Goal: Task Accomplishment & Management: Use online tool/utility

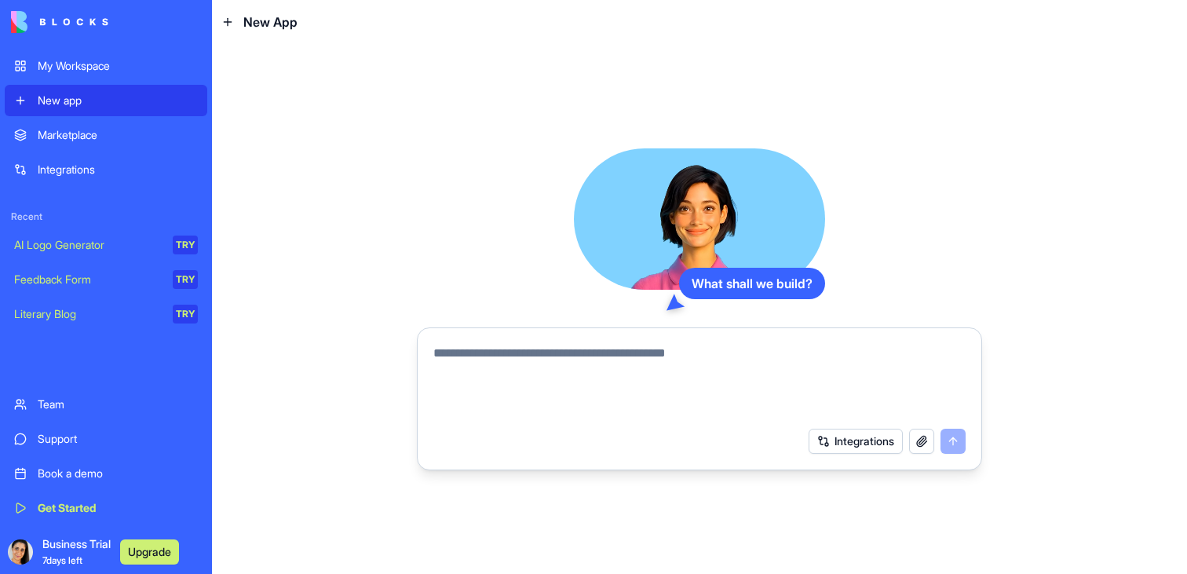
click at [827, 439] on button "Integrations" at bounding box center [856, 441] width 94 height 25
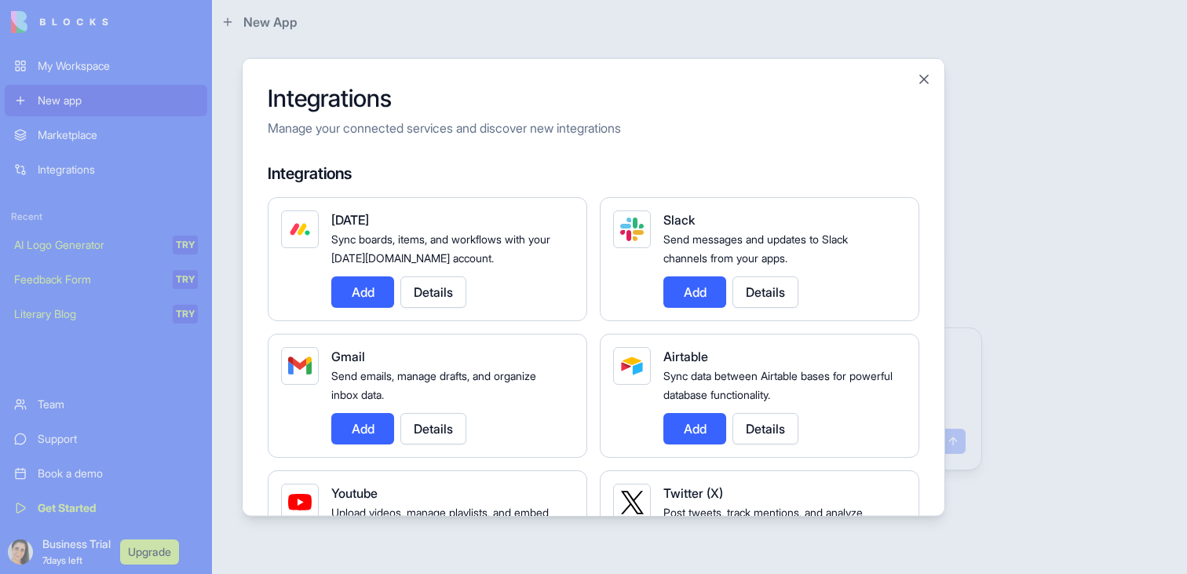
click at [968, 237] on div at bounding box center [593, 287] width 1187 height 574
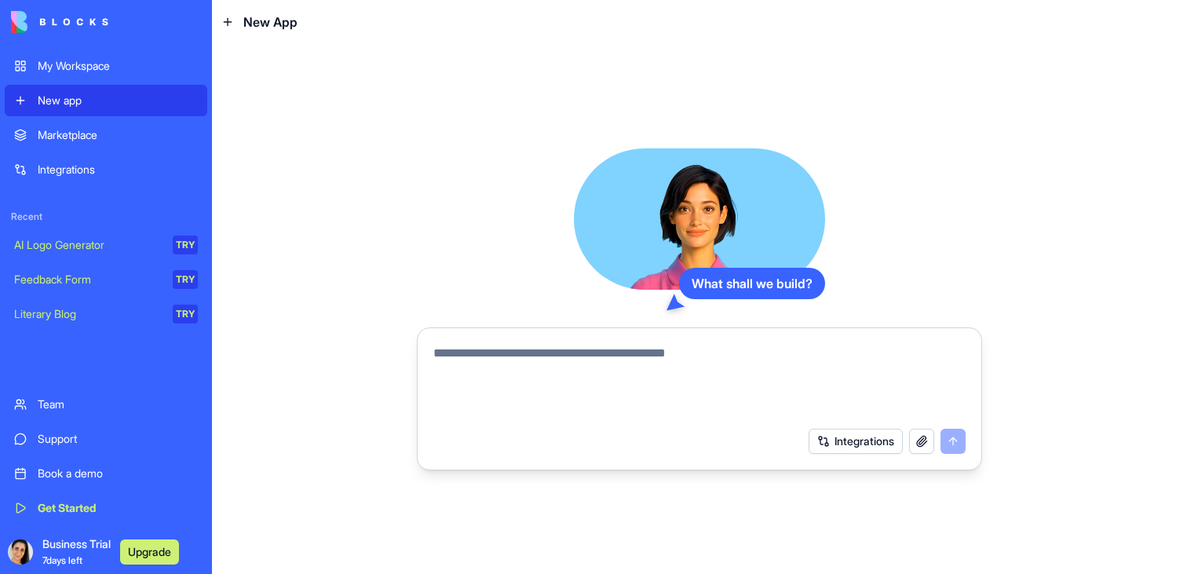
click at [922, 447] on button "button" at bounding box center [921, 441] width 25 height 25
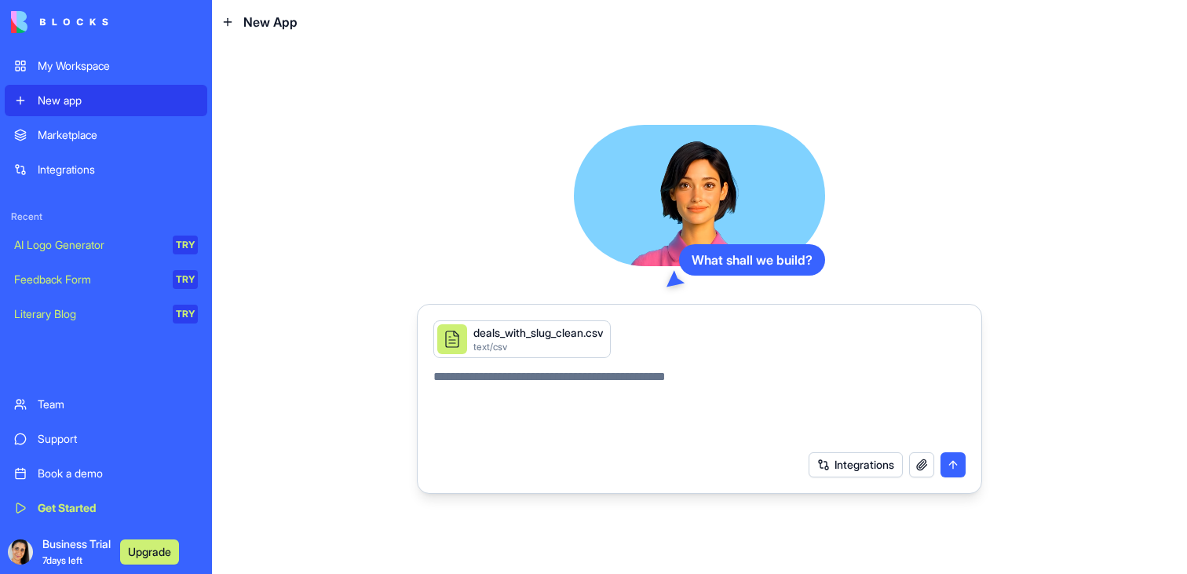
click at [641, 388] on textarea at bounding box center [699, 404] width 532 height 75
paste textarea "**********"
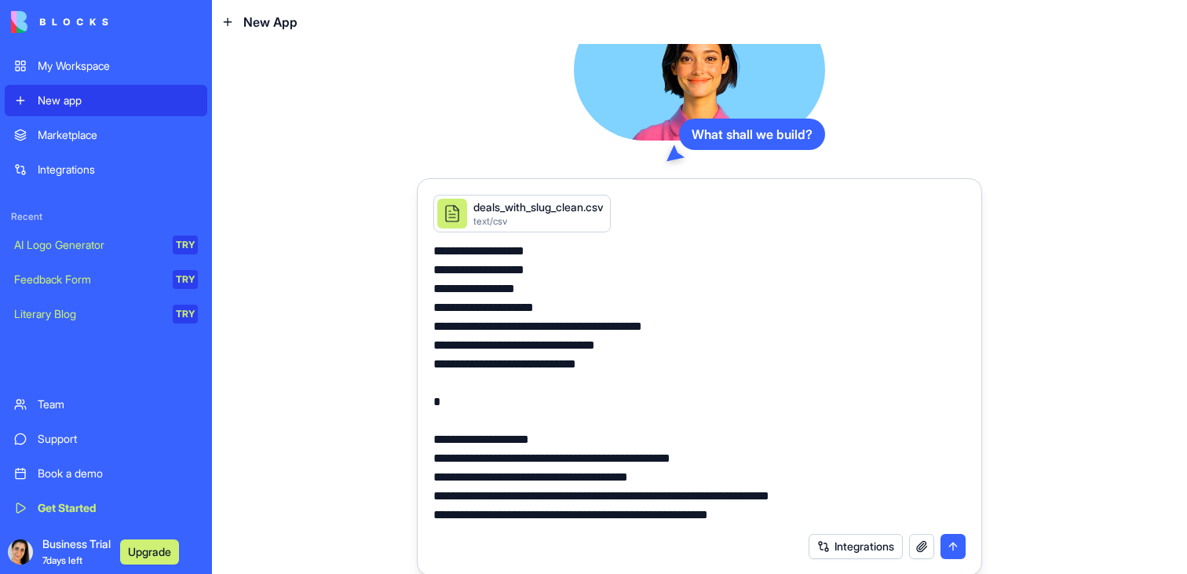
scroll to position [23, 0]
type textarea "**********"
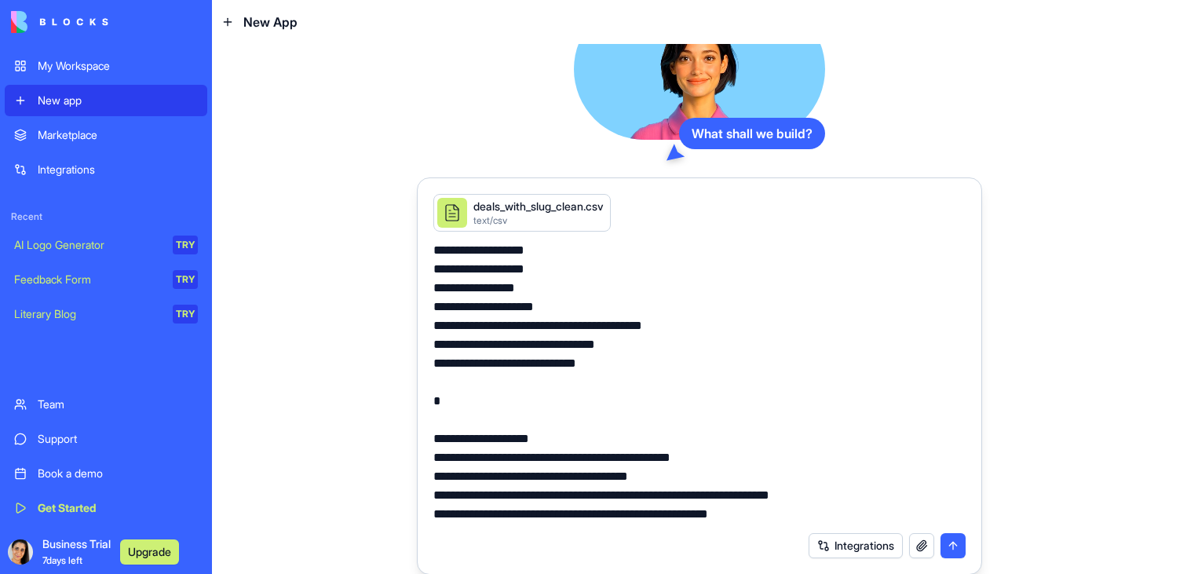
click at [952, 546] on button "submit" at bounding box center [952, 545] width 25 height 25
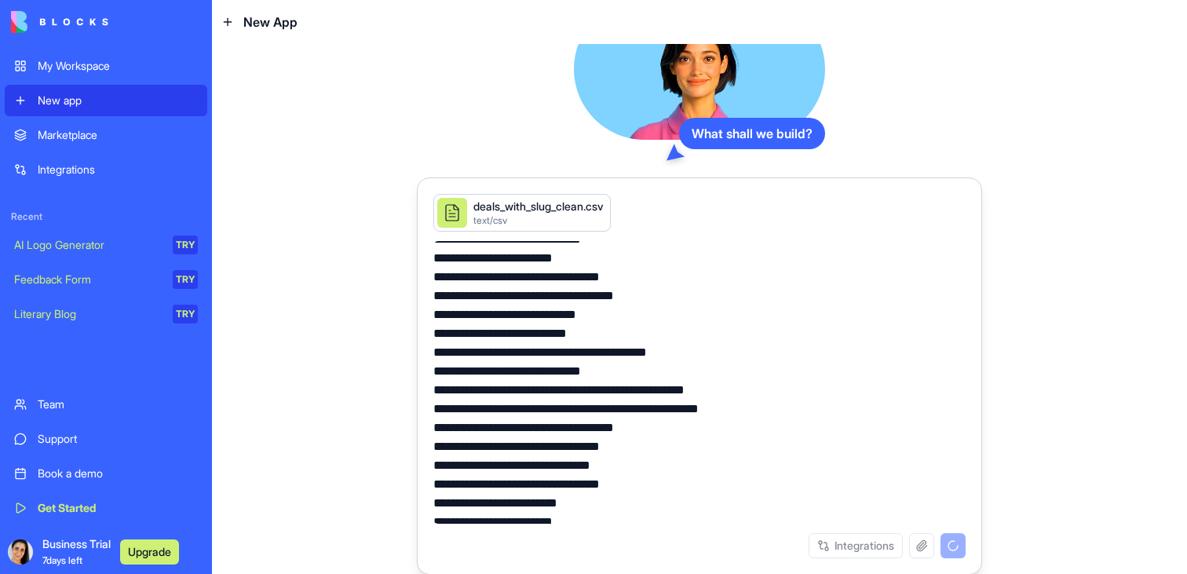
scroll to position [0, 0]
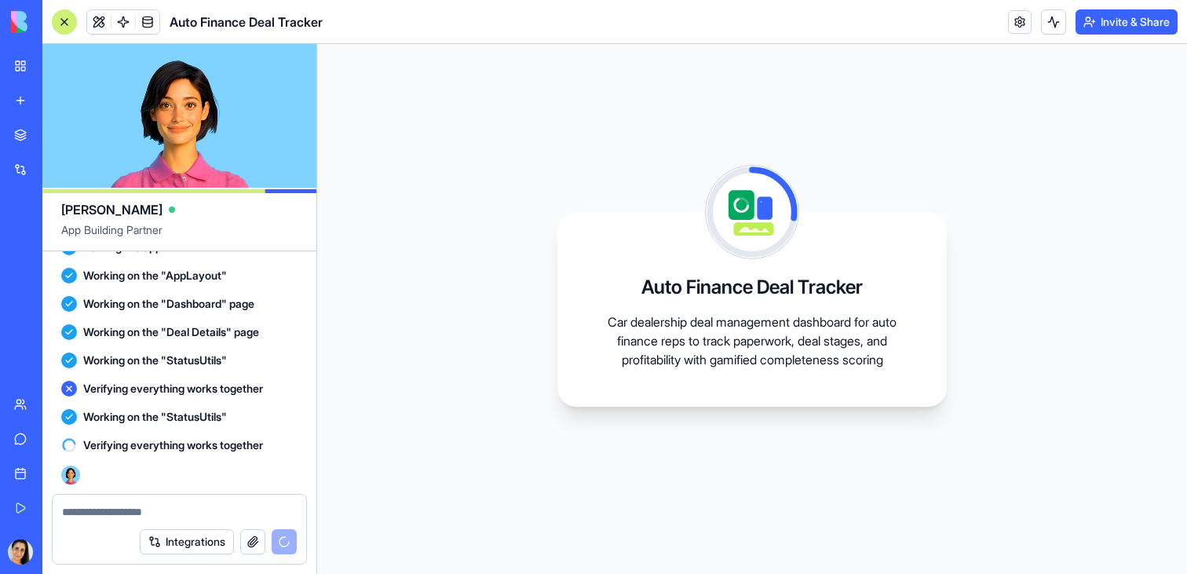
scroll to position [1656, 0]
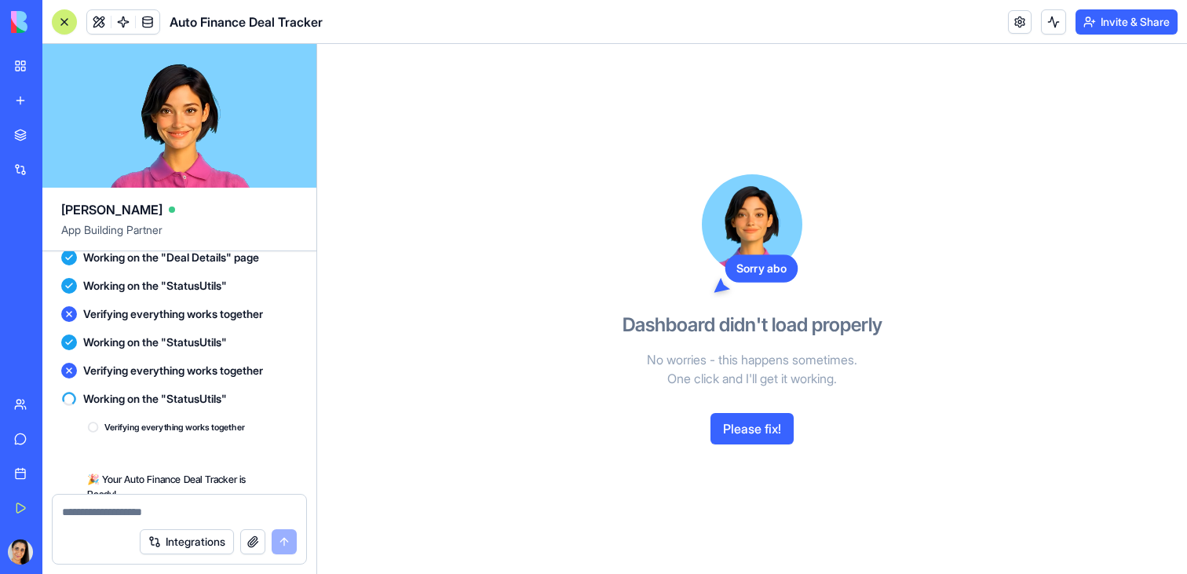
scroll to position [1939, 0]
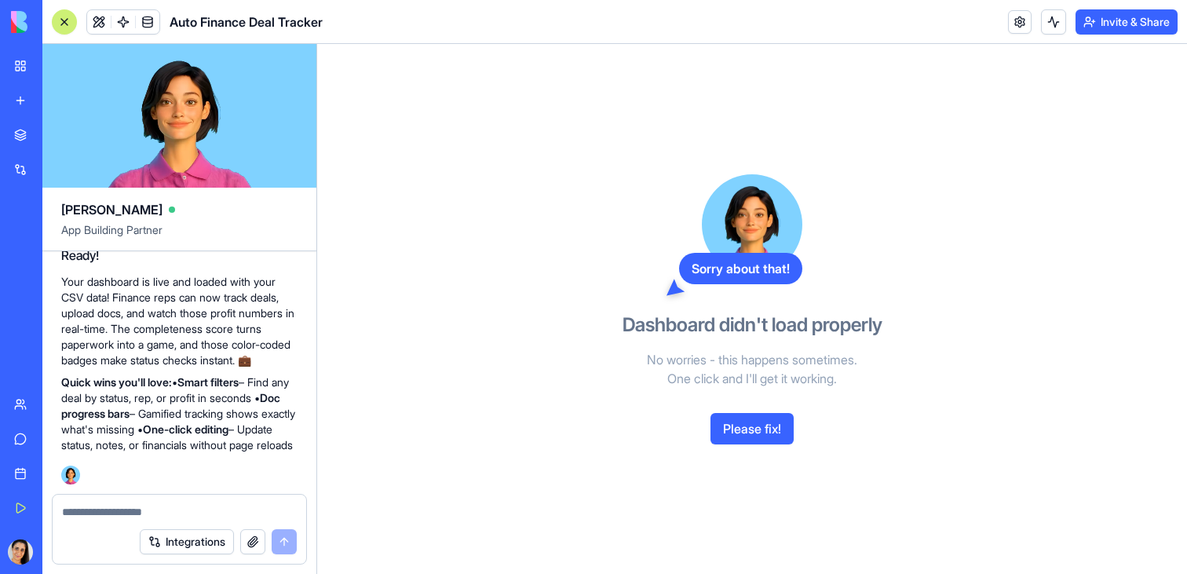
click at [743, 428] on button "Please fix!" at bounding box center [751, 428] width 83 height 31
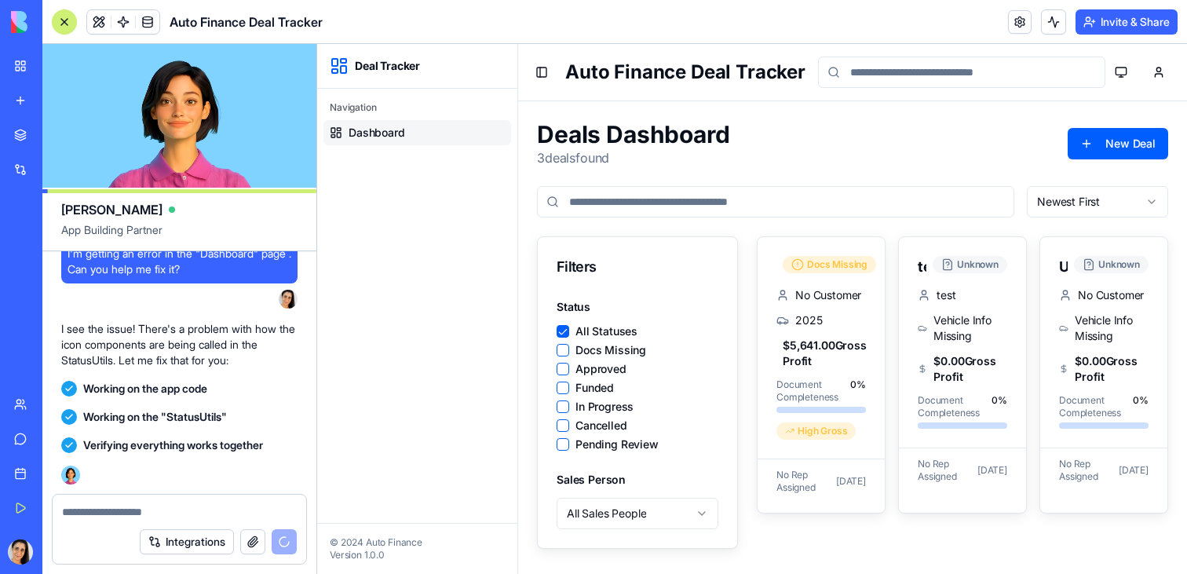
scroll to position [2394, 0]
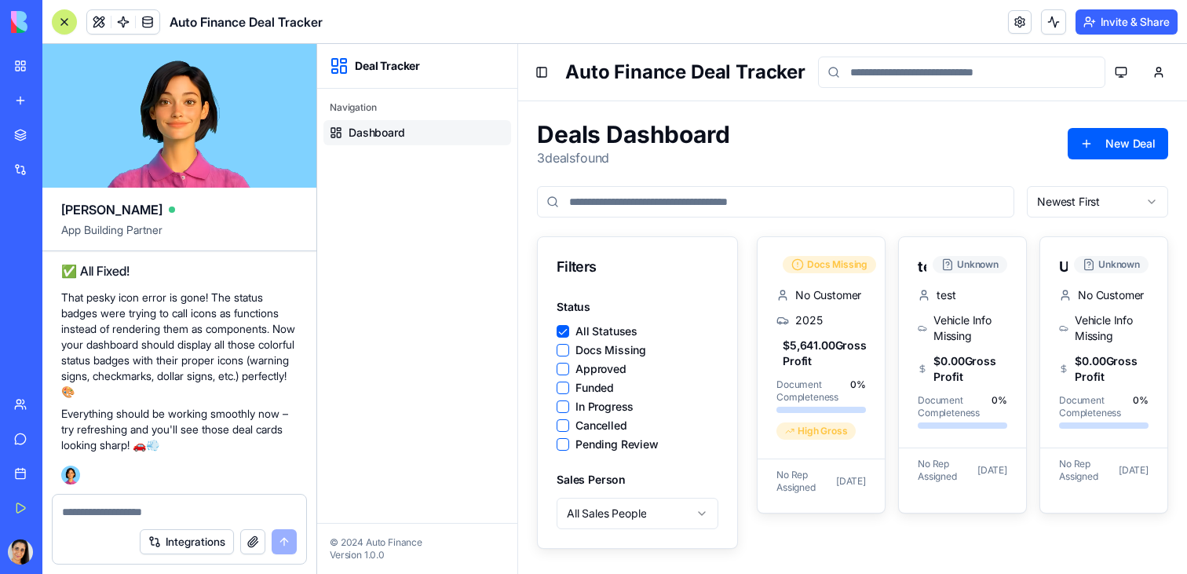
click at [568, 331] on button "All Statuses" at bounding box center [563, 331] width 13 height 13
click at [1115, 150] on button "New Deal" at bounding box center [1118, 143] width 100 height 31
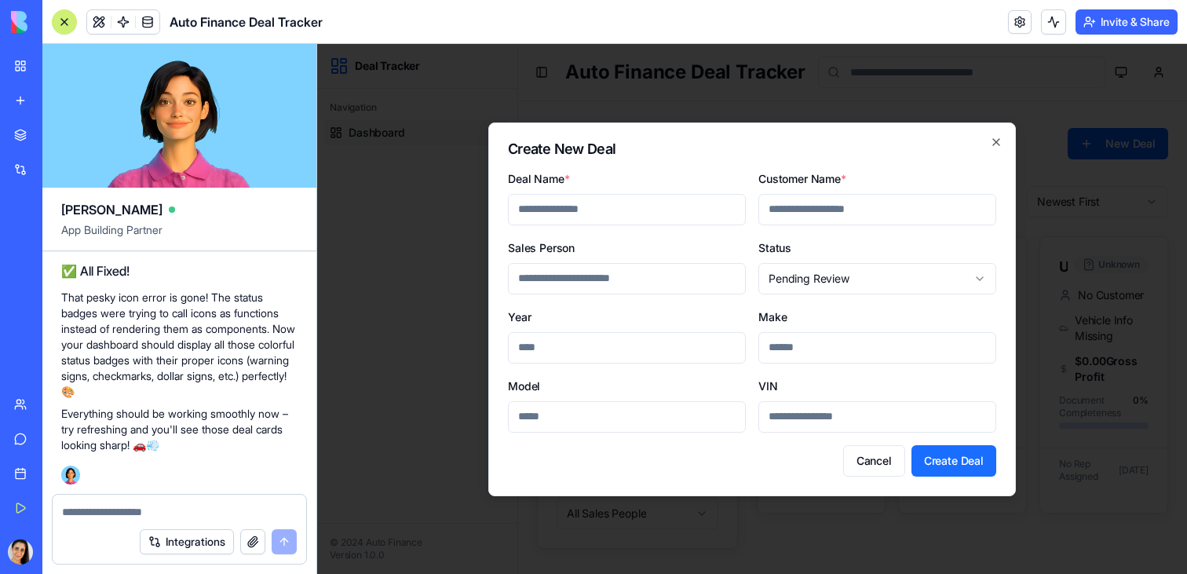
click at [914, 458] on button "Create Deal" at bounding box center [953, 460] width 85 height 31
type input "**"
click at [798, 209] on input "Customer Name *" at bounding box center [877, 209] width 238 height 31
type input "****"
click at [647, 279] on input "Sales Person" at bounding box center [627, 278] width 238 height 31
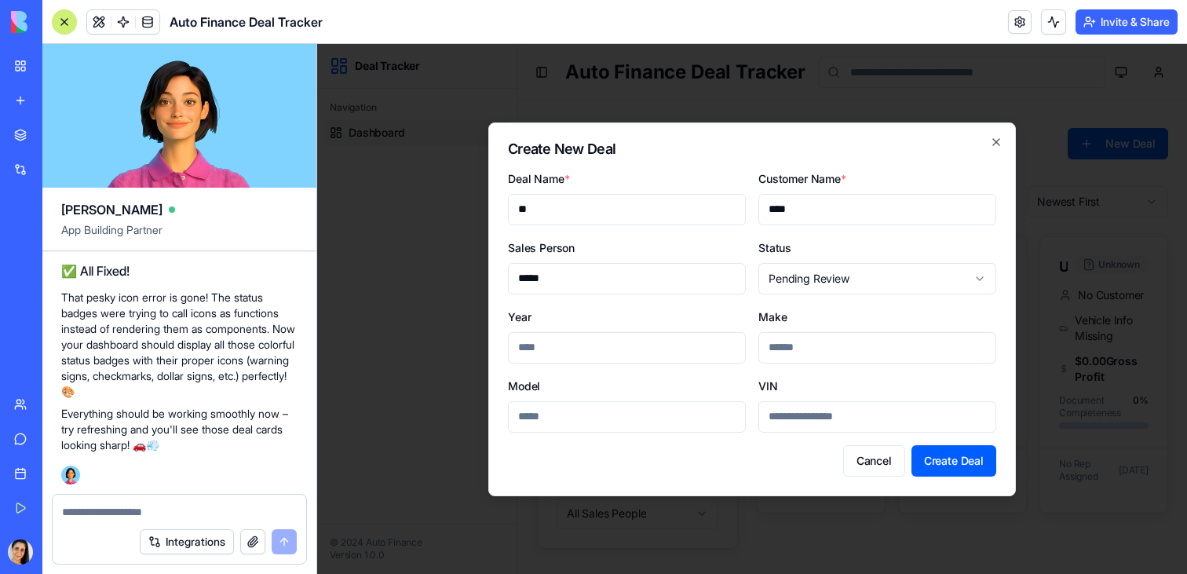
type input "*****"
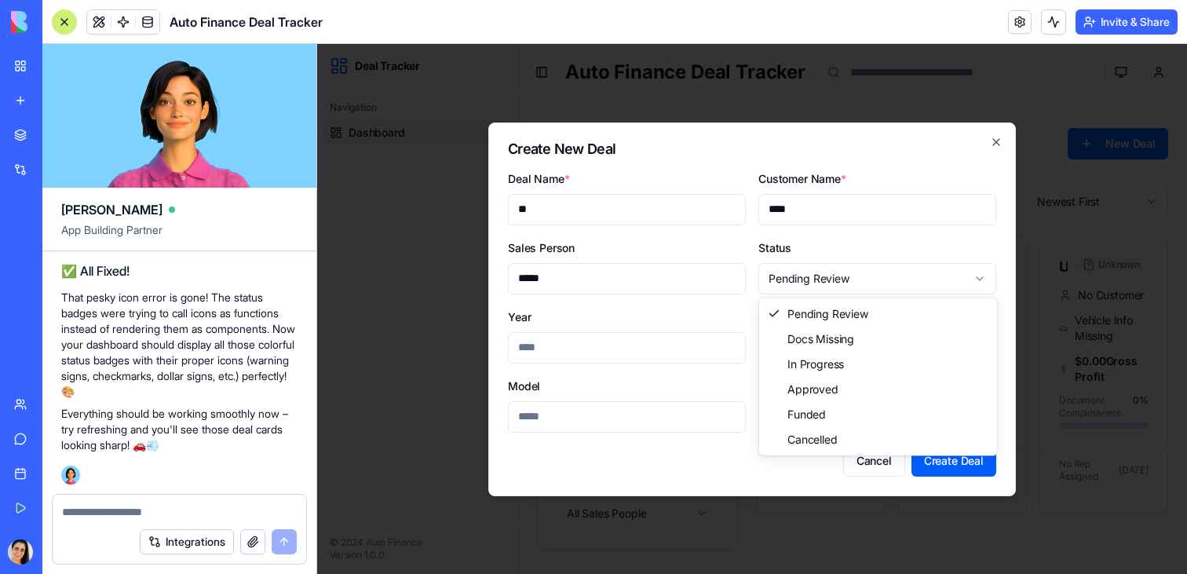
click at [788, 281] on body "**********" at bounding box center [752, 309] width 870 height 530
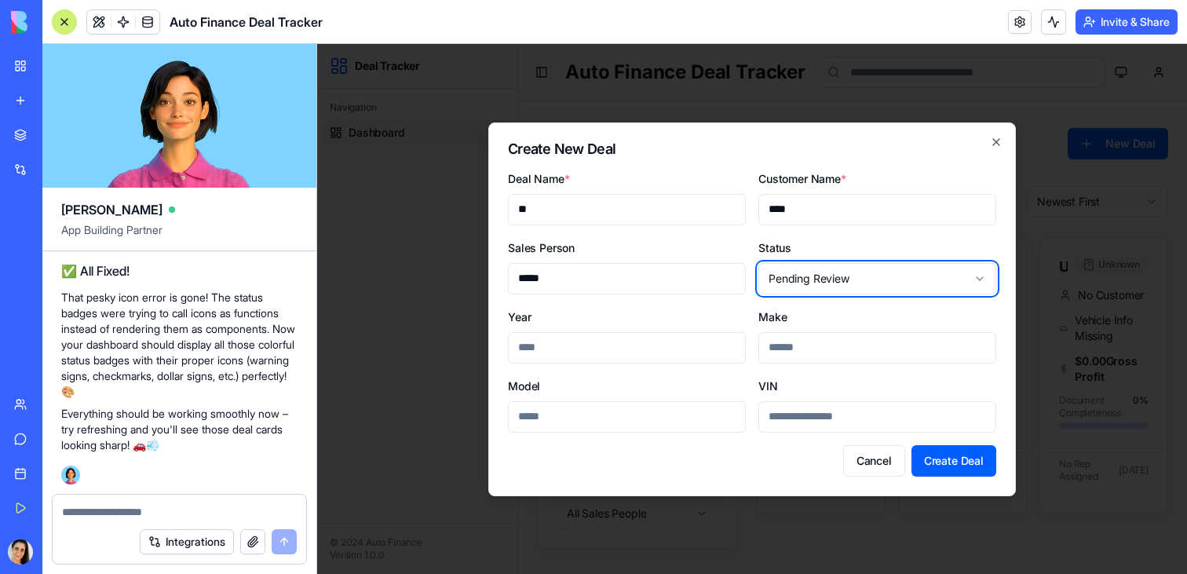
click at [788, 281] on body "**********" at bounding box center [752, 309] width 870 height 530
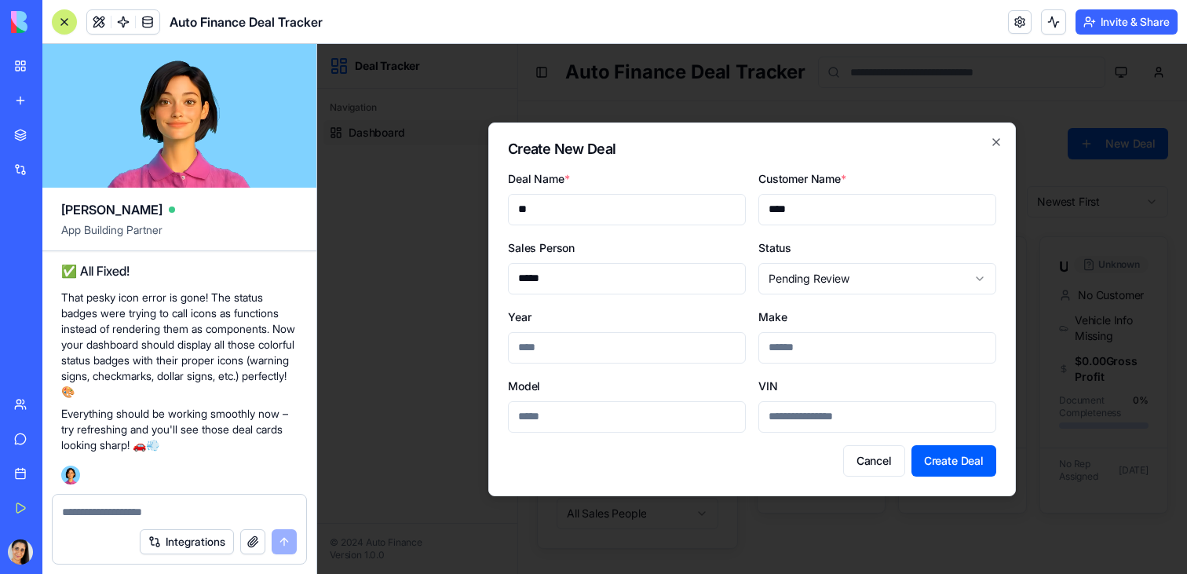
click at [812, 418] on input "VIN" at bounding box center [877, 416] width 238 height 31
paste input "**********"
type input "**********"
click at [842, 394] on div "**********" at bounding box center [877, 404] width 238 height 57
click at [845, 379] on div "**********" at bounding box center [877, 404] width 238 height 57
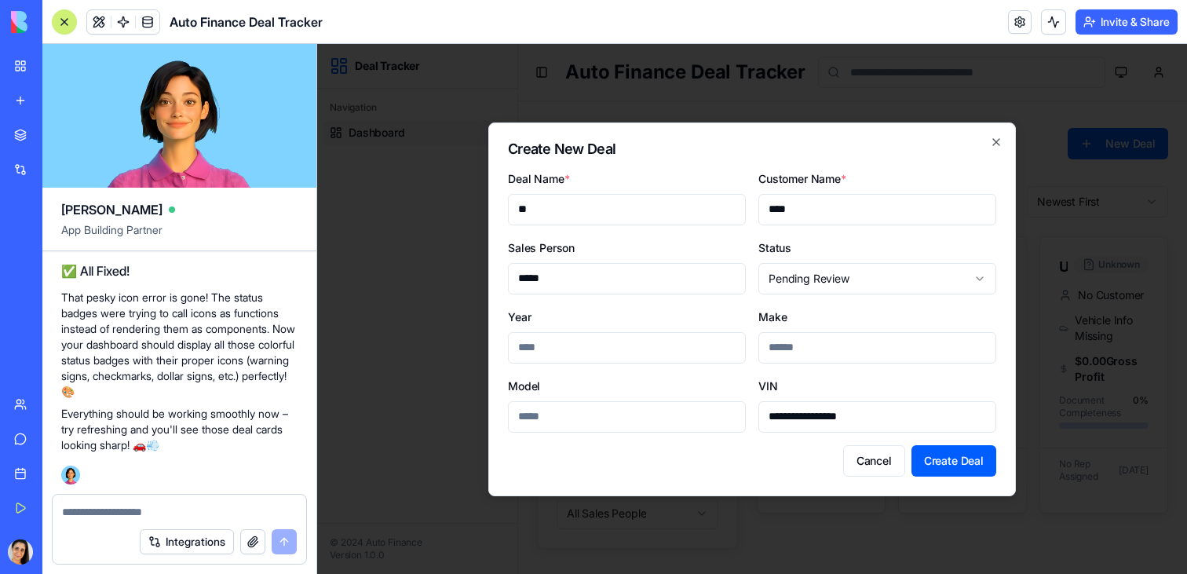
click at [612, 335] on input "Year" at bounding box center [627, 347] width 238 height 31
type input "****"
type input "*"
type input "******"
type input "*****"
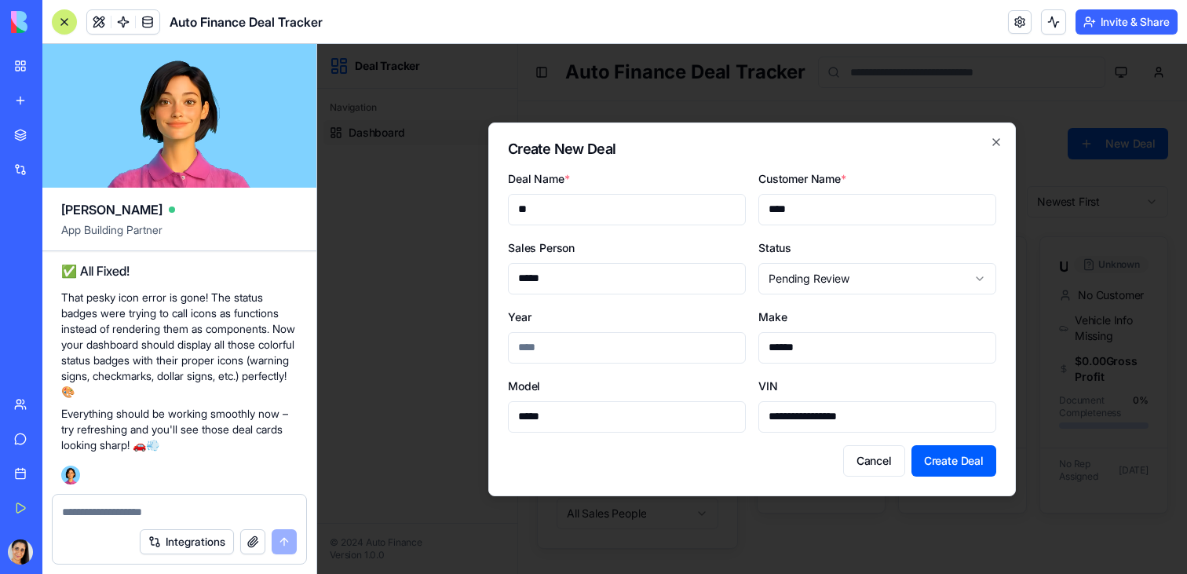
drag, startPoint x: 560, startPoint y: 206, endPoint x: 491, endPoint y: 192, distance: 71.3
click at [491, 192] on div "**********" at bounding box center [752, 309] width 528 height 374
type input "****"
click at [962, 450] on button "Create Deal" at bounding box center [953, 460] width 85 height 31
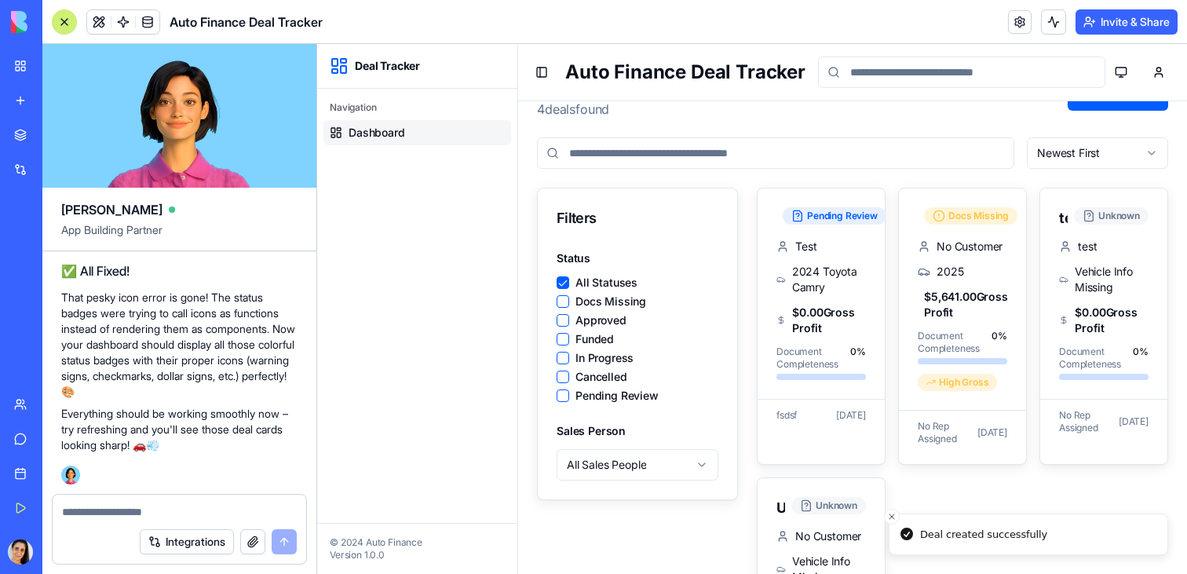
scroll to position [140, 0]
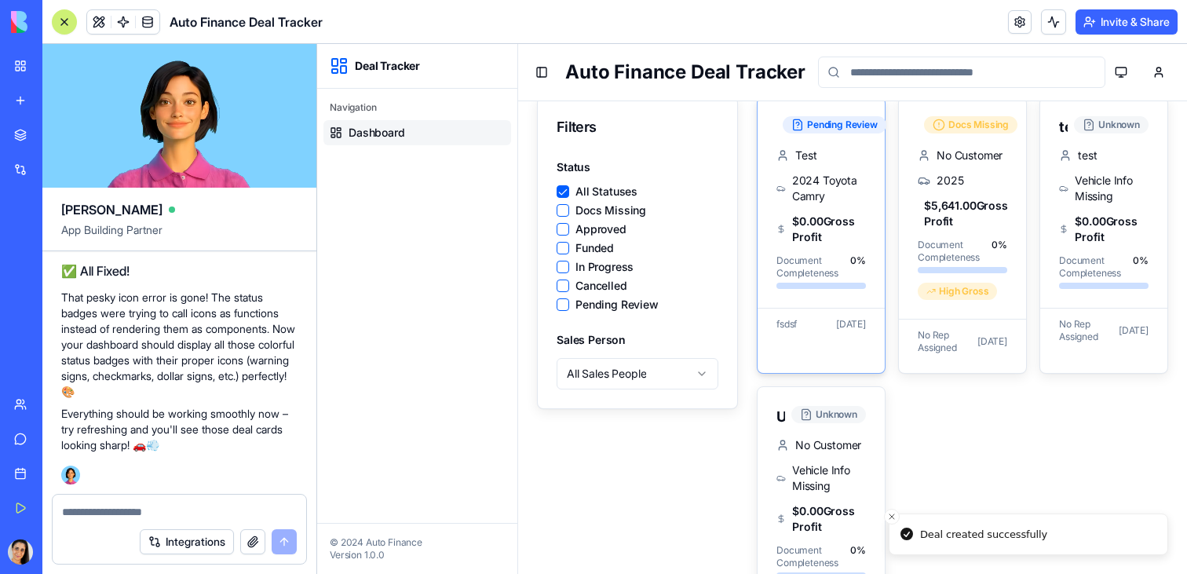
click at [831, 253] on div "Test 2024 Toyota Camry $0.00 Gross Profit Document Completeness 0 %" at bounding box center [821, 228] width 127 height 160
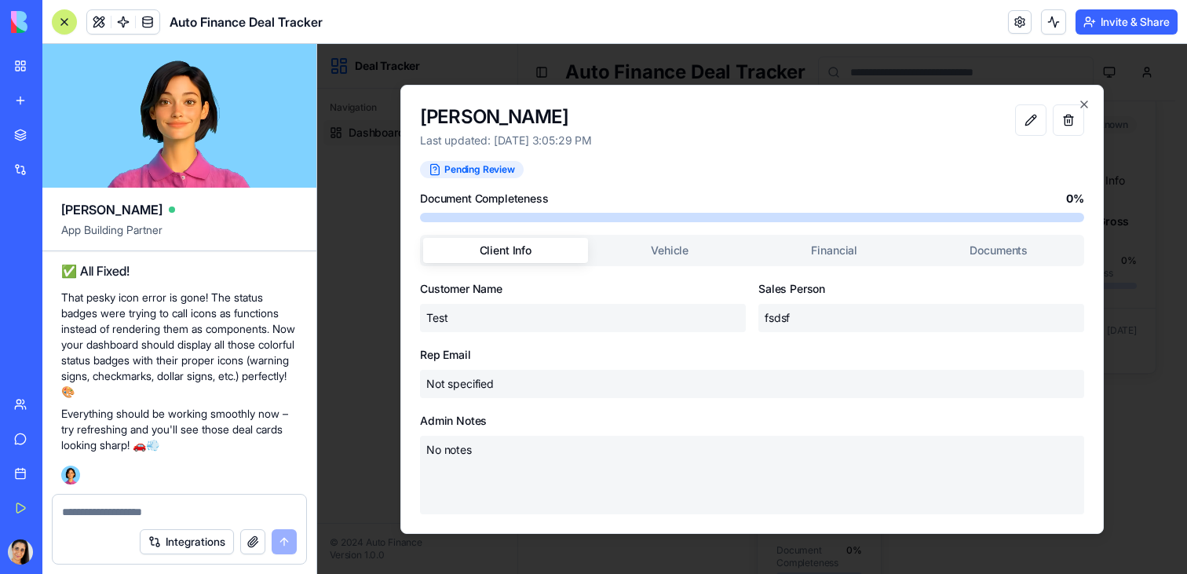
click at [888, 253] on div "Client Info Vehicle Financial Documents Customer Name Test Sales Person fsdsf R…" at bounding box center [752, 374] width 664 height 279
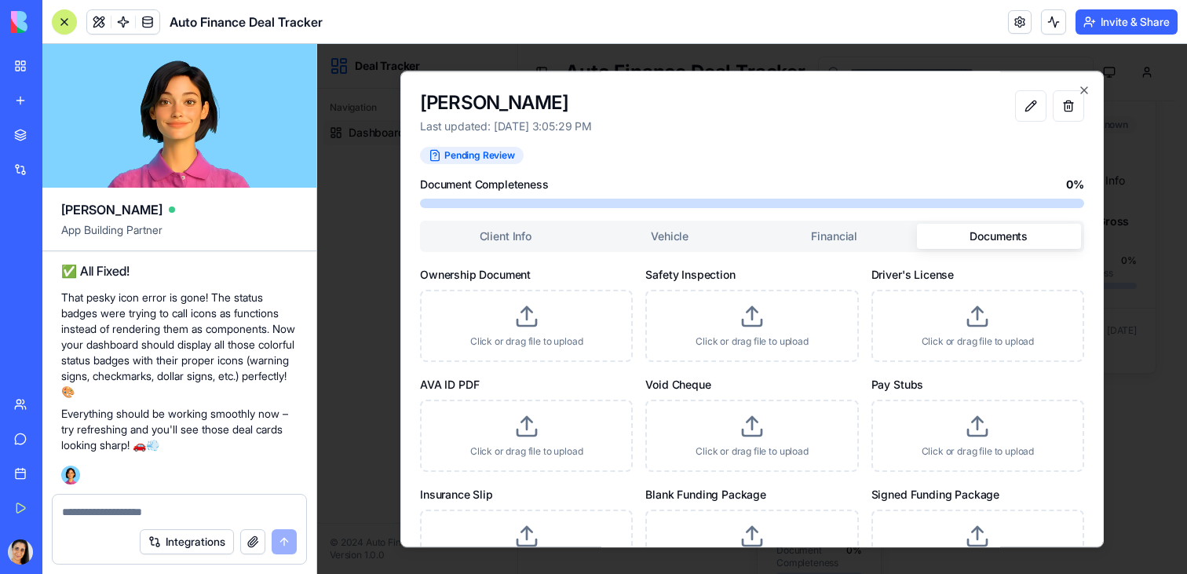
click at [1008, 247] on button "Documents" at bounding box center [999, 236] width 165 height 25
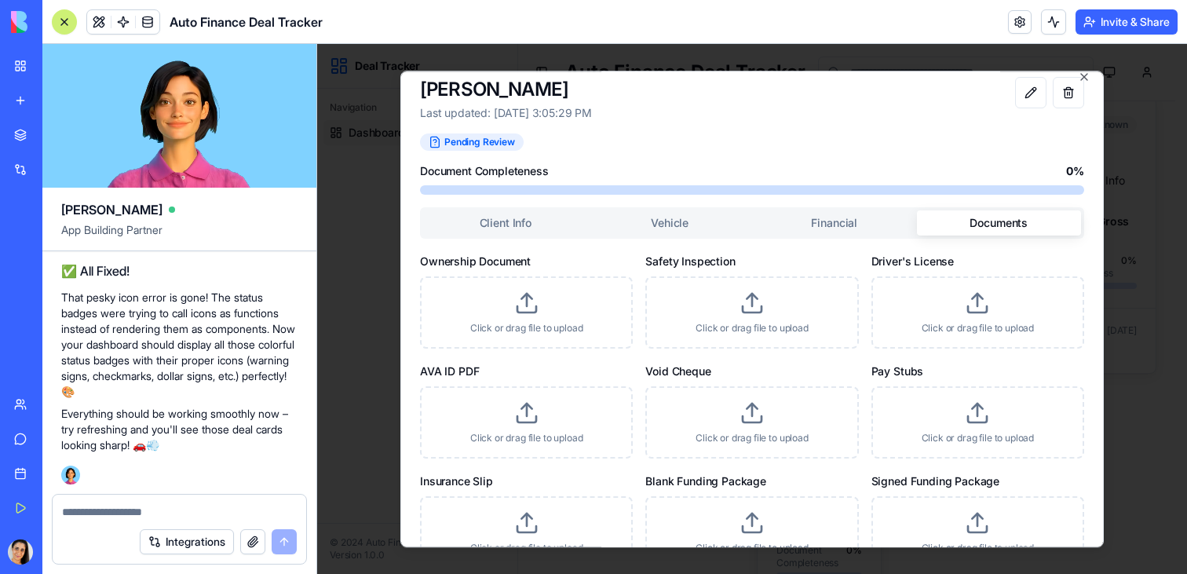
scroll to position [0, 0]
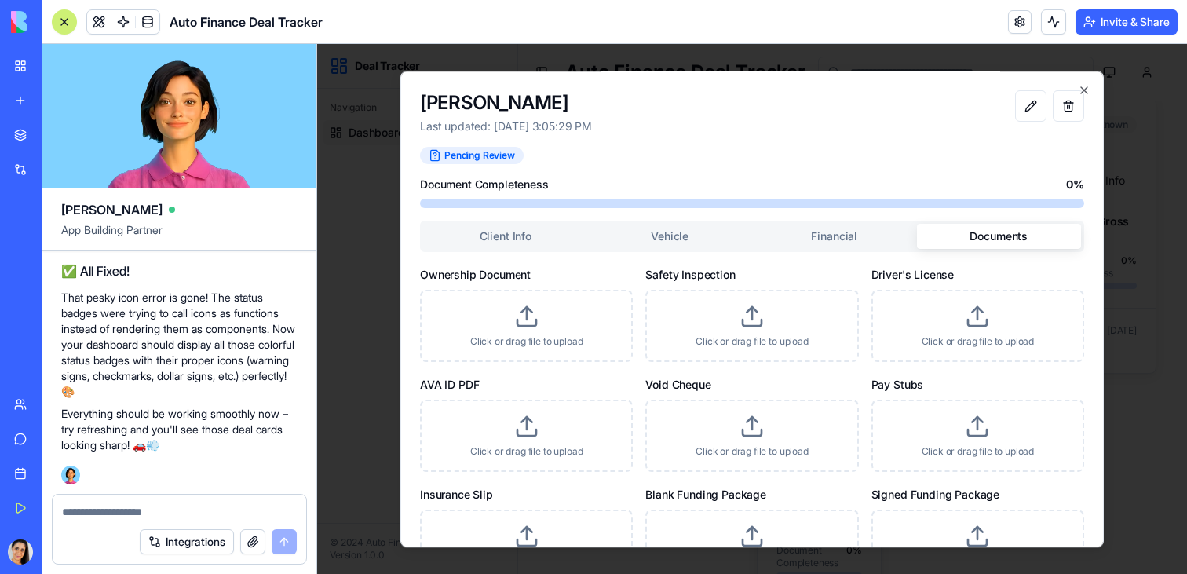
click at [839, 239] on button "Financial" at bounding box center [834, 236] width 165 height 25
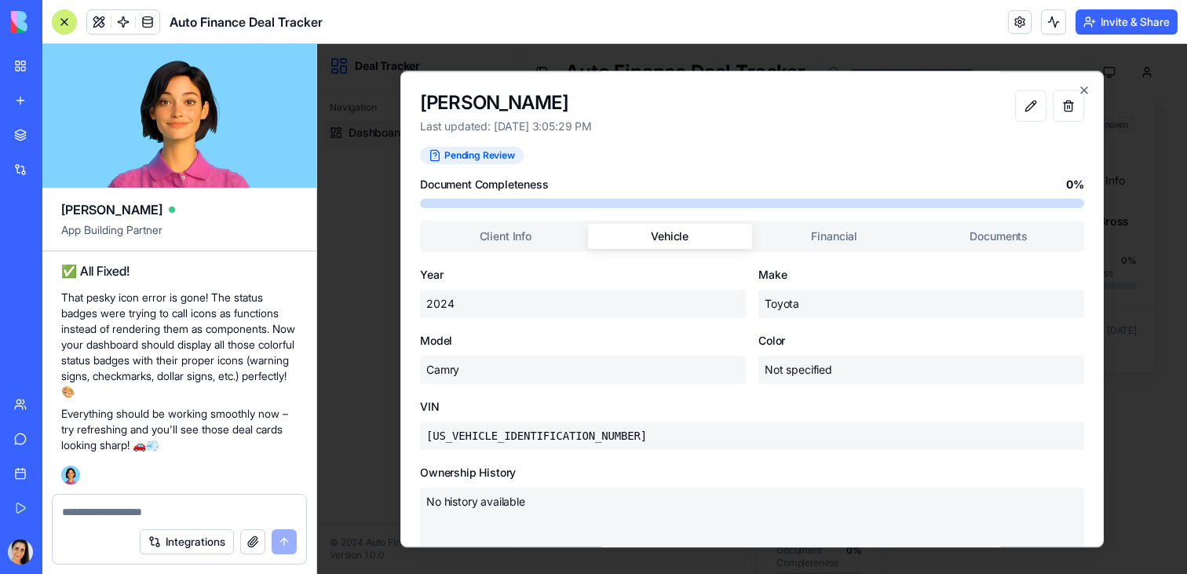
click at [664, 225] on button "Vehicle" at bounding box center [670, 236] width 165 height 25
click at [487, 211] on div "Pending Review Document Completeness 0 % Client Info Vehicle Financial Document…" at bounding box center [752, 348] width 664 height 403
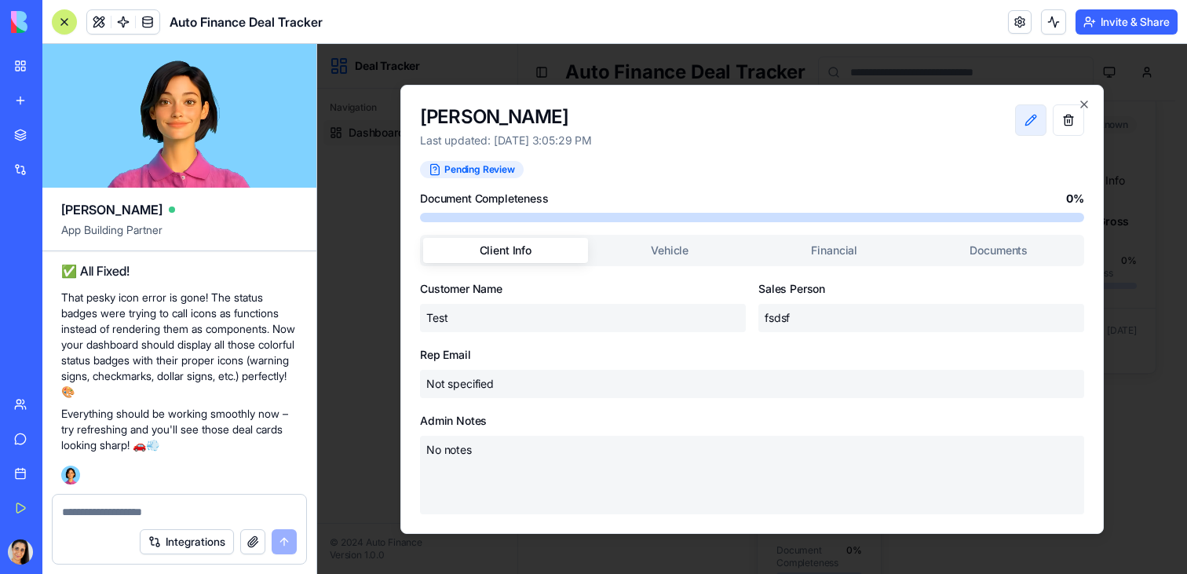
click at [1034, 118] on button at bounding box center [1030, 119] width 31 height 31
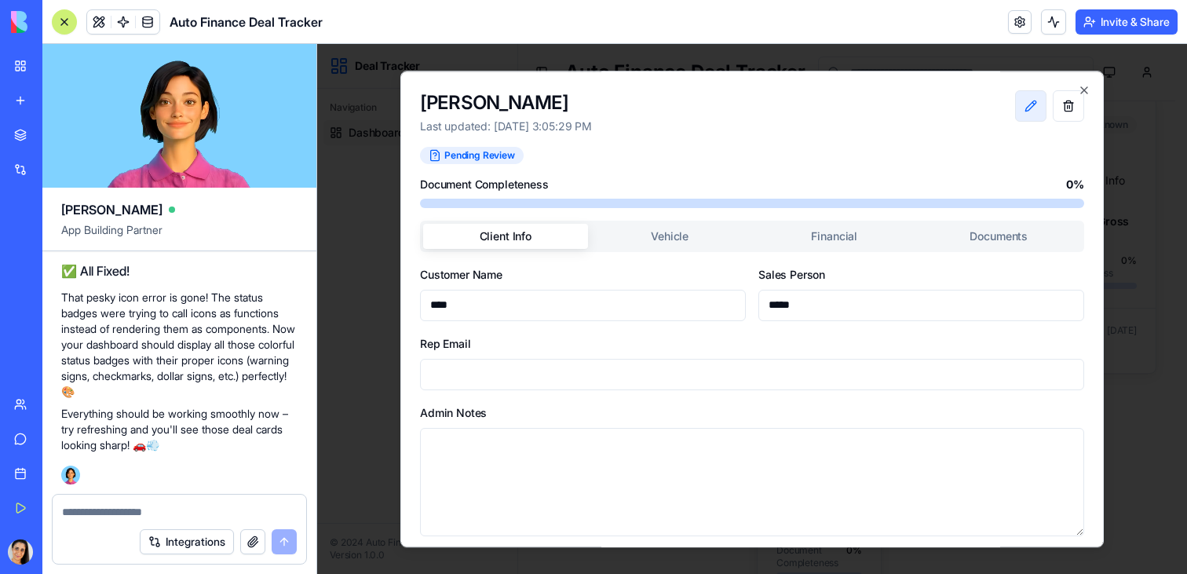
click at [1028, 110] on button at bounding box center [1030, 105] width 31 height 31
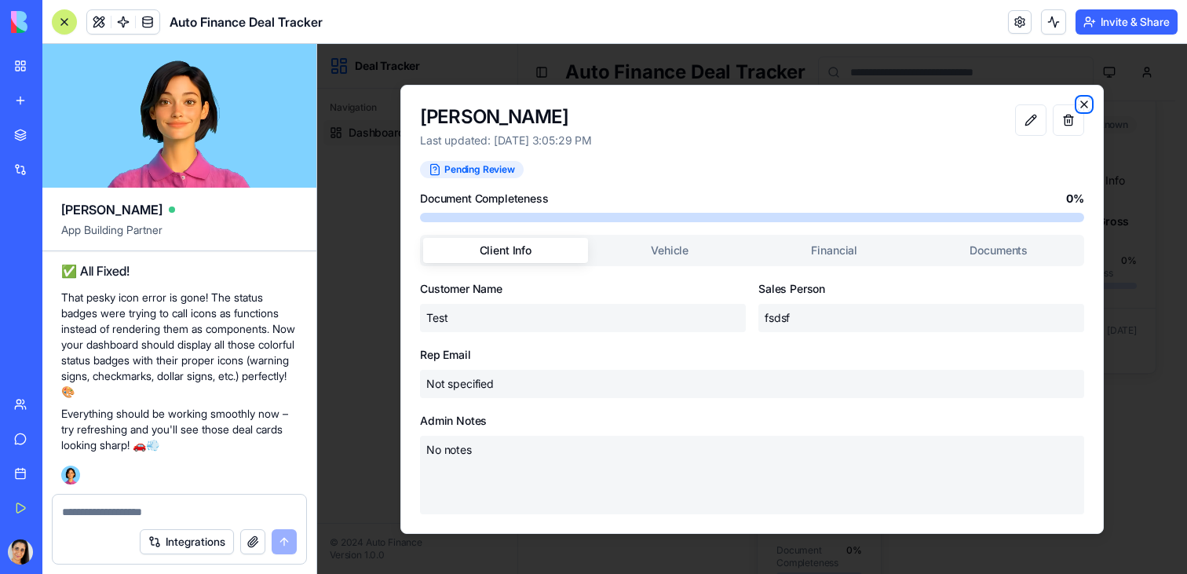
click at [1079, 99] on icon "button" at bounding box center [1084, 104] width 13 height 13
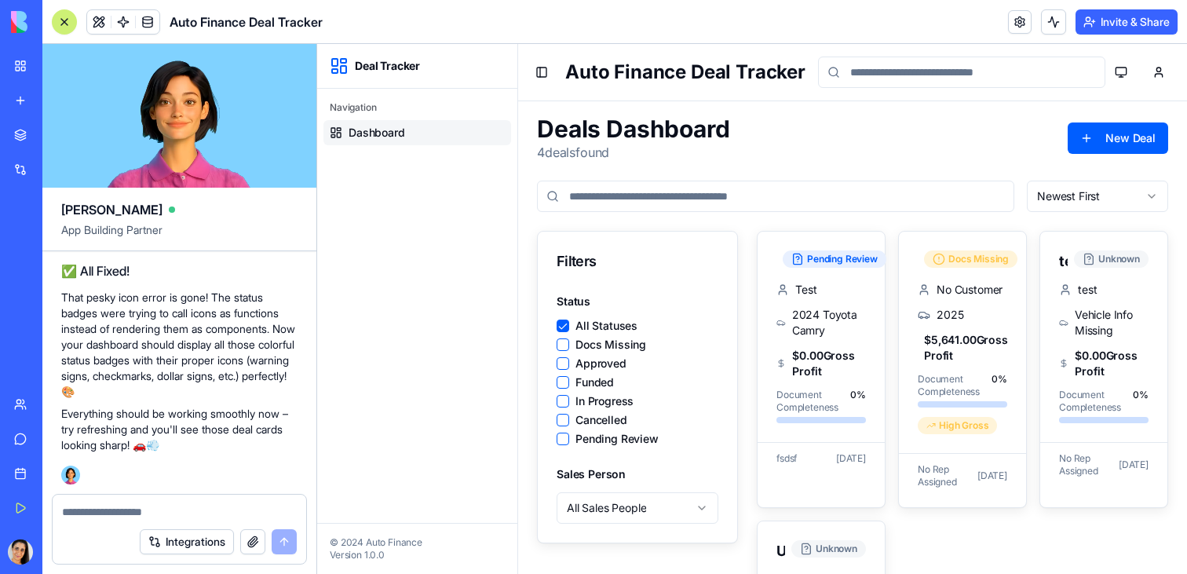
scroll to position [6, 0]
click at [394, 64] on span "Deal Tracker" at bounding box center [387, 66] width 65 height 16
click at [1115, 29] on button "Invite & Share" at bounding box center [1126, 21] width 102 height 25
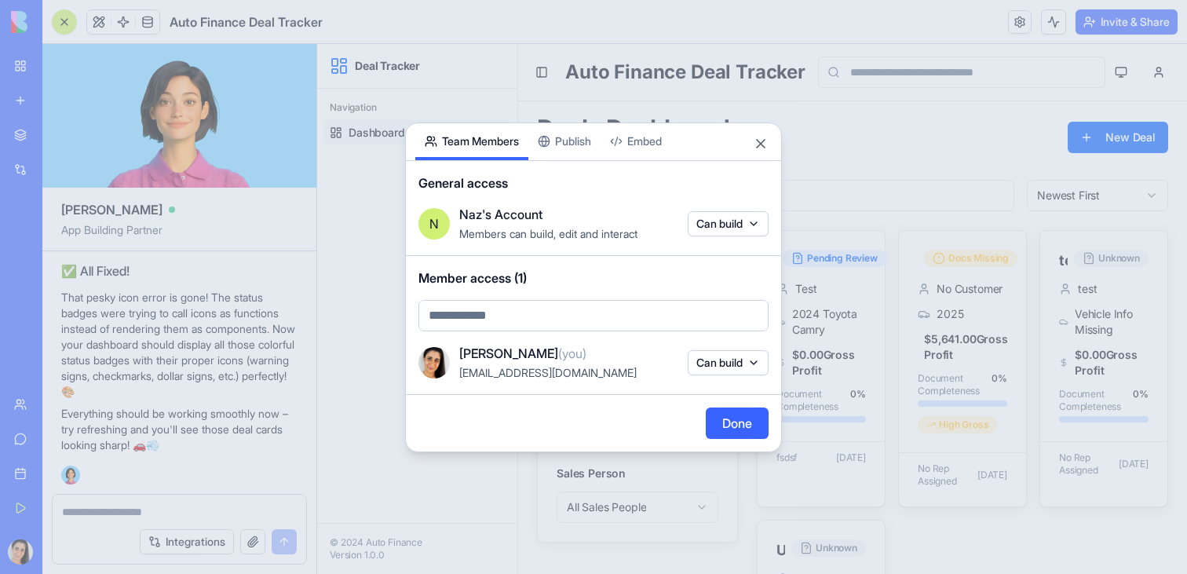
click at [1032, 29] on div at bounding box center [593, 287] width 1187 height 574
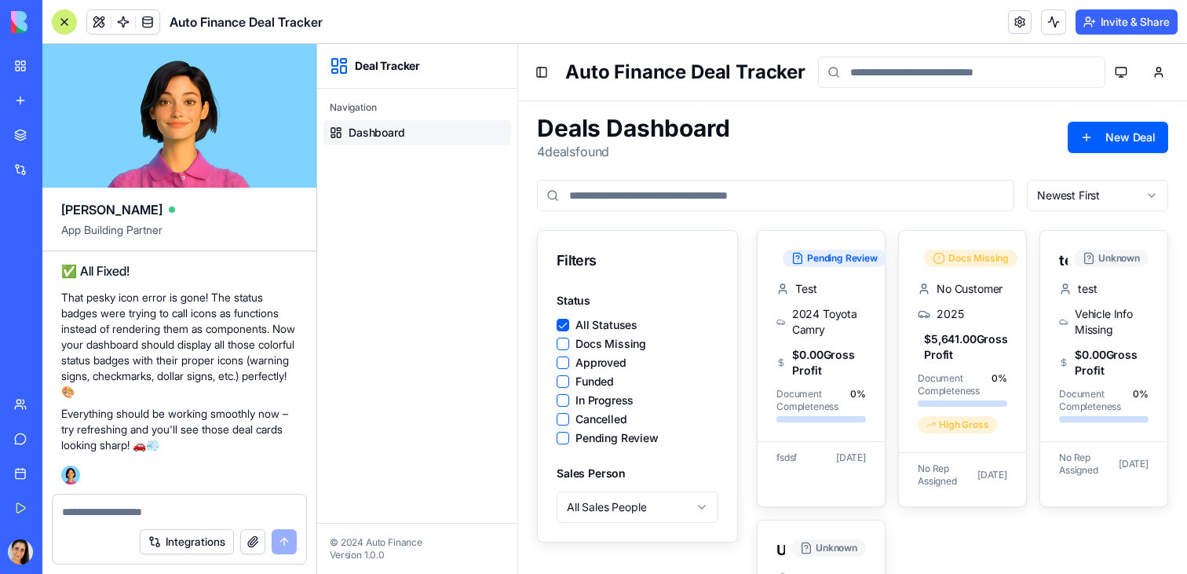
click at [1057, 29] on button at bounding box center [1053, 21] width 25 height 25
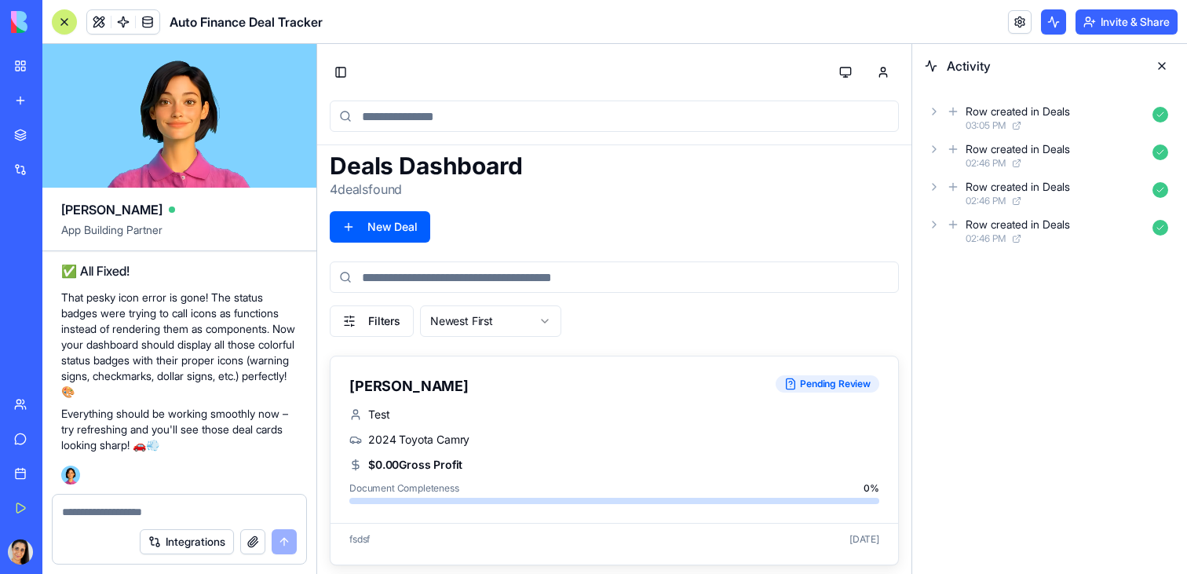
click at [1057, 30] on button at bounding box center [1053, 21] width 25 height 25
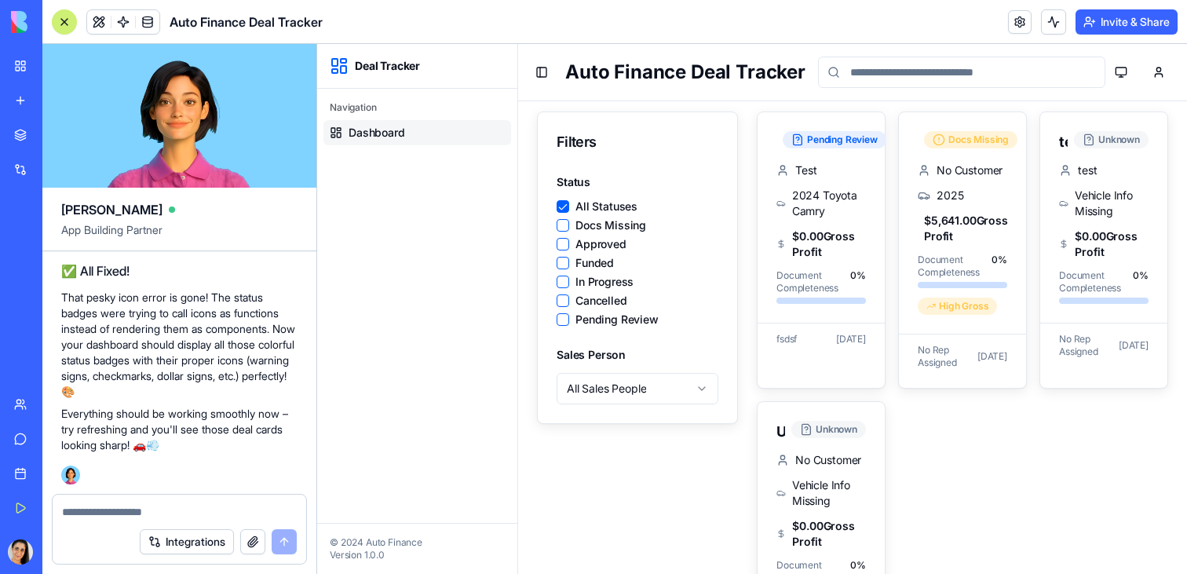
scroll to position [102, 0]
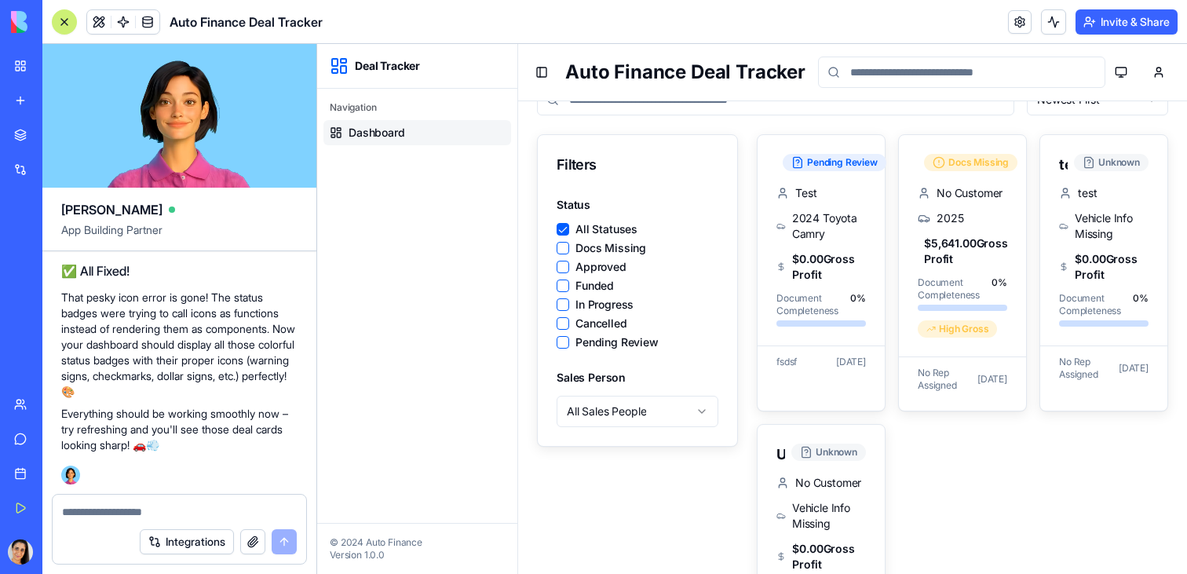
click at [353, 79] on div "Deal Tracker" at bounding box center [417, 66] width 200 height 45
drag, startPoint x: 319, startPoint y: 124, endPoint x: 326, endPoint y: 129, distance: 8.5
click at [320, 125] on div "Navigation Dashboard" at bounding box center [417, 120] width 200 height 63
click at [343, 128] on link "Dashboard" at bounding box center [417, 132] width 188 height 25
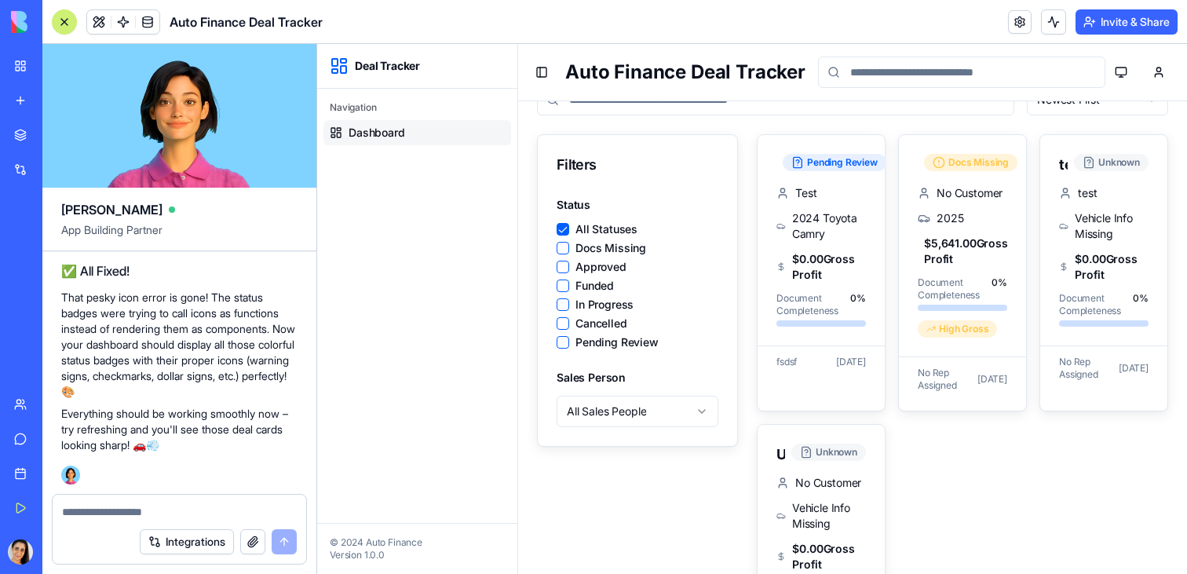
click at [575, 161] on div "Filters" at bounding box center [638, 165] width 162 height 22
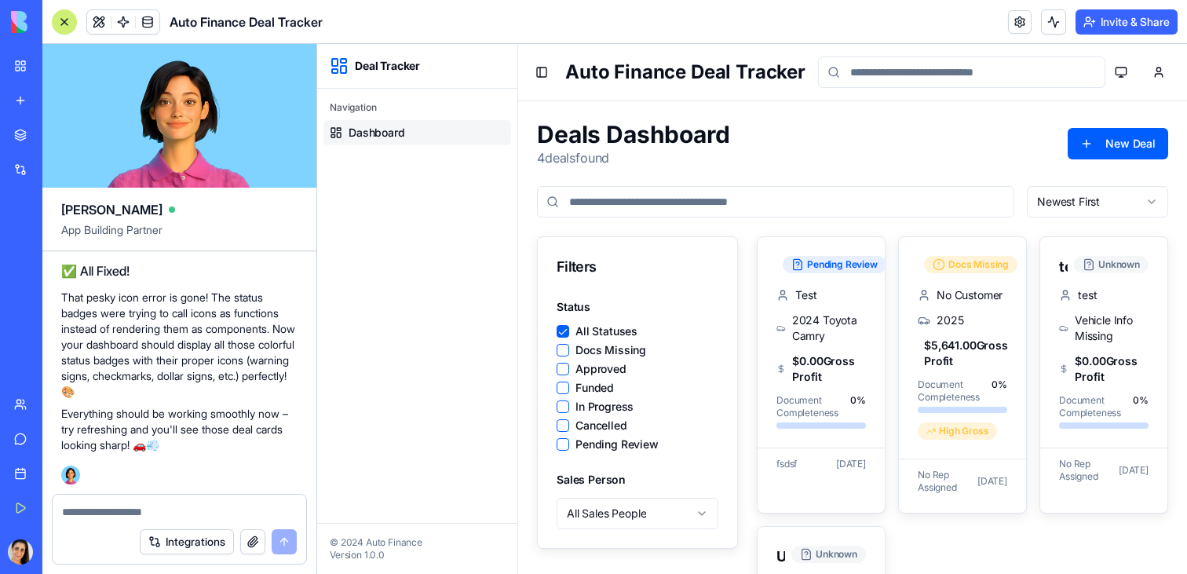
click at [73, 22] on button at bounding box center [64, 21] width 25 height 25
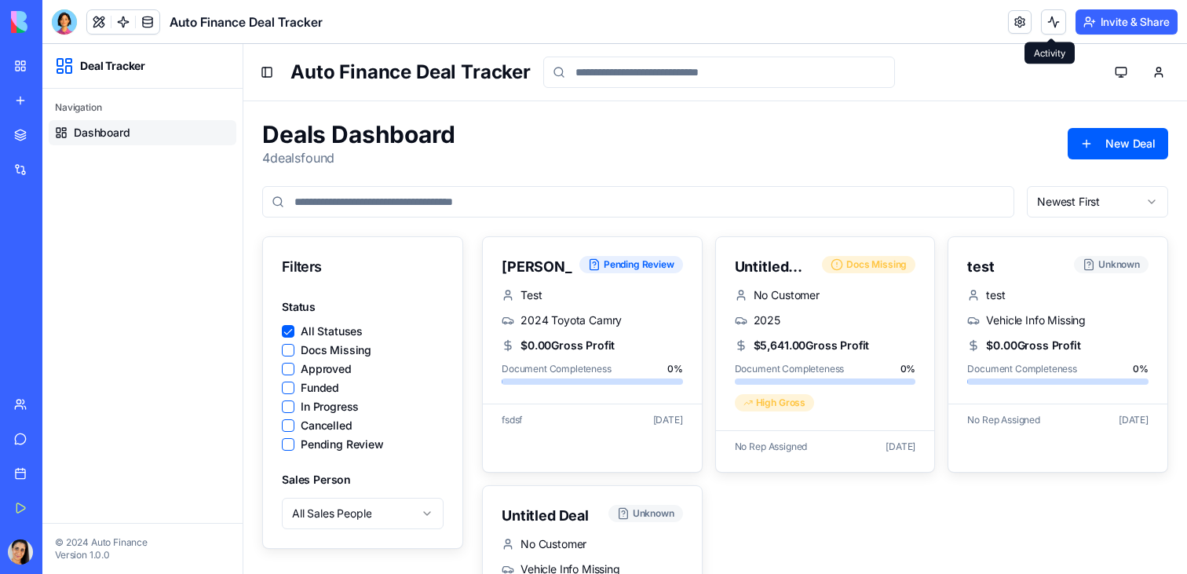
click at [1061, 27] on button at bounding box center [1053, 21] width 25 height 25
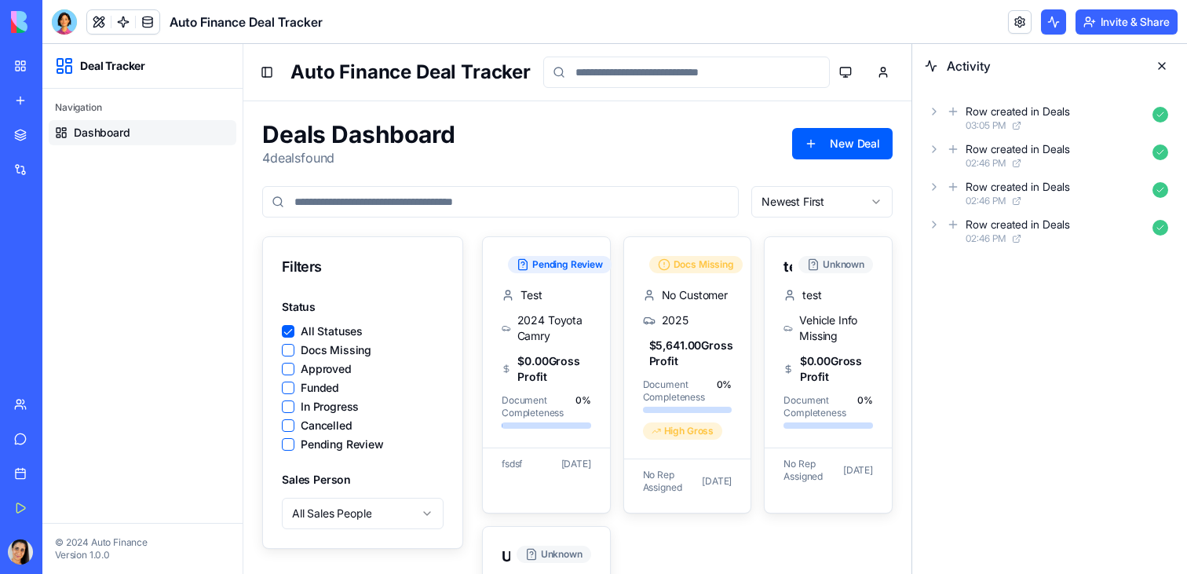
click at [1061, 27] on button at bounding box center [1053, 21] width 25 height 25
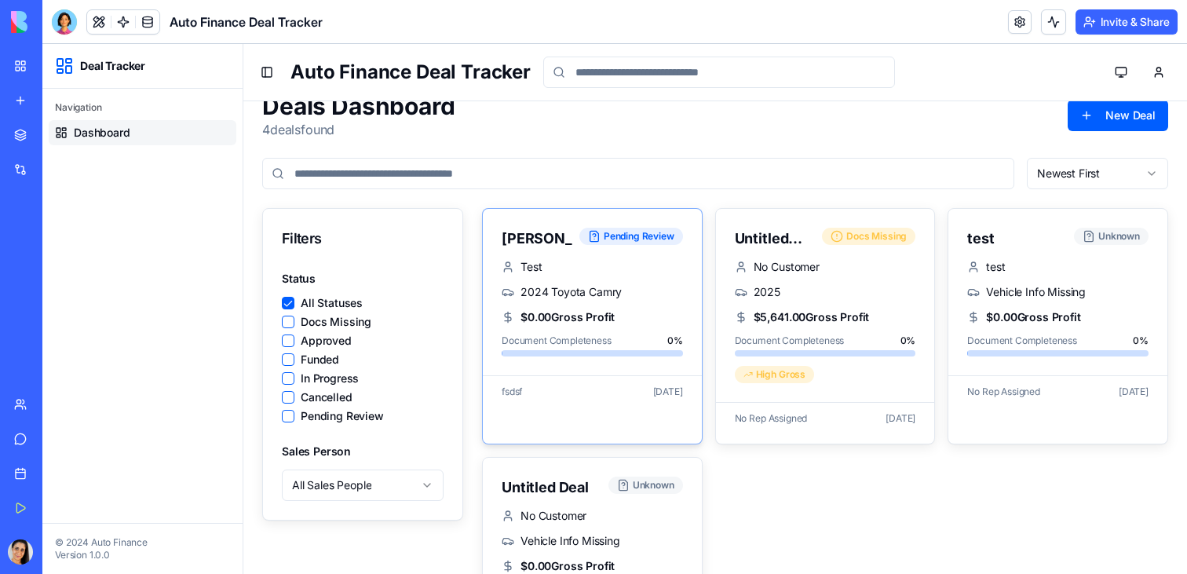
scroll to position [30, 0]
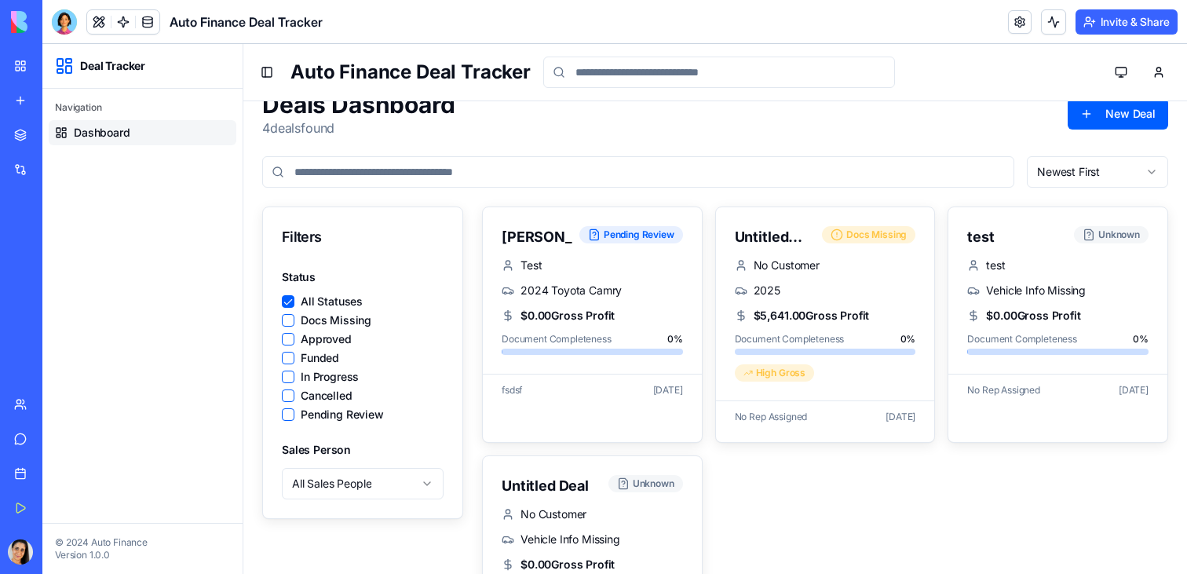
click at [37, 242] on div "New App" at bounding box center [36, 245] width 44 height 16
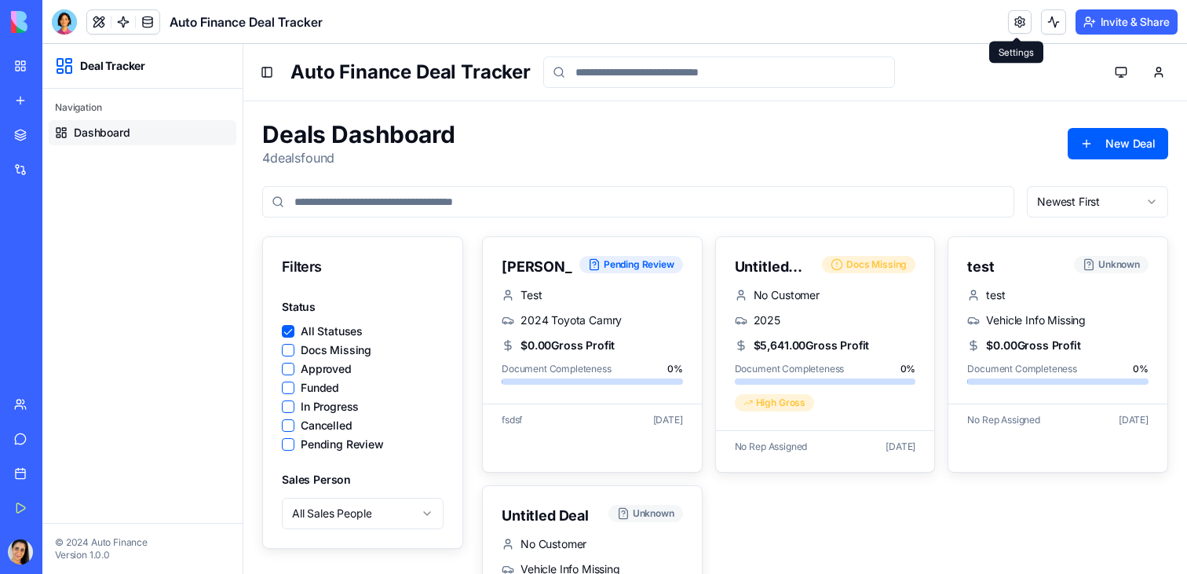
click at [1015, 20] on link at bounding box center [1020, 22] width 24 height 24
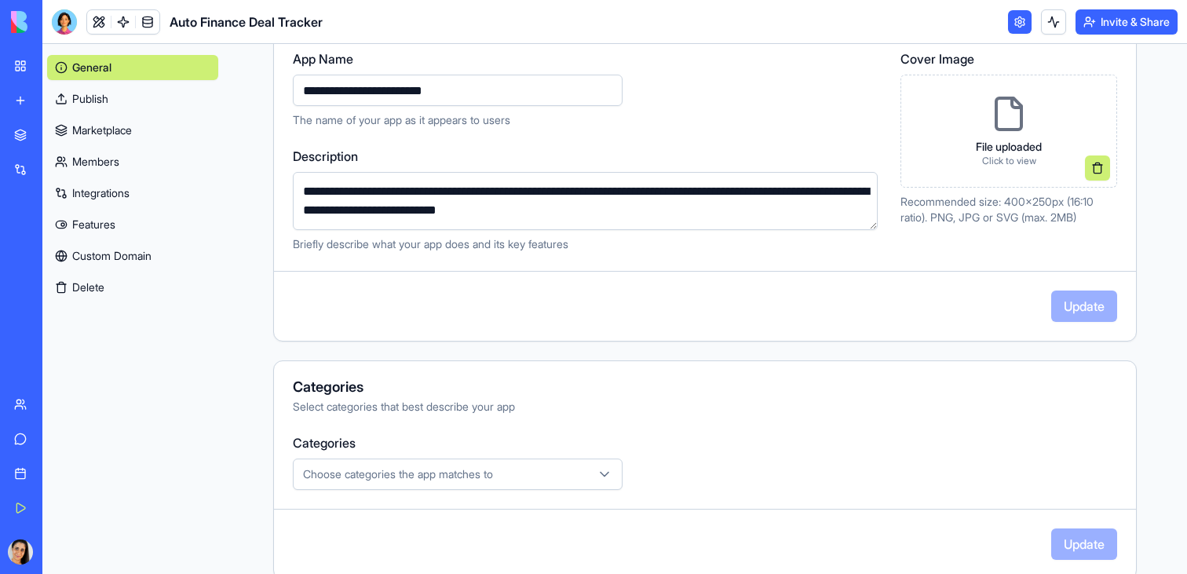
scroll to position [53, 0]
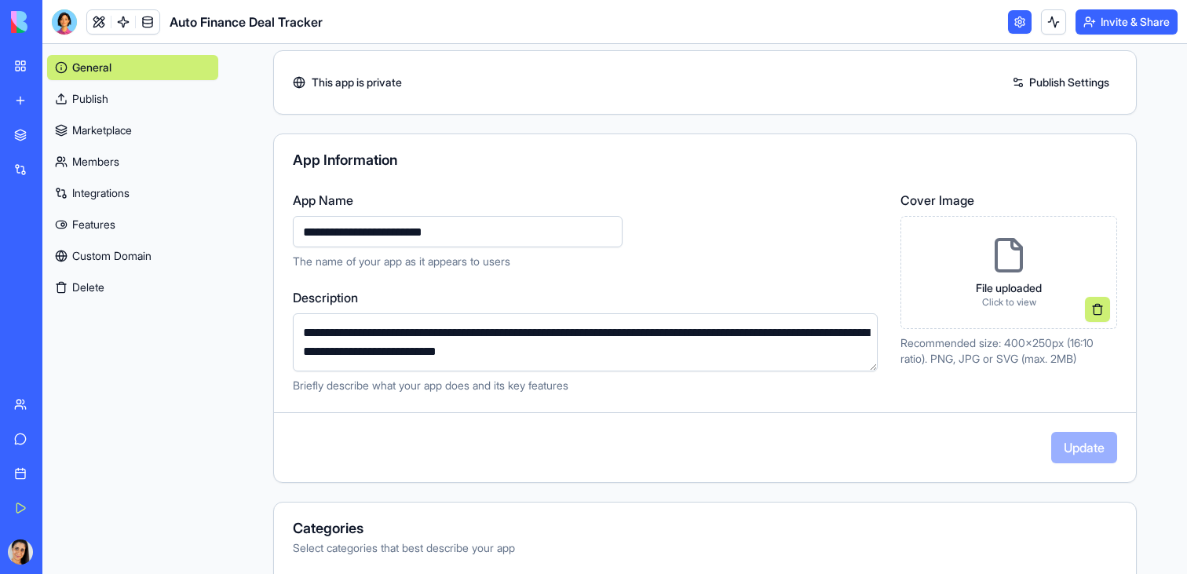
click at [110, 108] on link "Publish" at bounding box center [132, 98] width 171 height 25
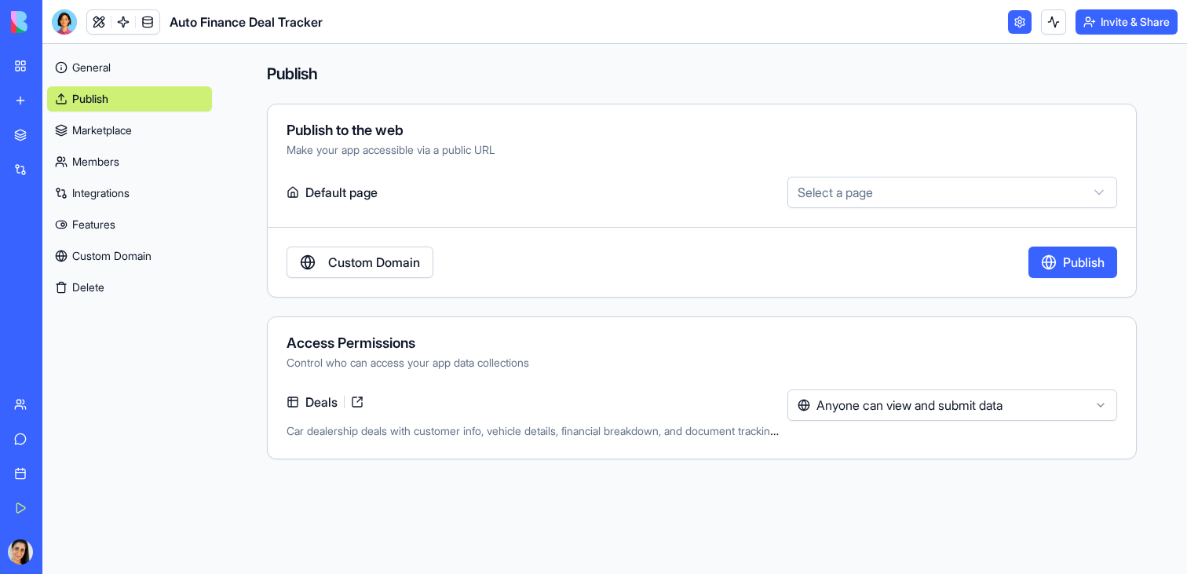
click at [929, 212] on div "**********" at bounding box center [702, 201] width 870 height 194
click at [931, 198] on html "**********" at bounding box center [593, 287] width 1187 height 574
click at [1096, 268] on button "Publish" at bounding box center [1072, 261] width 89 height 31
click at [83, 76] on link "General" at bounding box center [129, 67] width 165 height 25
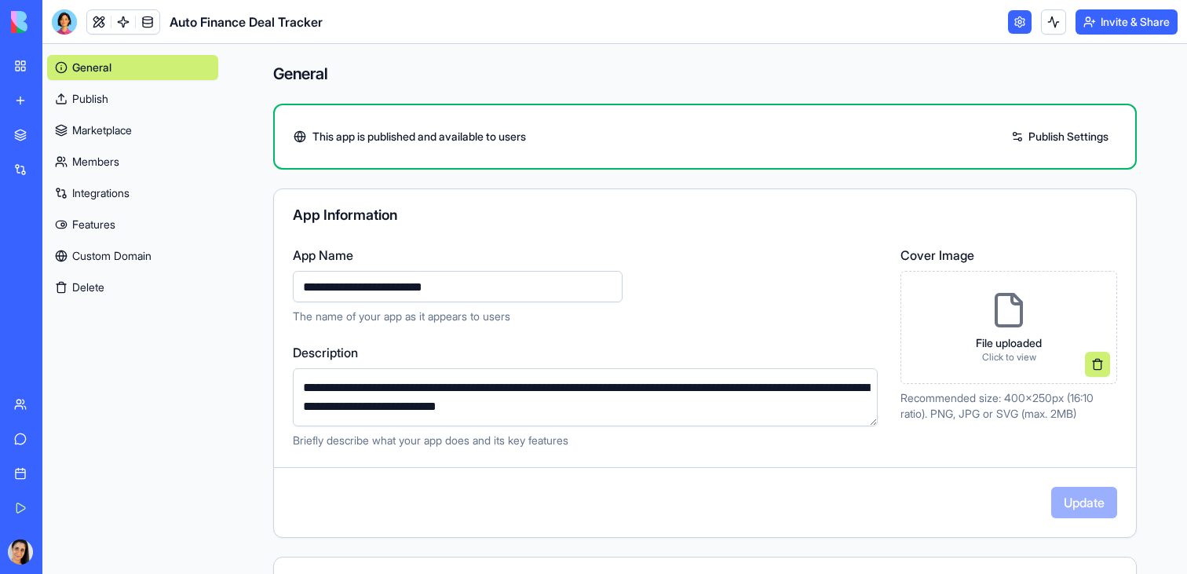
click at [594, 197] on div "**********" at bounding box center [705, 362] width 864 height 349
click at [1087, 28] on button "Invite & Share" at bounding box center [1126, 21] width 102 height 25
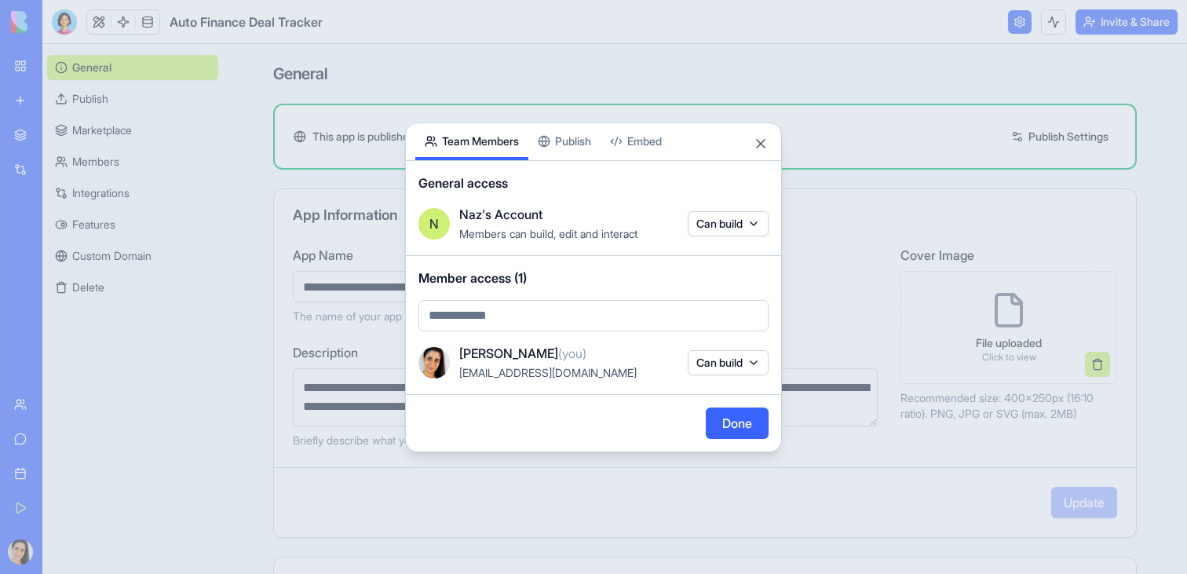
click at [561, 146] on div "Share App Team Members Publish Embed General access N Naz's Account Members can…" at bounding box center [593, 287] width 377 height 330
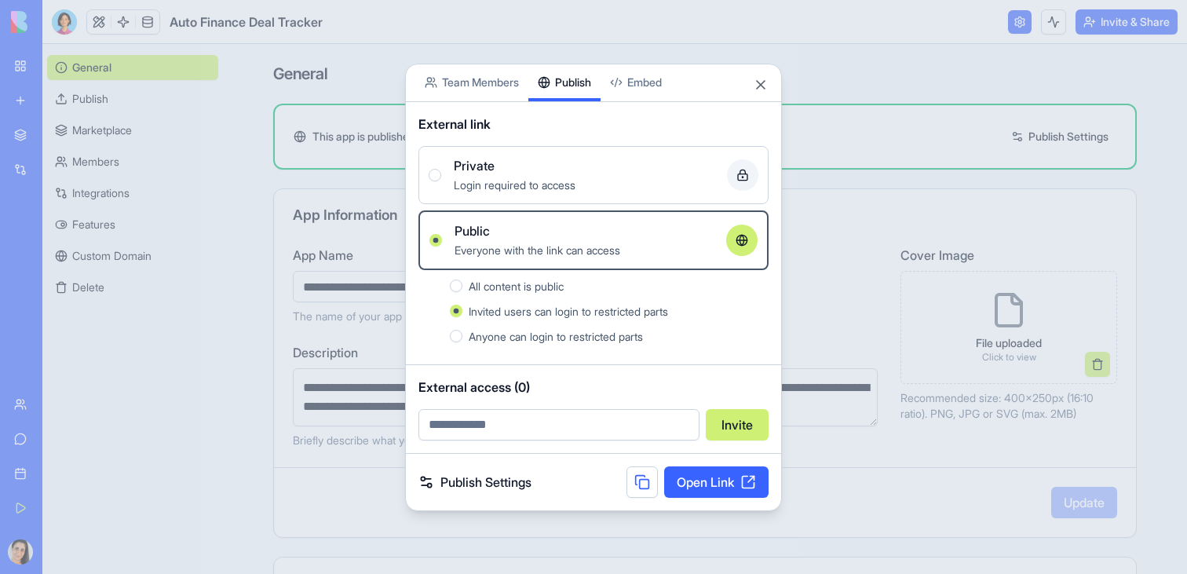
click at [714, 487] on link "Open Link" at bounding box center [716, 481] width 104 height 31
click at [767, 81] on button "Close" at bounding box center [761, 85] width 16 height 16
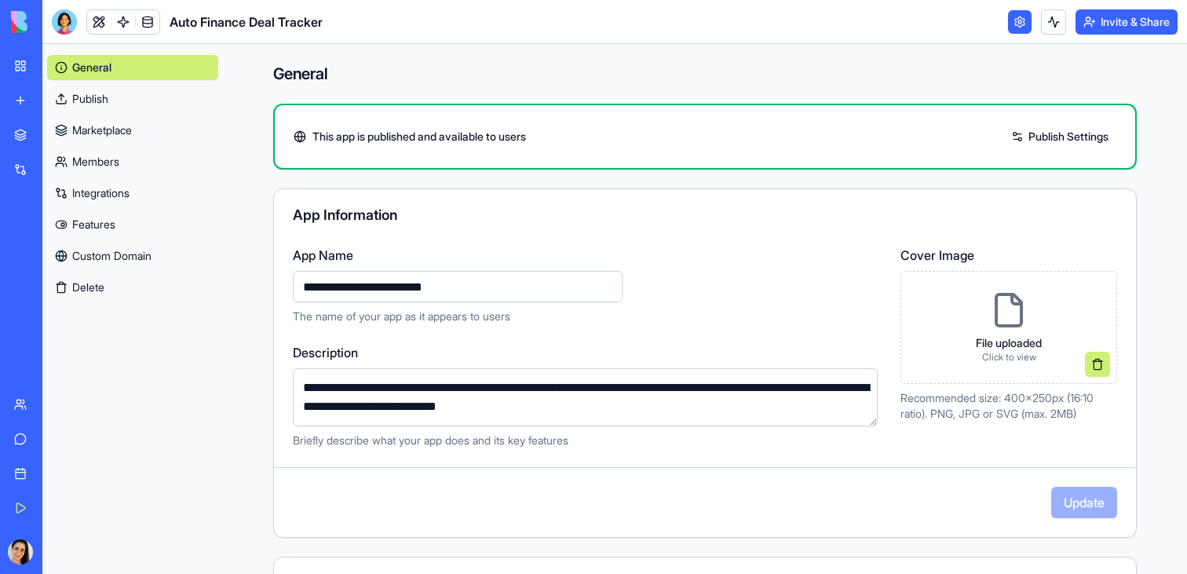
click at [38, 18] on img at bounding box center [59, 22] width 97 height 22
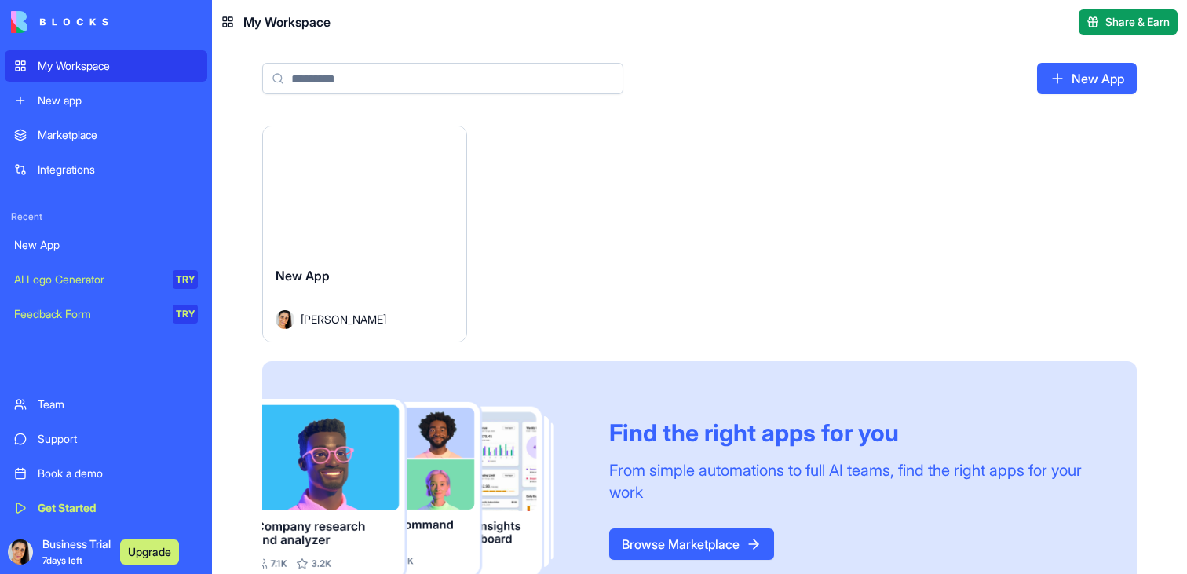
click at [82, 540] on span "Business Trial 7 days left" at bounding box center [76, 551] width 68 height 31
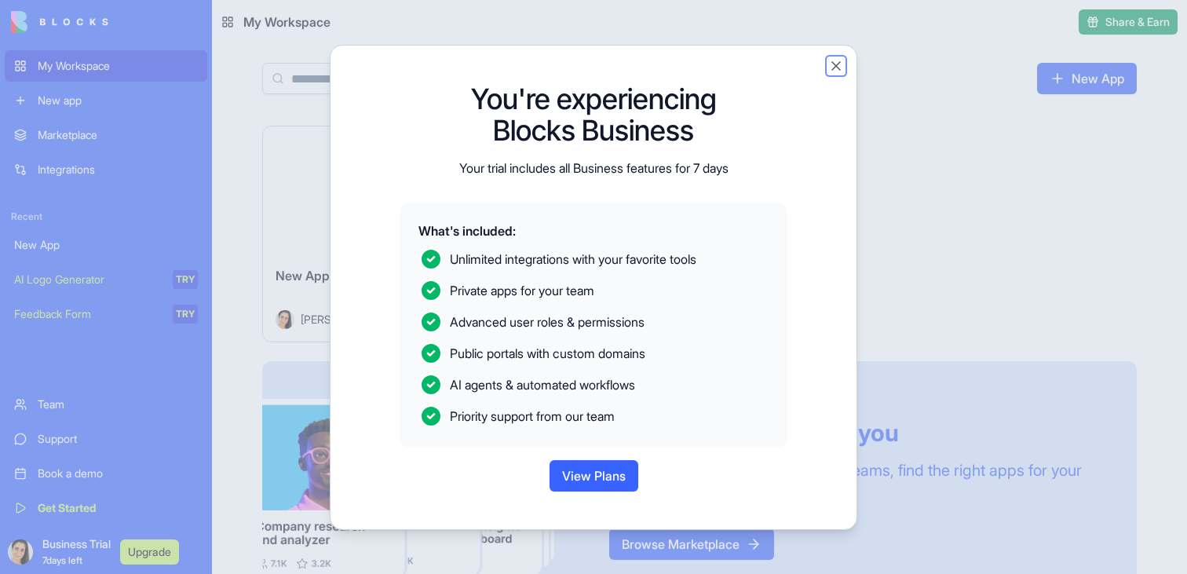
click at [834, 66] on button "Close" at bounding box center [836, 66] width 16 height 16
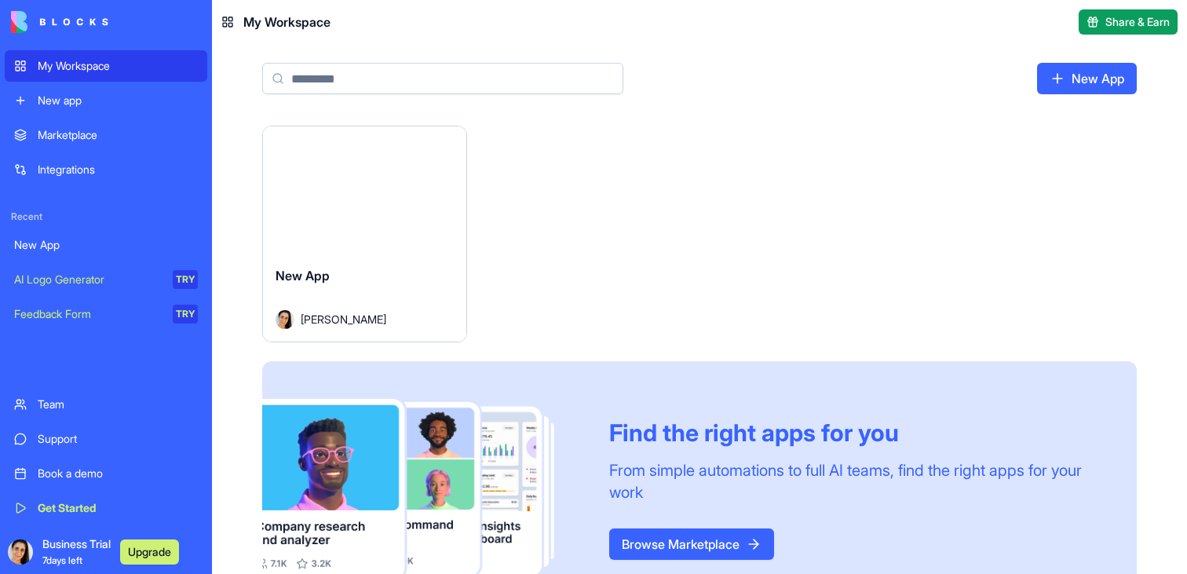
click at [107, 20] on img at bounding box center [59, 22] width 97 height 22
click at [356, 319] on span "Naz Mitchell" at bounding box center [344, 319] width 86 height 16
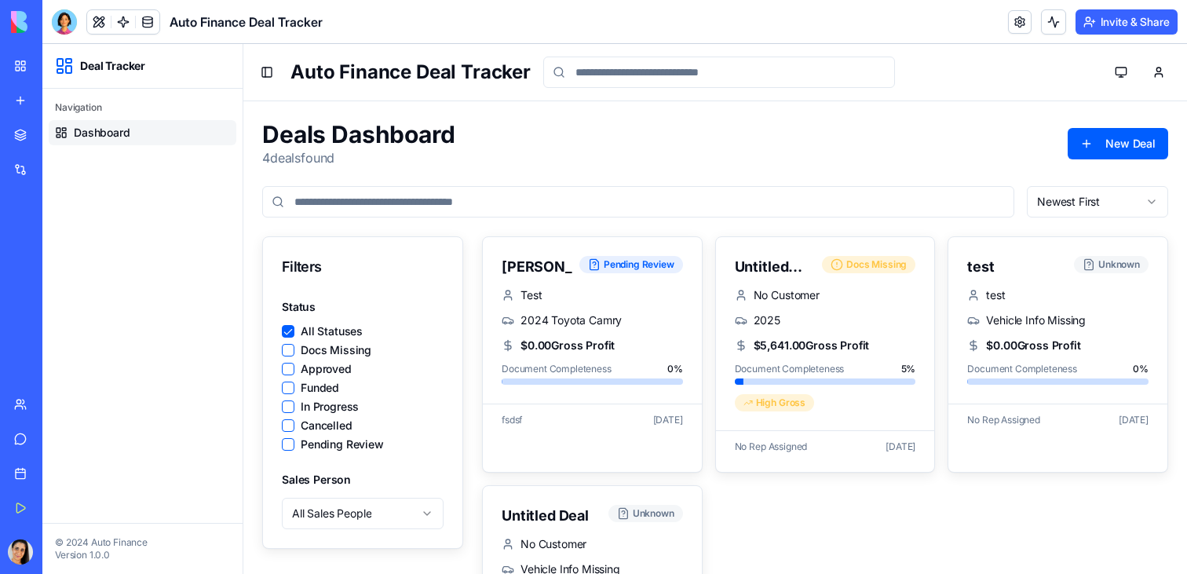
click at [284, 357] on div "All Statuses Docs Missing Approved Funded In Progress Cancelled Pending Review" at bounding box center [363, 388] width 162 height 126
click at [298, 351] on div "Docs Missing" at bounding box center [363, 350] width 162 height 13
click at [285, 352] on Missing "Docs Missing" at bounding box center [288, 350] width 13 height 13
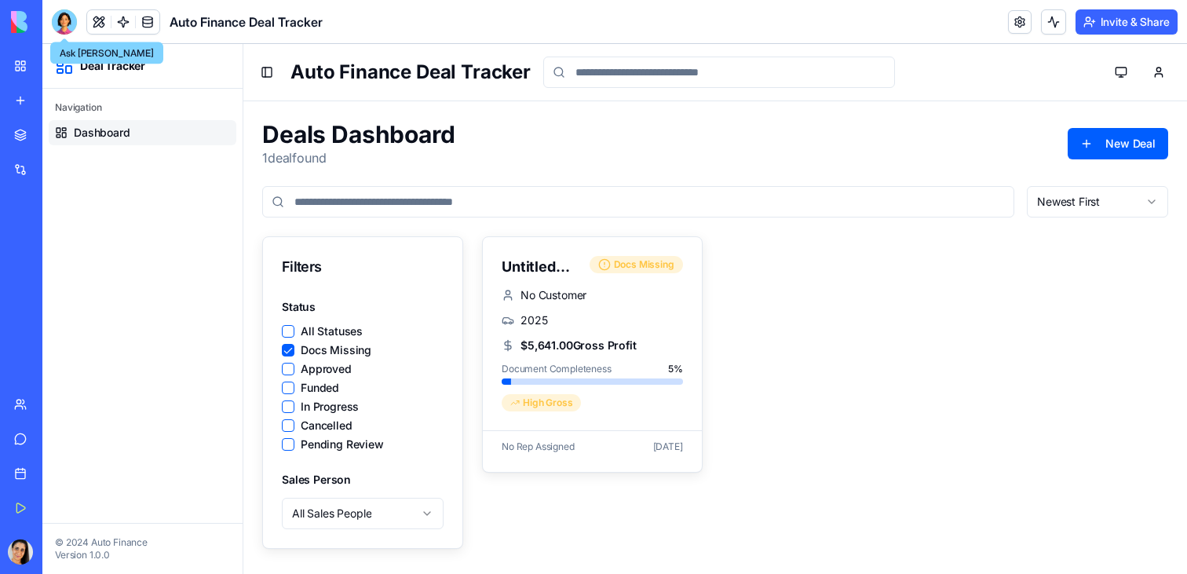
drag, startPoint x: 72, startPoint y: 18, endPoint x: 82, endPoint y: 14, distance: 10.9
click at [88, 14] on div "Auto Finance Deal Tracker" at bounding box center [187, 21] width 271 height 25
click at [68, 16] on div at bounding box center [64, 21] width 25 height 25
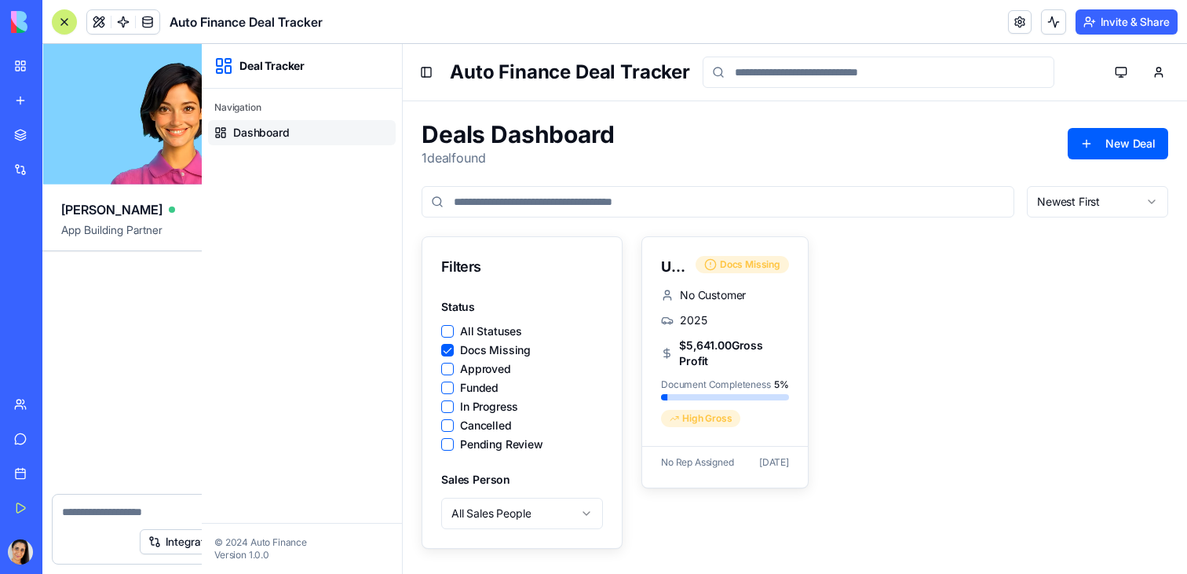
scroll to position [2394, 0]
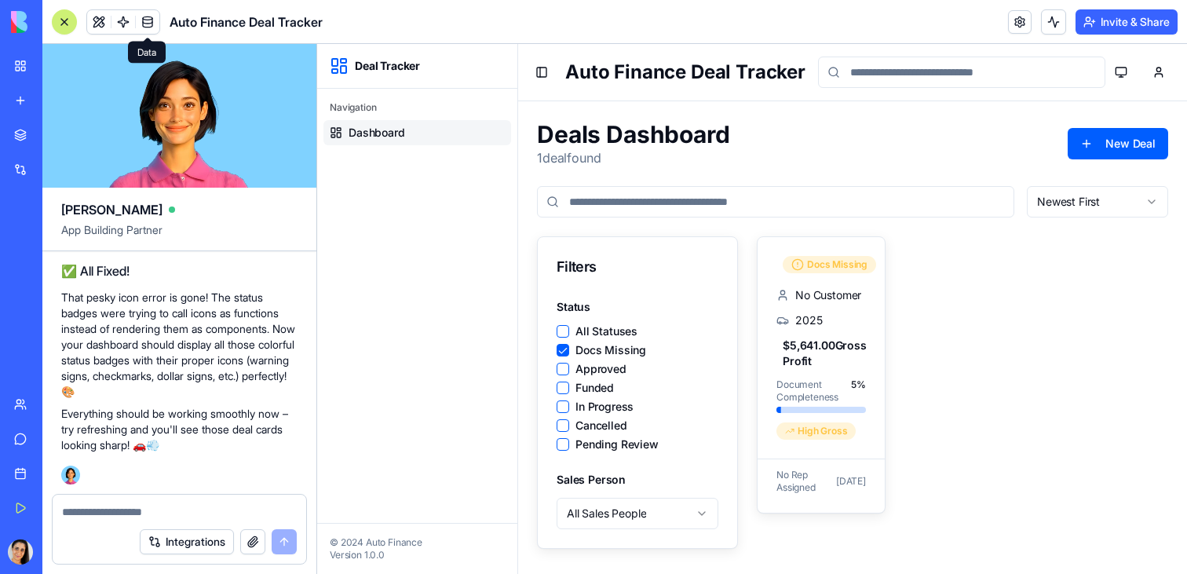
click at [140, 24] on link at bounding box center [148, 22] width 24 height 24
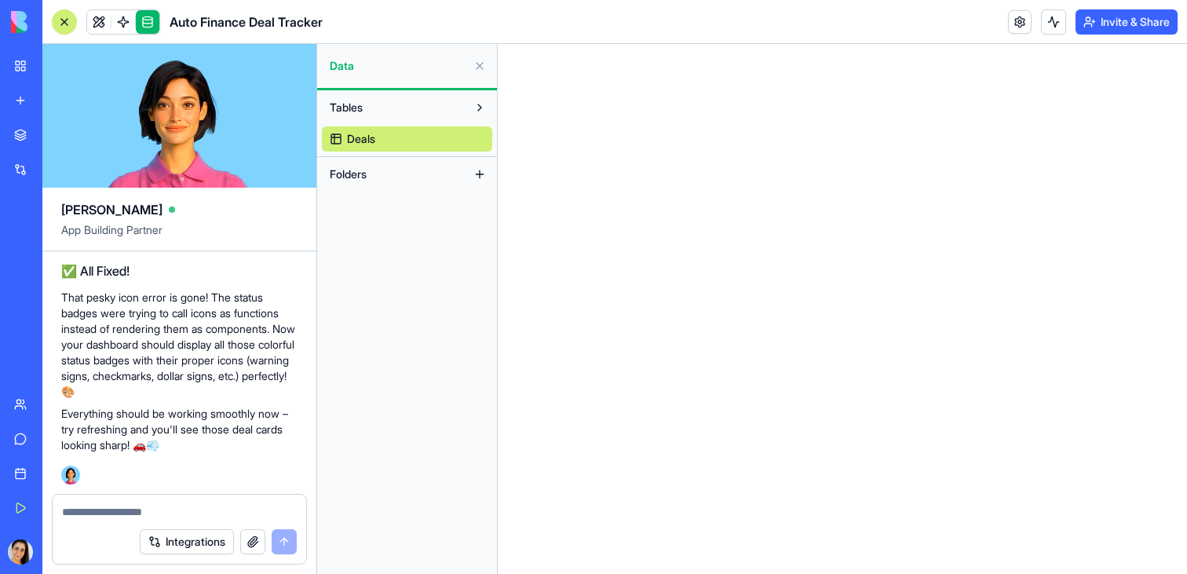
click at [147, 24] on link at bounding box center [148, 22] width 24 height 24
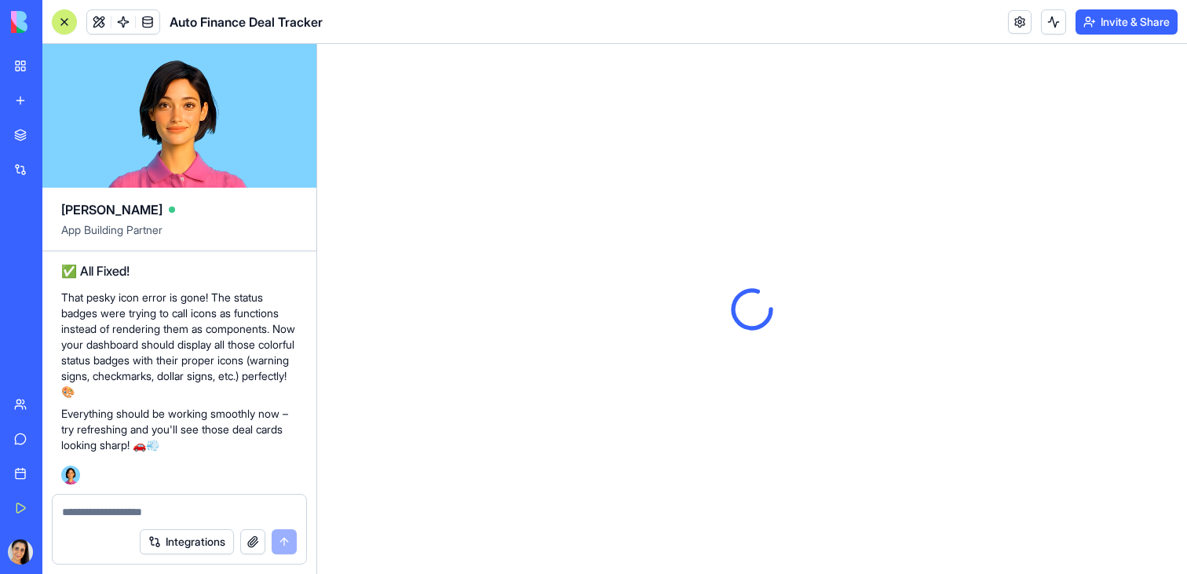
click at [147, 24] on link at bounding box center [148, 22] width 24 height 24
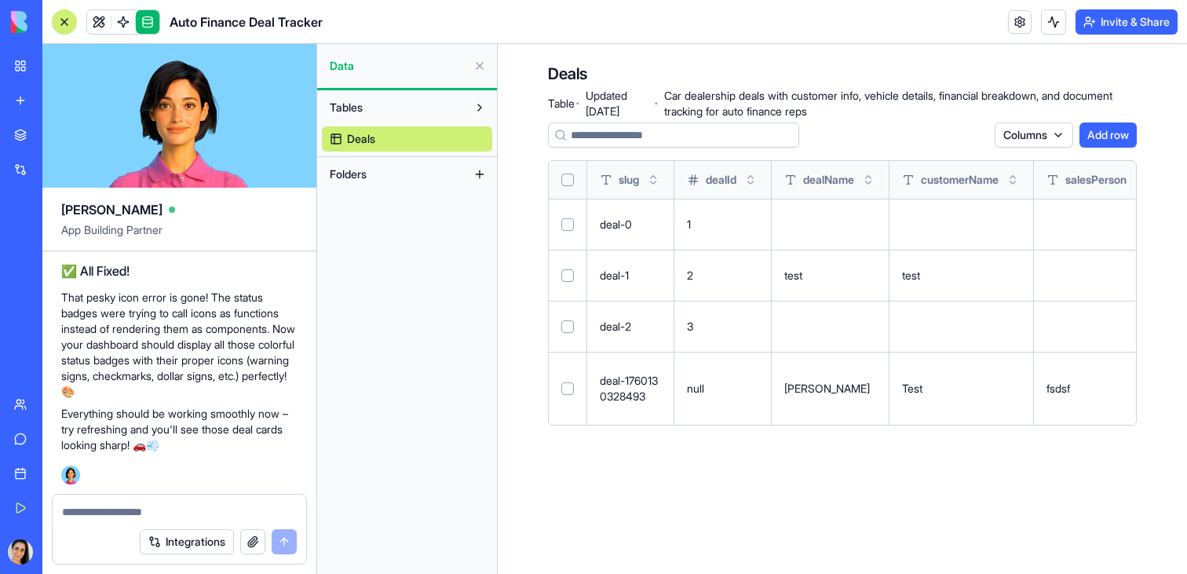
click at [356, 130] on link "Deals" at bounding box center [407, 138] width 170 height 25
click at [353, 113] on span "Tables" at bounding box center [346, 108] width 33 height 16
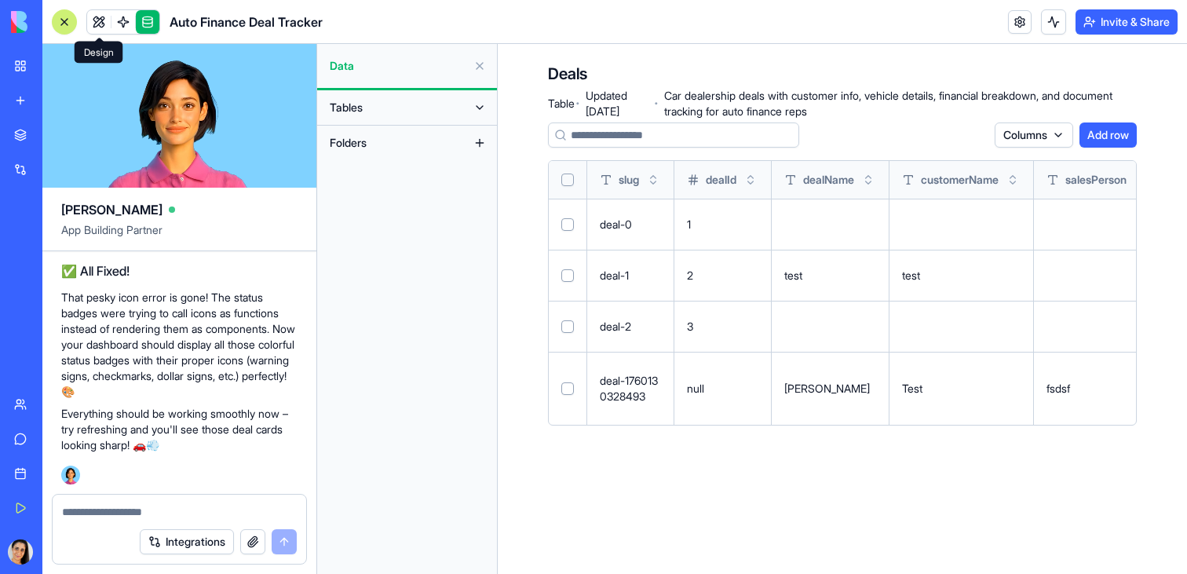
click at [106, 20] on link at bounding box center [99, 22] width 24 height 24
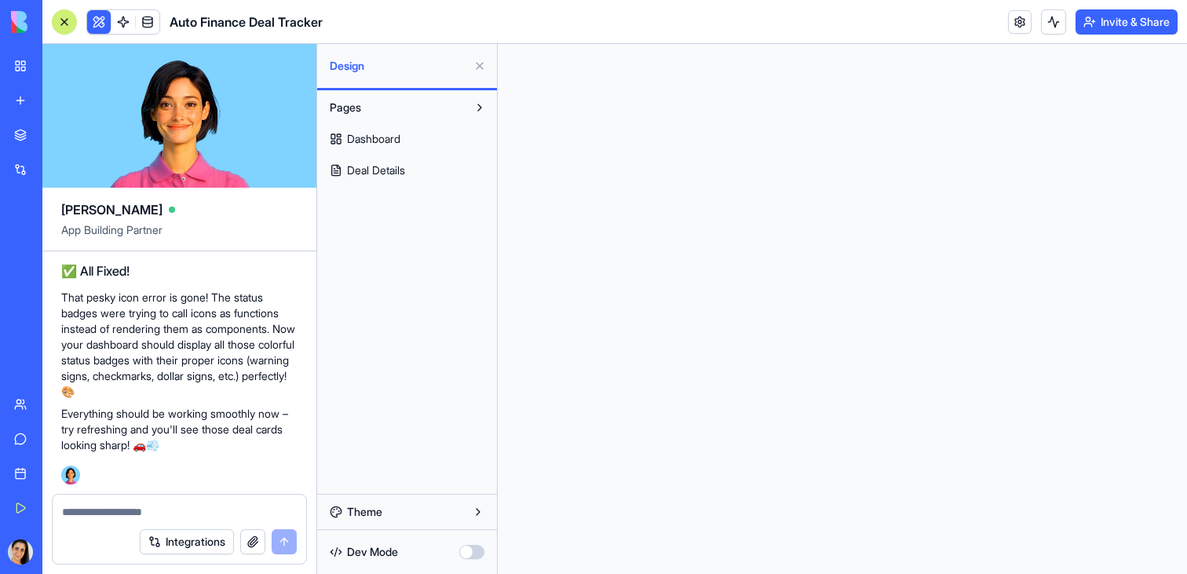
click at [174, 502] on div at bounding box center [180, 507] width 254 height 25
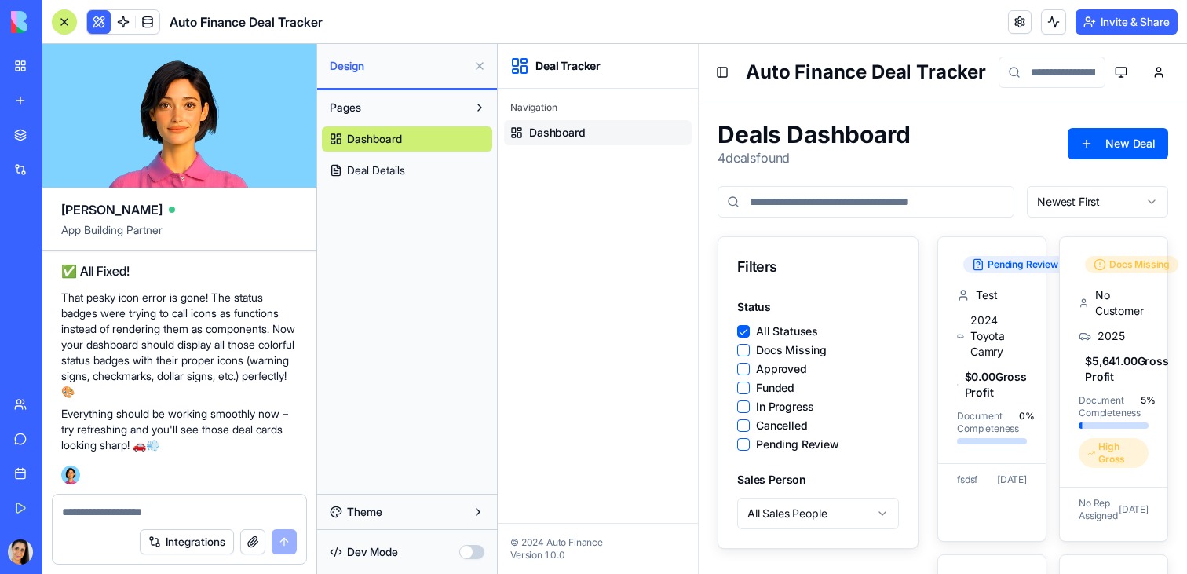
click at [100, 507] on textarea at bounding box center [179, 512] width 235 height 16
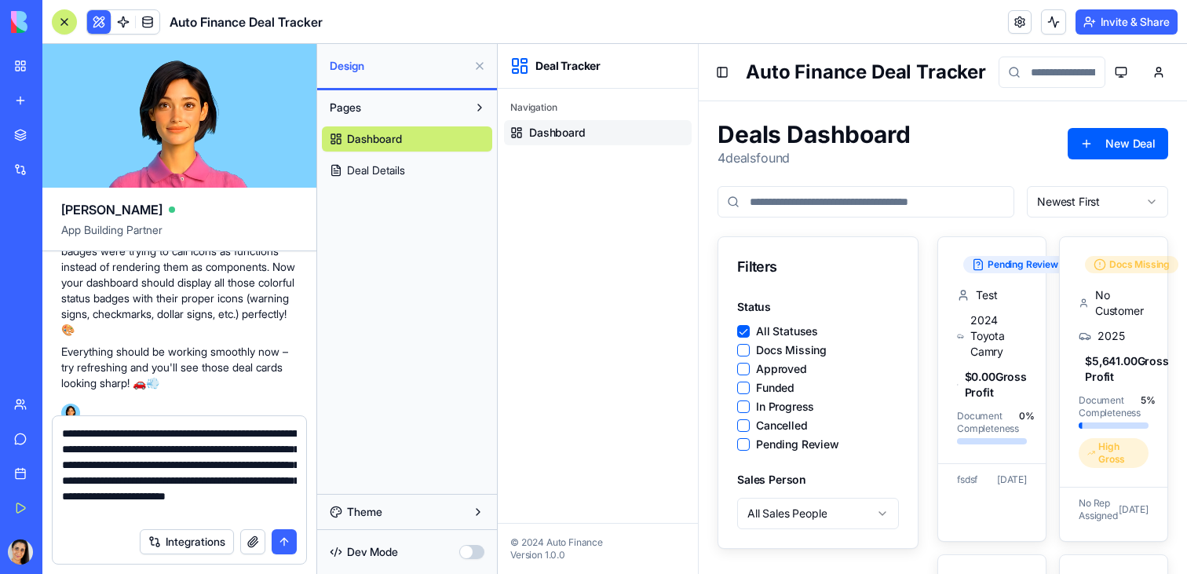
scroll to position [14, 0]
type textarea "**********"
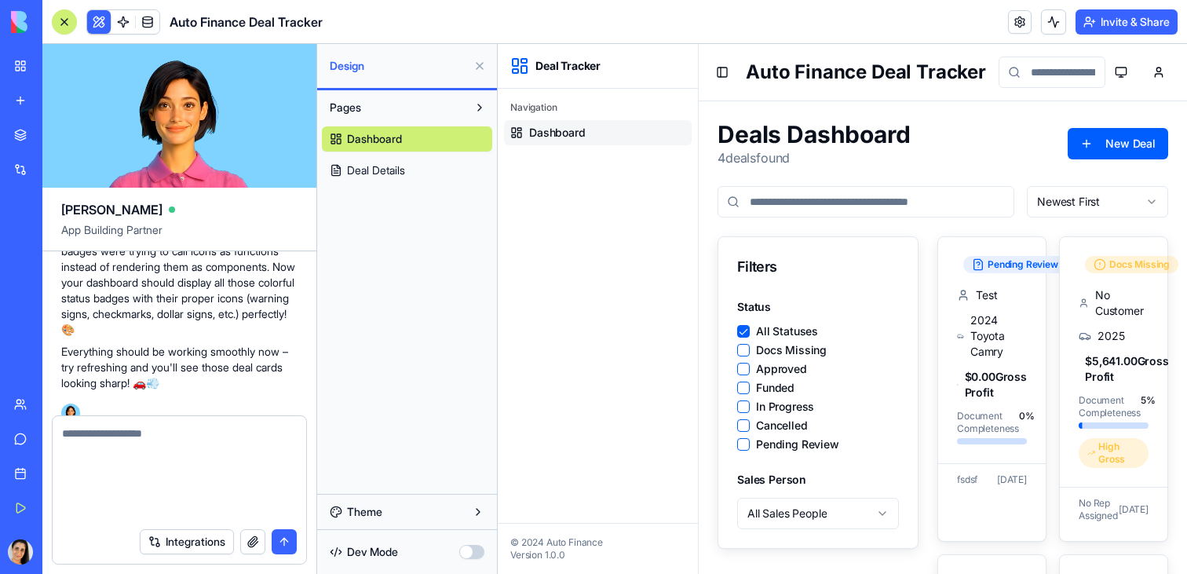
type textarea "*"
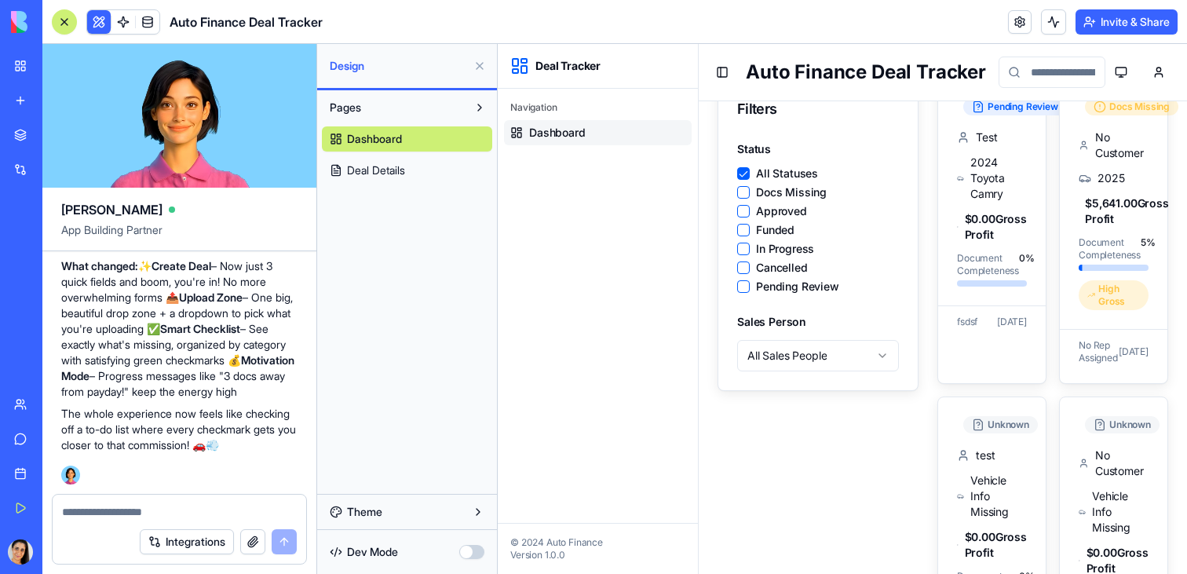
scroll to position [0, 0]
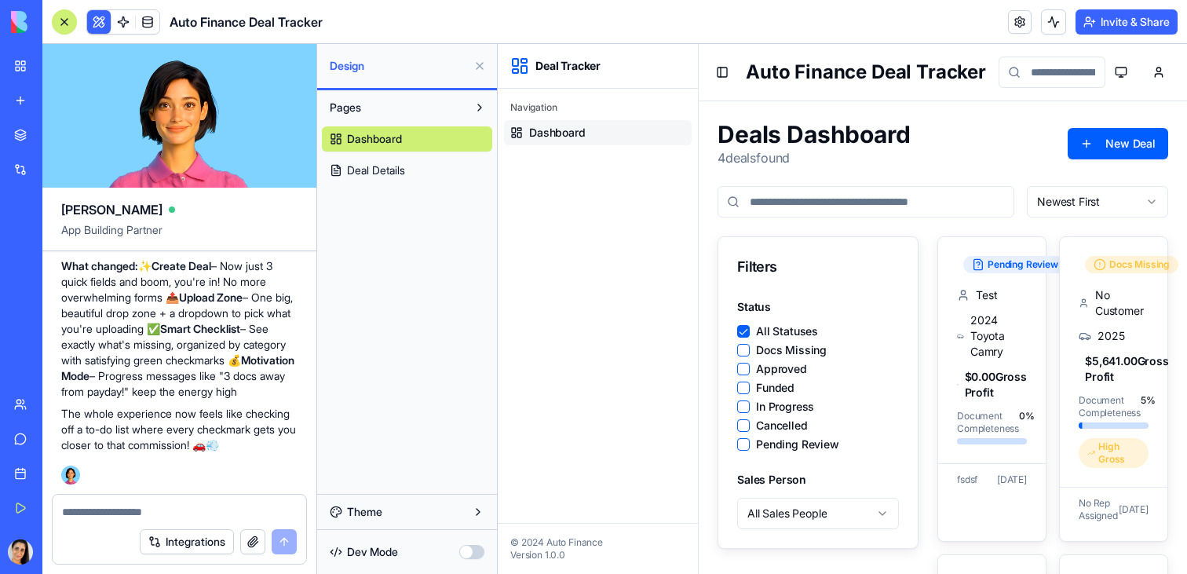
click at [393, 166] on span "Deal Details" at bounding box center [376, 170] width 58 height 16
click at [384, 171] on span "Deal Details" at bounding box center [376, 170] width 58 height 16
click at [481, 68] on button at bounding box center [479, 65] width 25 height 25
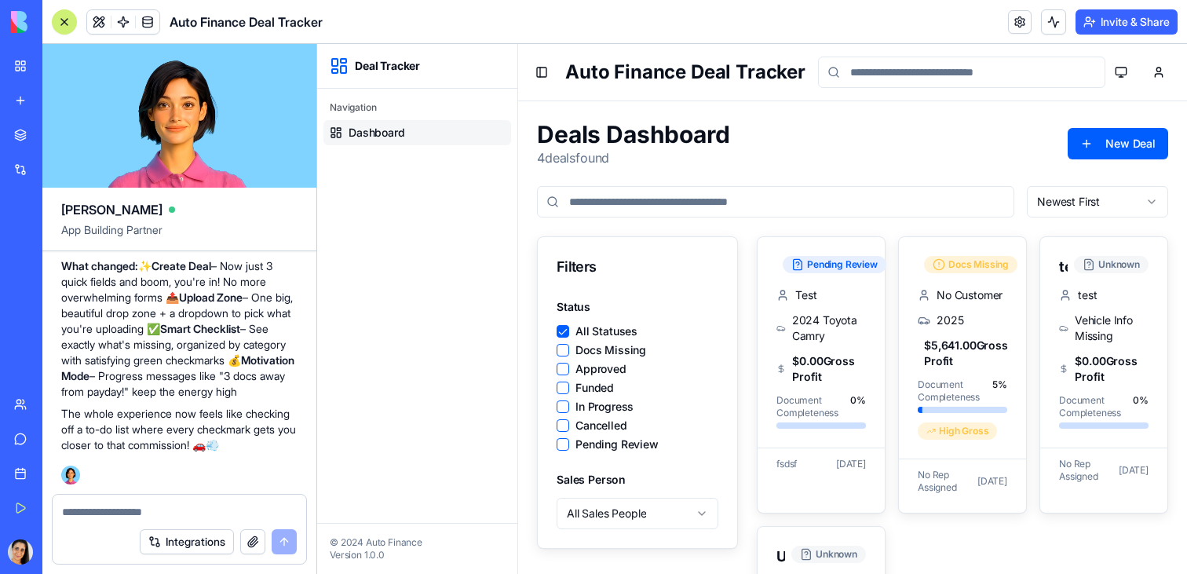
scroll to position [3, 0]
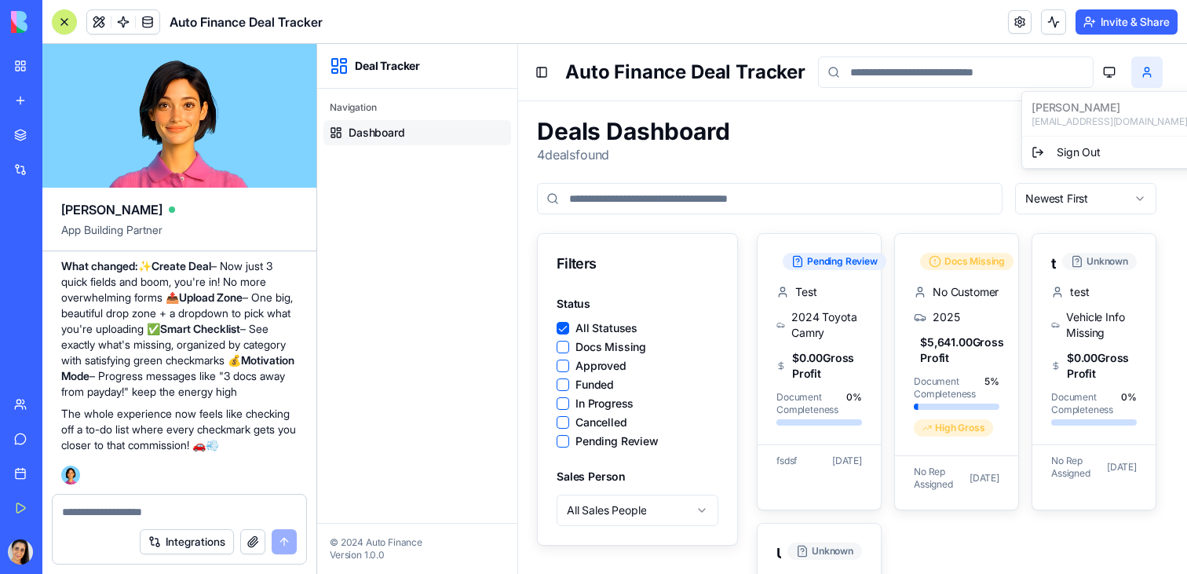
click at [1151, 73] on html "Deal Tracker Navigation Dashboard © 2024 Auto Finance Version 1.0.0 Toggle Side…" at bounding box center [752, 424] width 870 height 767
click at [1103, 78] on html "Deal Tracker Navigation Dashboard © 2024 Auto Finance Version 1.0.0 Toggle Side…" at bounding box center [752, 424] width 870 height 767
click at [1103, 77] on html "Deal Tracker Navigation Dashboard © 2024 Auto Finance Version 1.0.0 Toggle Side…" at bounding box center [752, 424] width 870 height 767
click at [1101, 73] on html "Deal Tracker Navigation Dashboard © 2024 Auto Finance Version 1.0.0 Toggle Side…" at bounding box center [752, 424] width 870 height 767
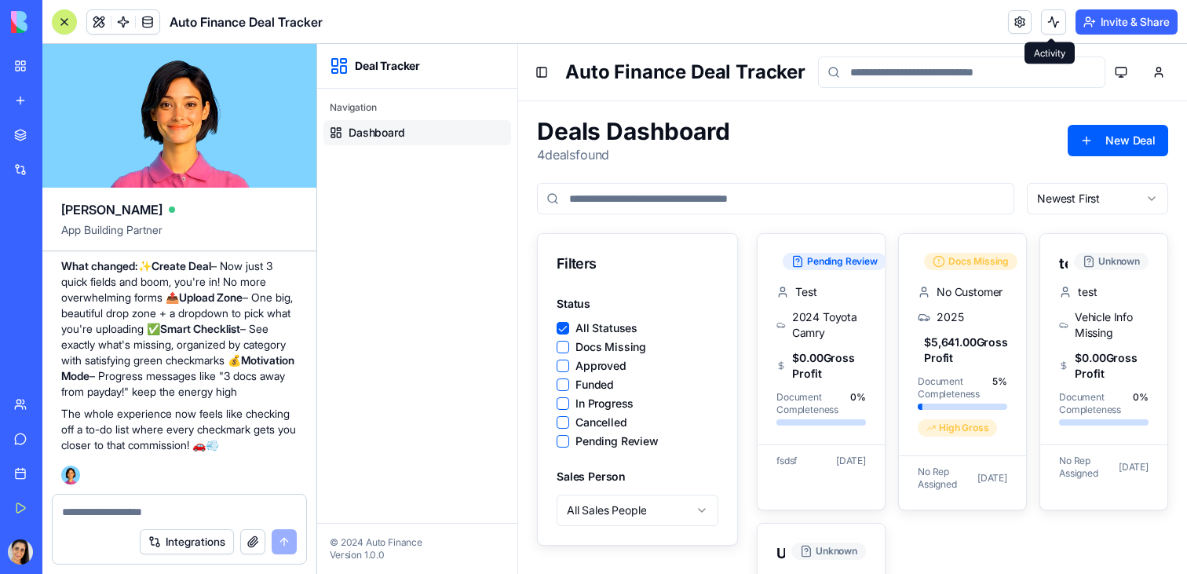
click at [1055, 26] on button at bounding box center [1053, 21] width 25 height 25
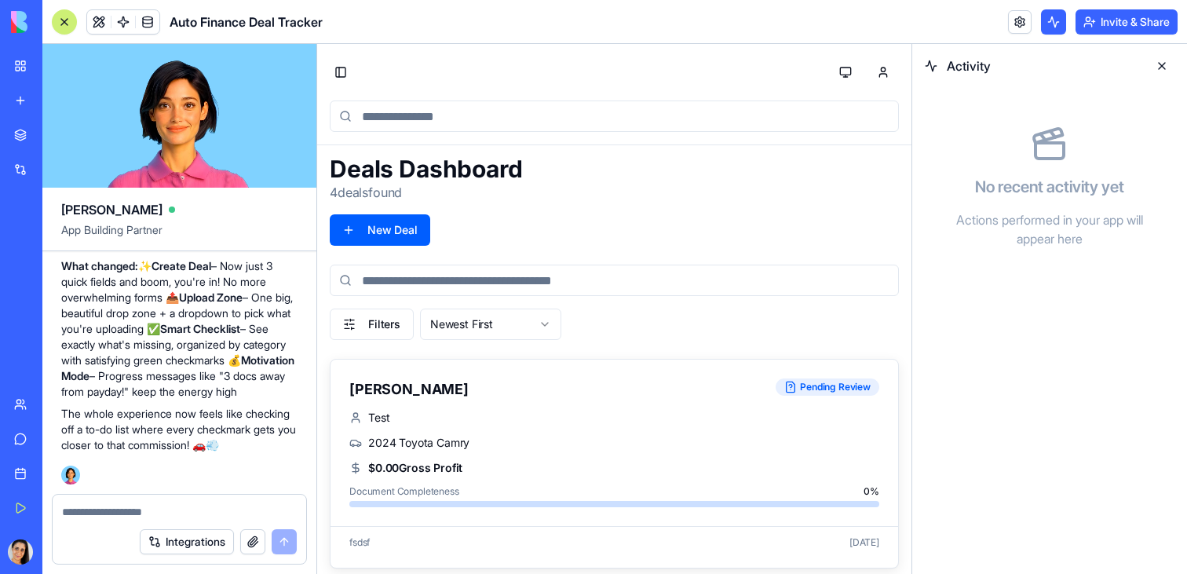
click at [1052, 27] on button at bounding box center [1053, 21] width 25 height 25
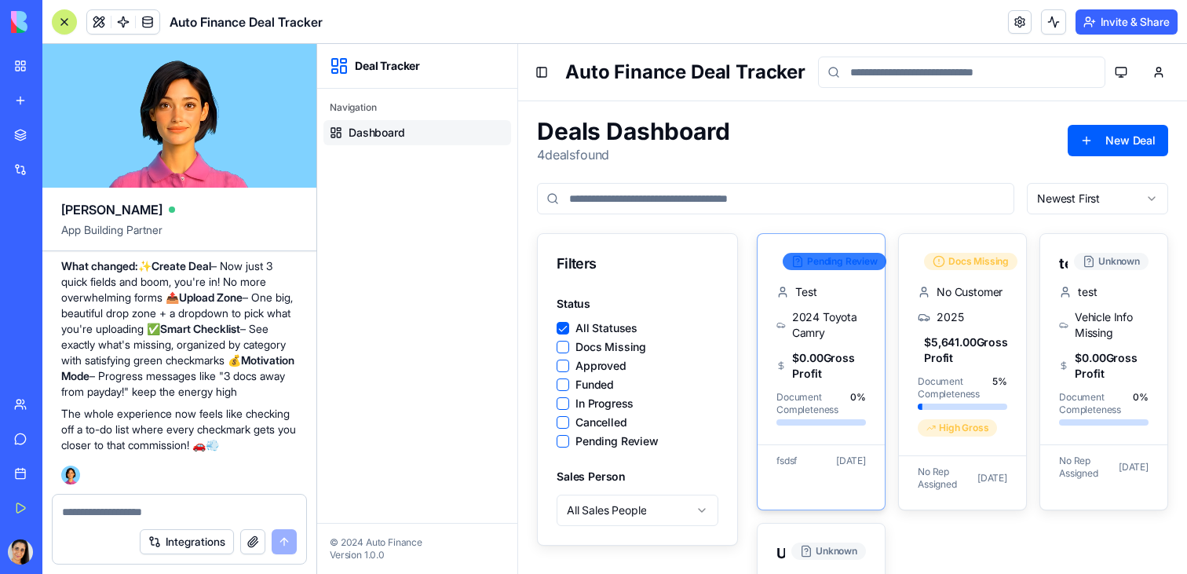
click at [827, 268] on div "John Pending Review" at bounding box center [820, 264] width 89 height 22
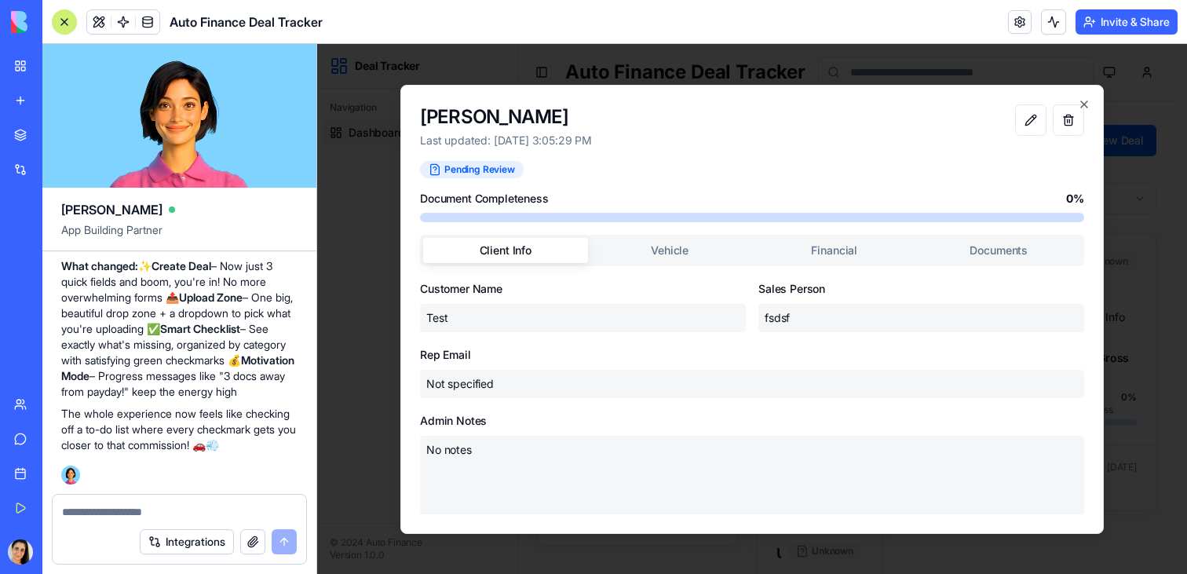
click at [666, 264] on div "Client Info Vehicle Financial Documents" at bounding box center [752, 250] width 664 height 31
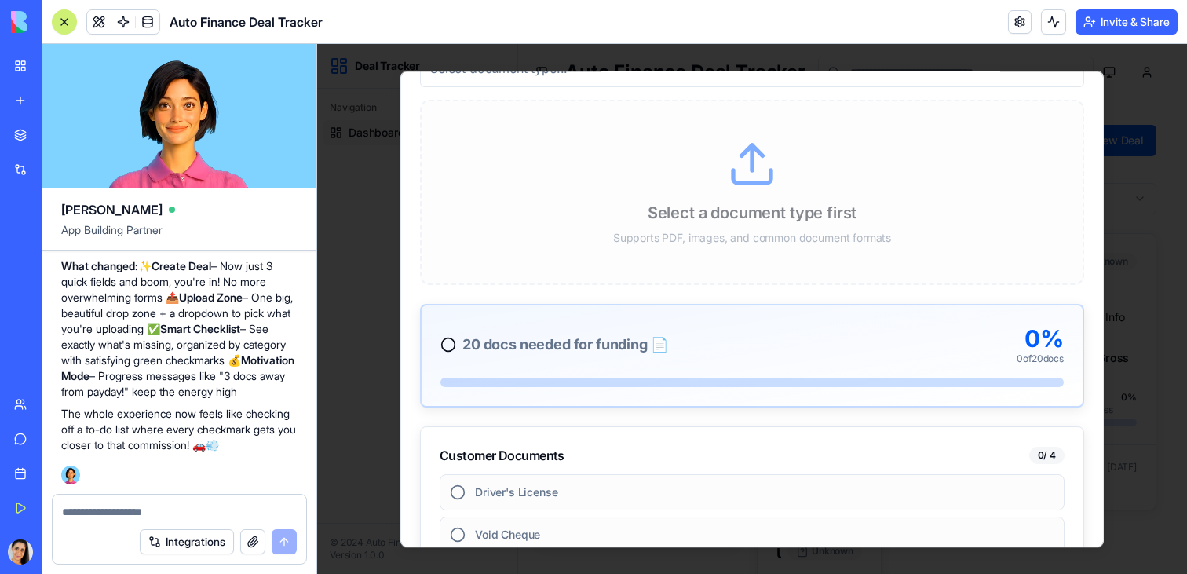
scroll to position [243, 0]
click at [452, 489] on icon at bounding box center [458, 489] width 16 height 16
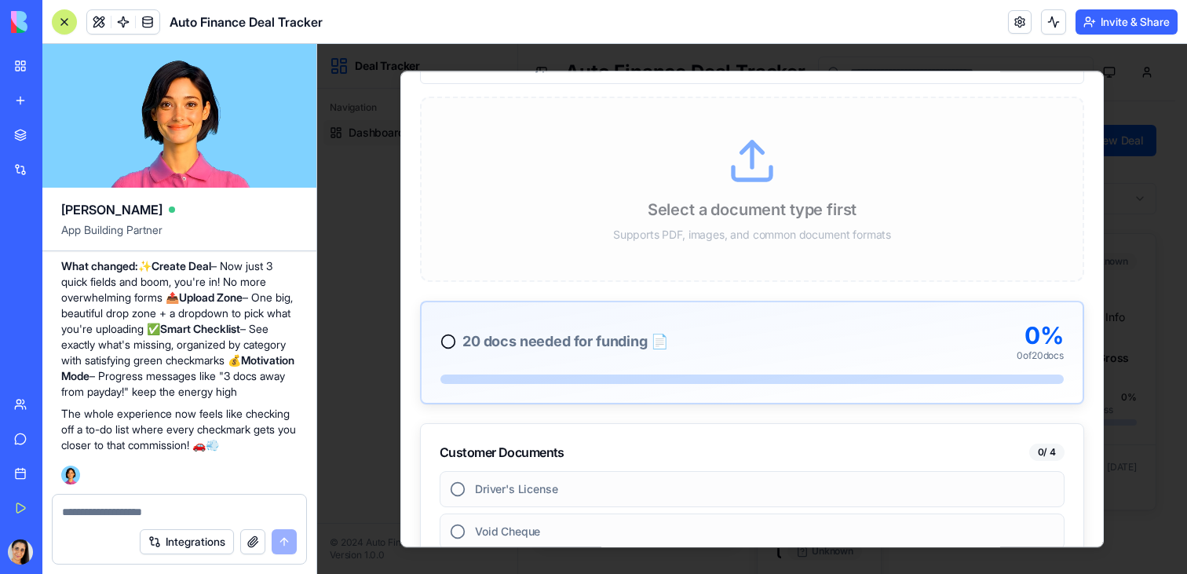
click at [457, 489] on icon at bounding box center [458, 489] width 16 height 16
click at [714, 158] on div "Select a document type first Supports PDF, images, and common document formats" at bounding box center [752, 189] width 664 height 185
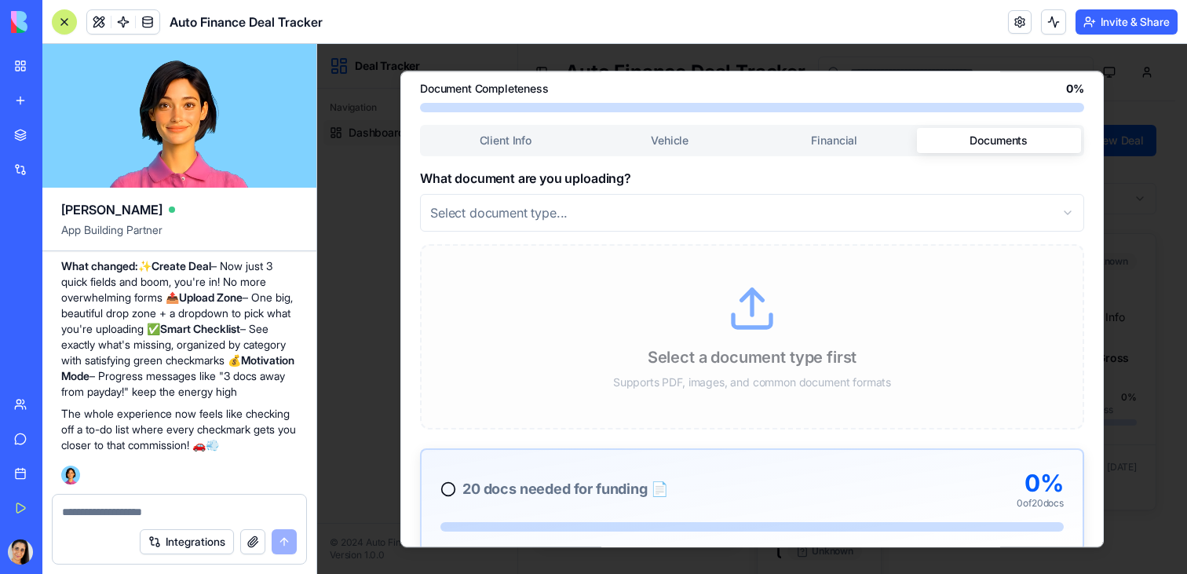
click at [743, 330] on icon at bounding box center [752, 308] width 50 height 50
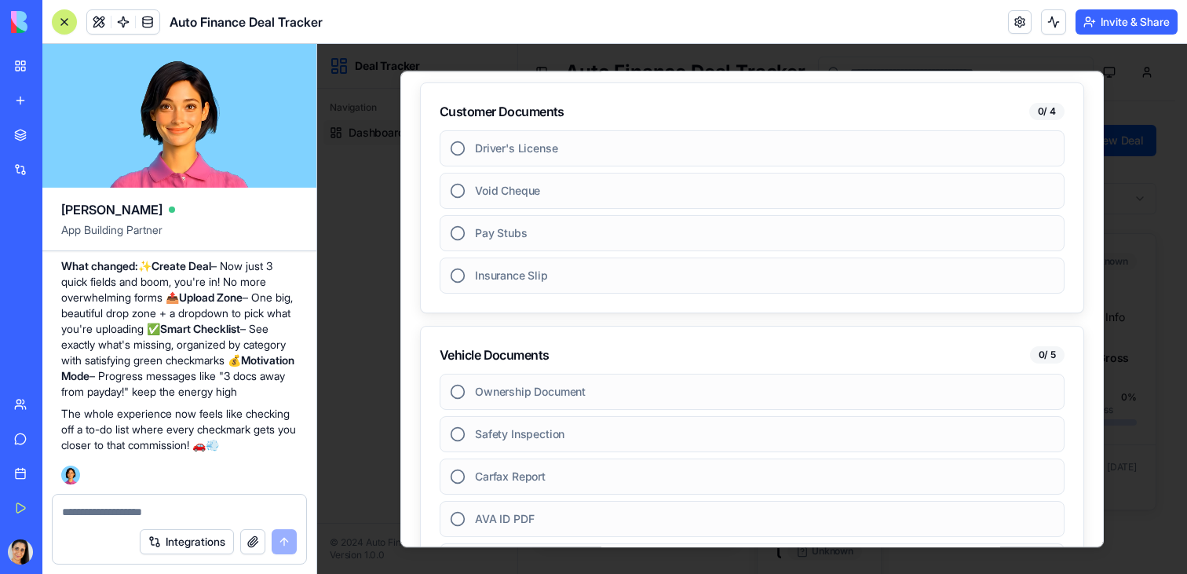
scroll to position [0, 0]
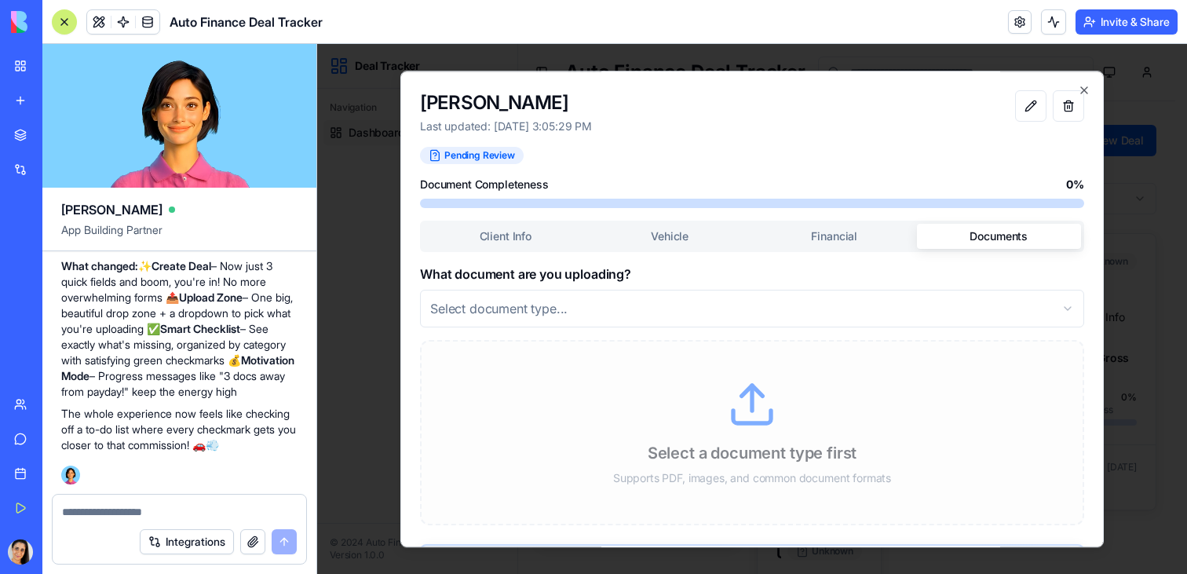
click at [747, 291] on body "Deal Tracker Navigation Dashboard © 2024 Auto Finance Version 1.0.0 Toggle Side…" at bounding box center [746, 424] width 858 height 767
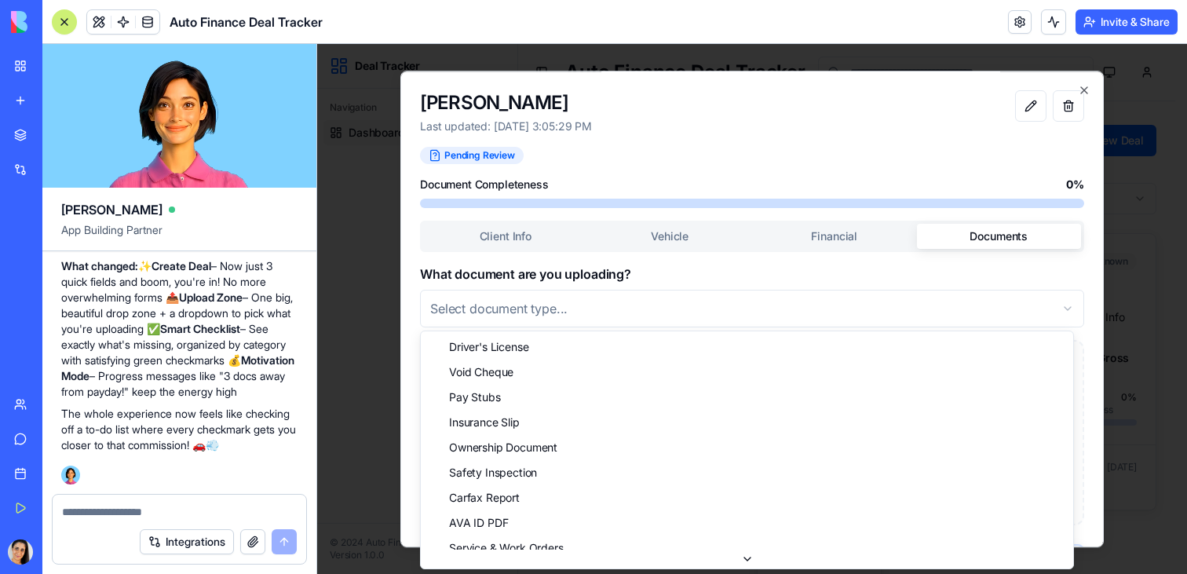
click at [723, 320] on body "Deal Tracker Navigation Dashboard © 2024 Auto Finance Version 1.0.0 Toggle Side…" at bounding box center [746, 424] width 858 height 767
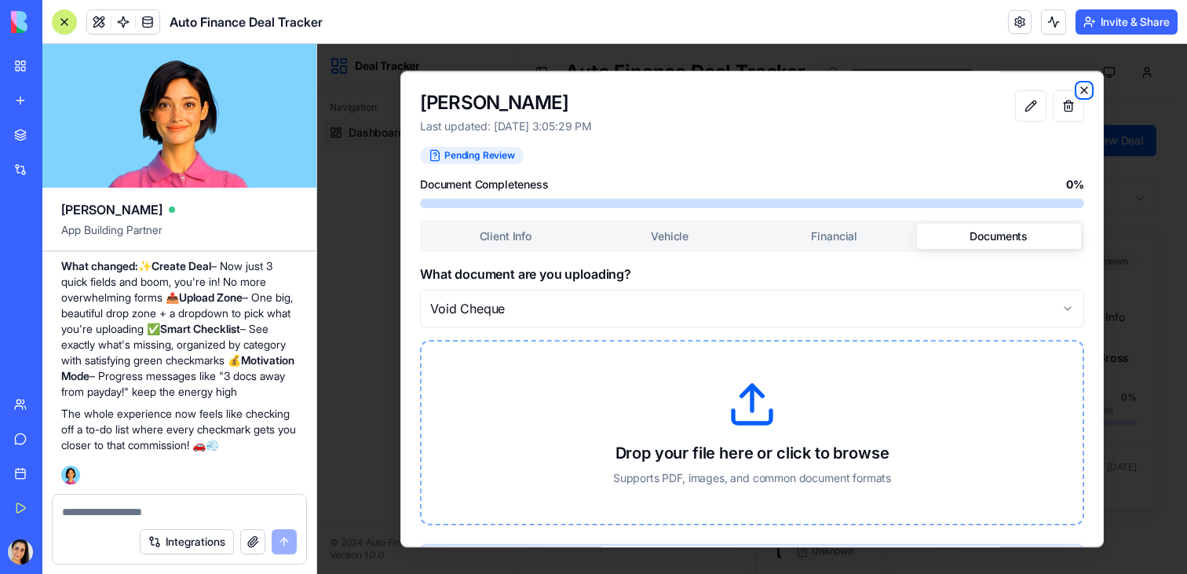
click at [1078, 84] on icon "button" at bounding box center [1084, 90] width 13 height 13
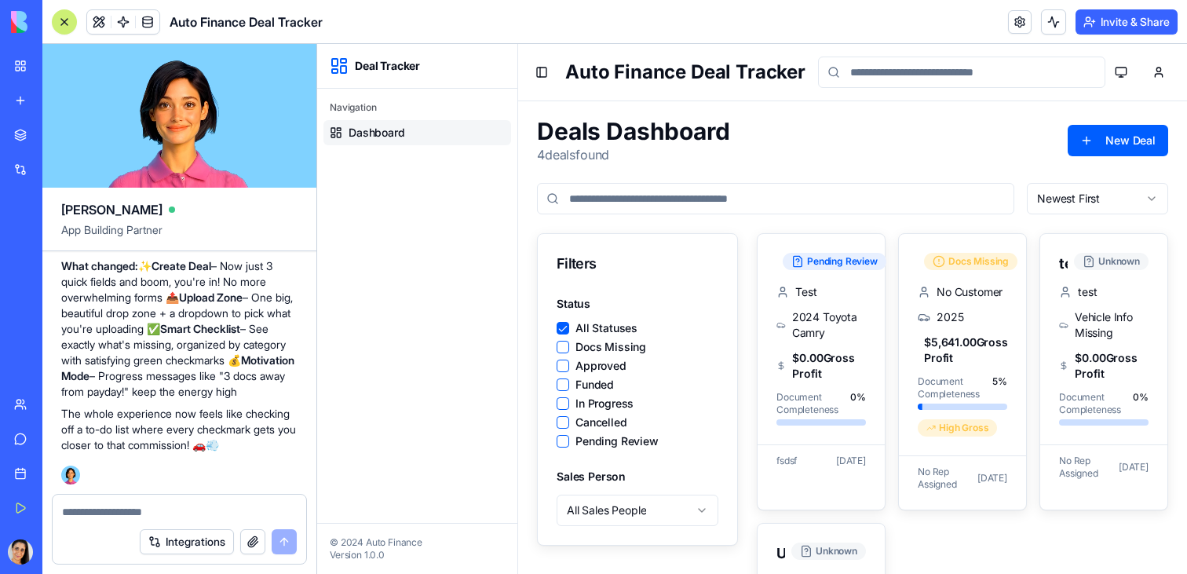
click at [83, 20] on div "Auto Finance Deal Tracker" at bounding box center [187, 21] width 271 height 25
click at [72, 21] on button at bounding box center [64, 21] width 25 height 25
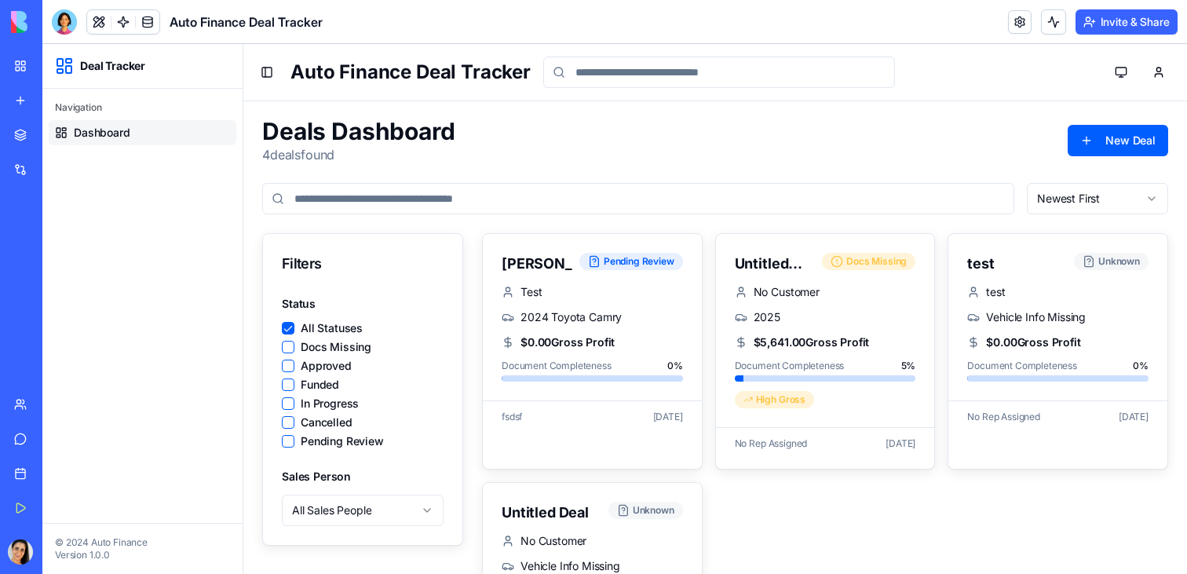
click at [55, 71] on div "My Workspace" at bounding box center [48, 66] width 20 height 16
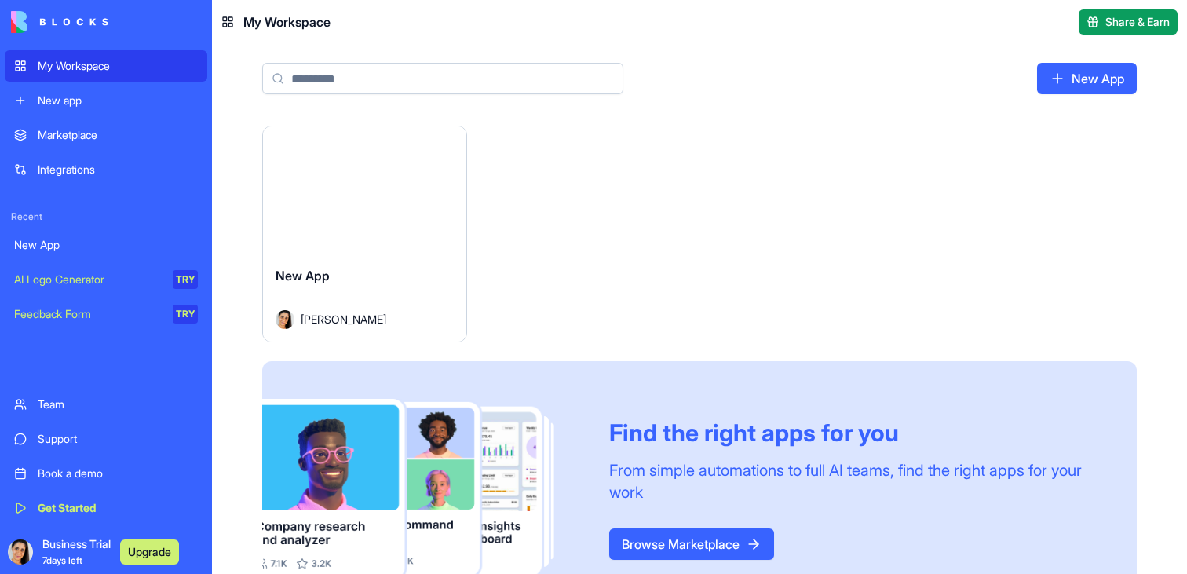
click at [65, 96] on div "New app" at bounding box center [118, 101] width 160 height 16
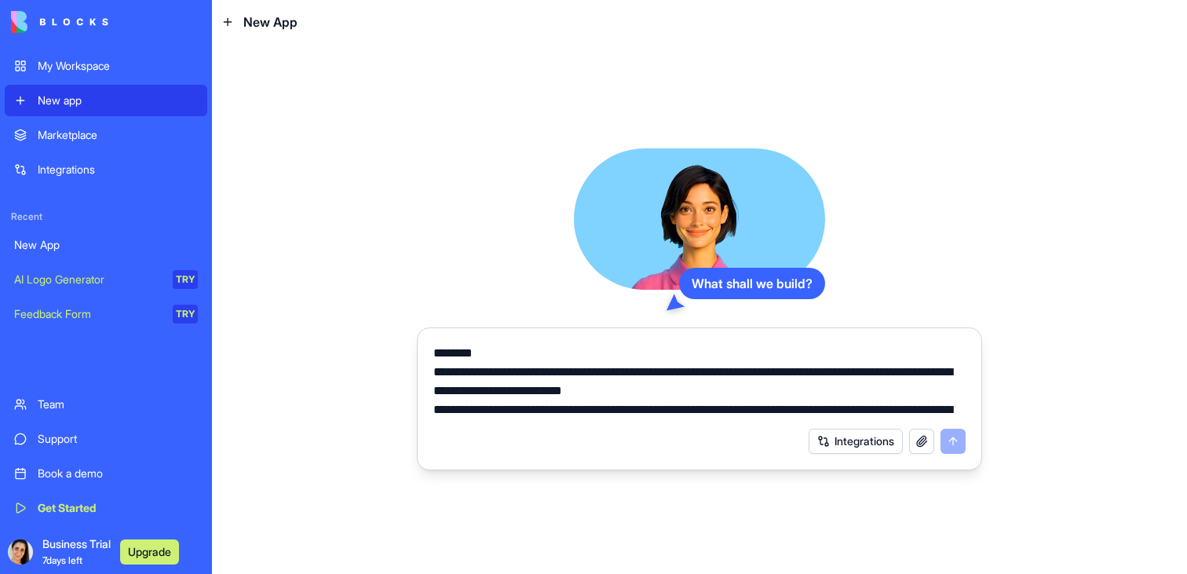
scroll to position [1637, 0]
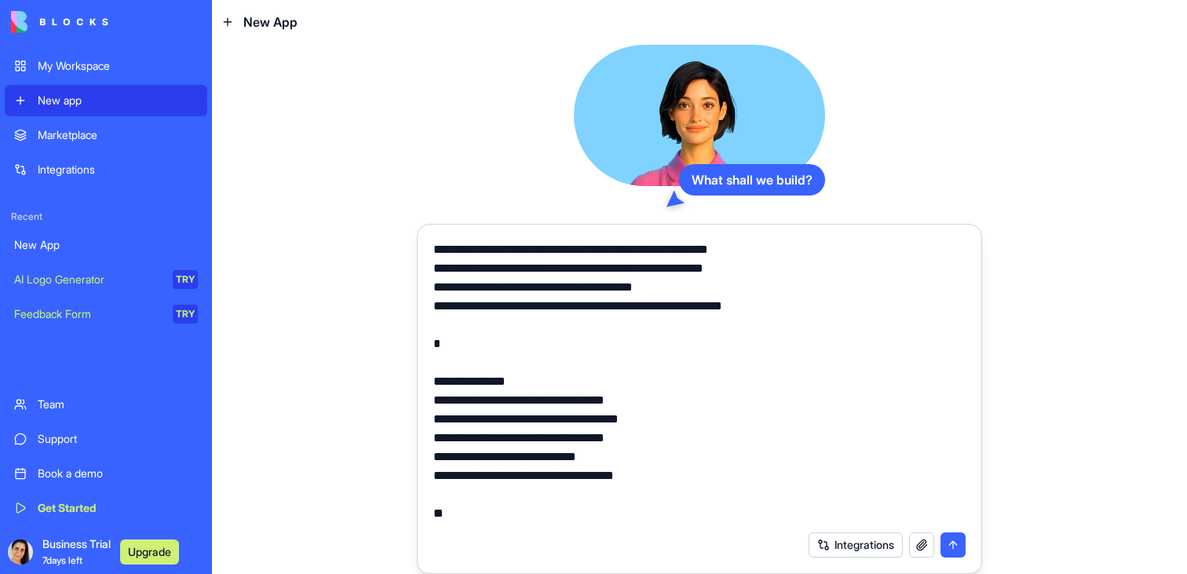
paste textarea "**********"
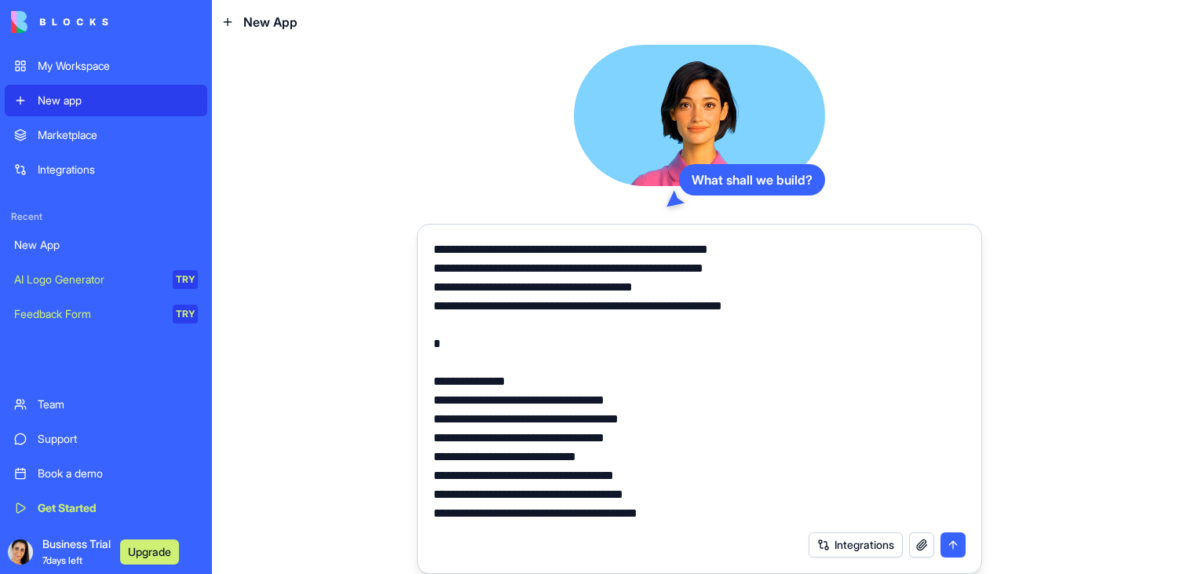
type textarea "**********"
click at [962, 537] on button "submit" at bounding box center [952, 544] width 25 height 25
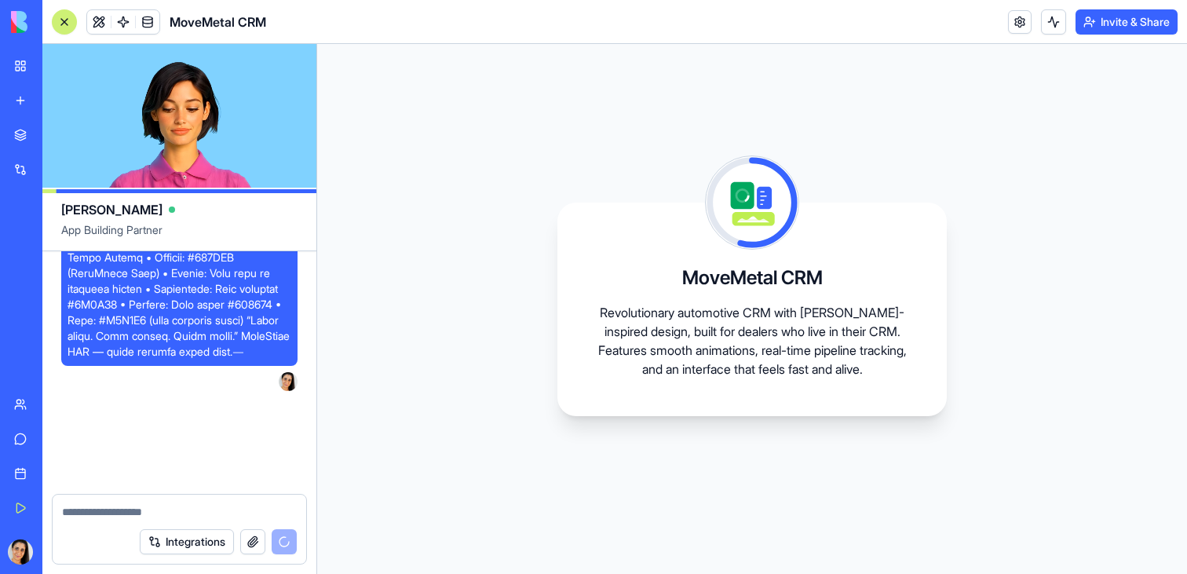
scroll to position [2141, 0]
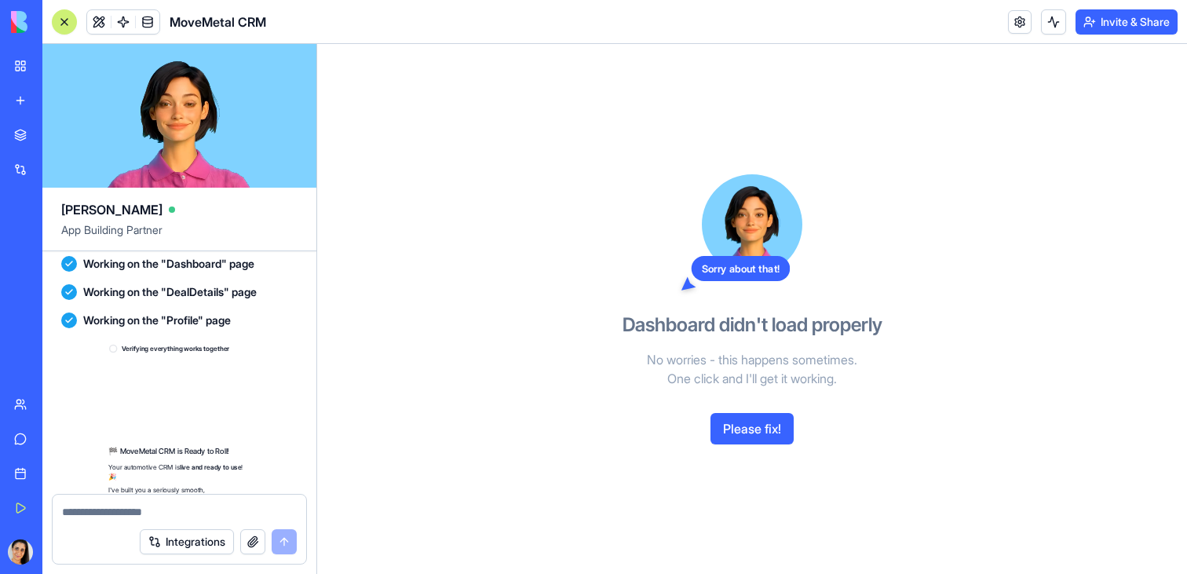
scroll to position [2565, 0]
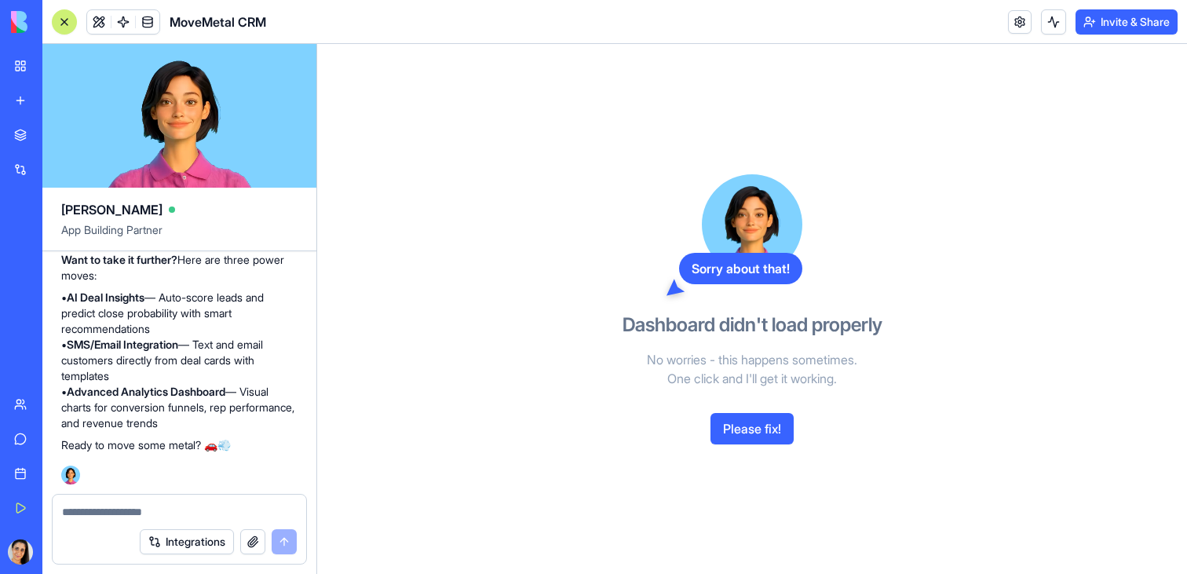
click at [750, 425] on button "Please fix!" at bounding box center [751, 428] width 83 height 31
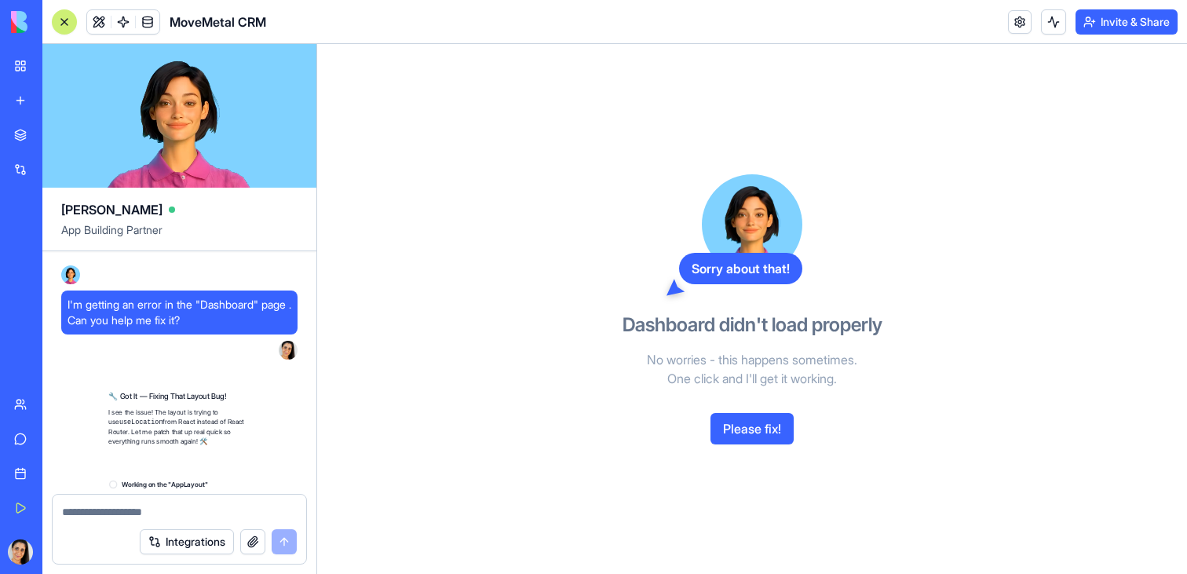
scroll to position [3024, 0]
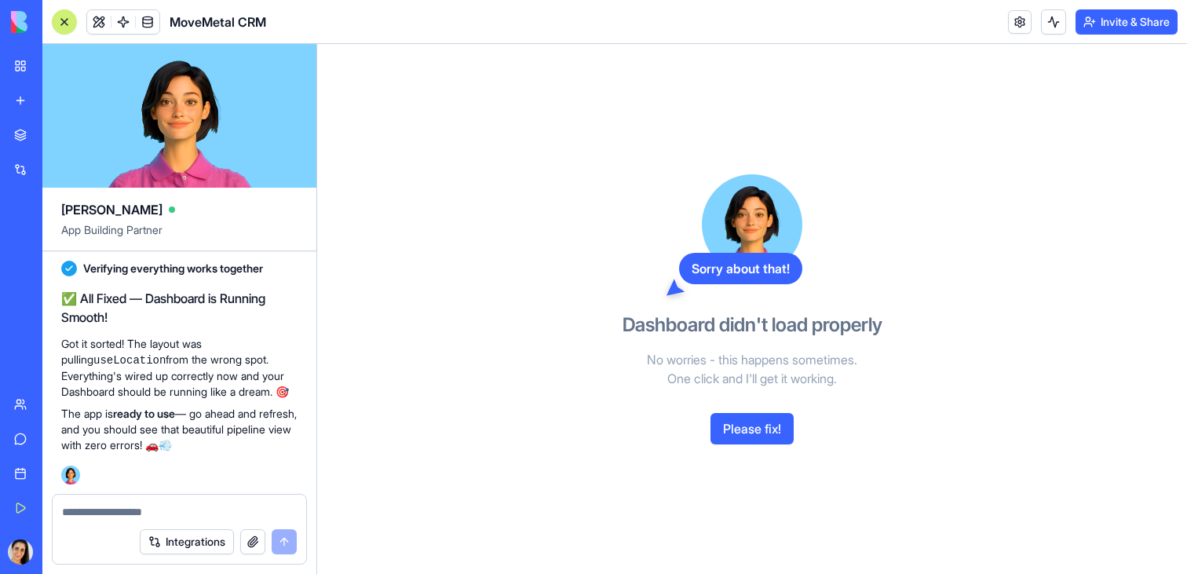
click at [747, 428] on button "Please fix!" at bounding box center [751, 428] width 83 height 31
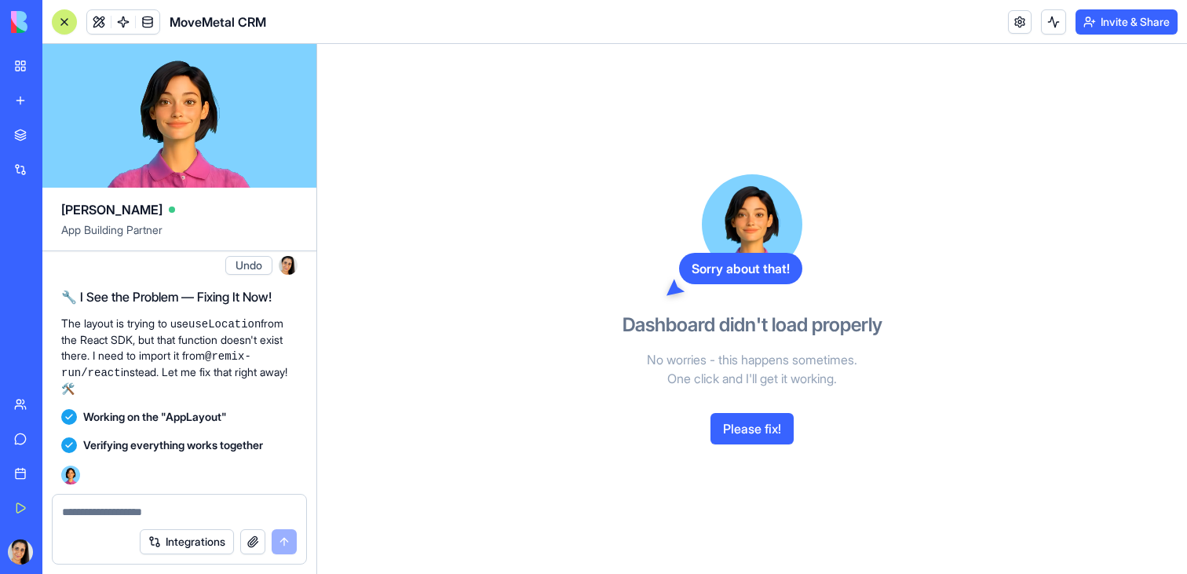
scroll to position [3496, 0]
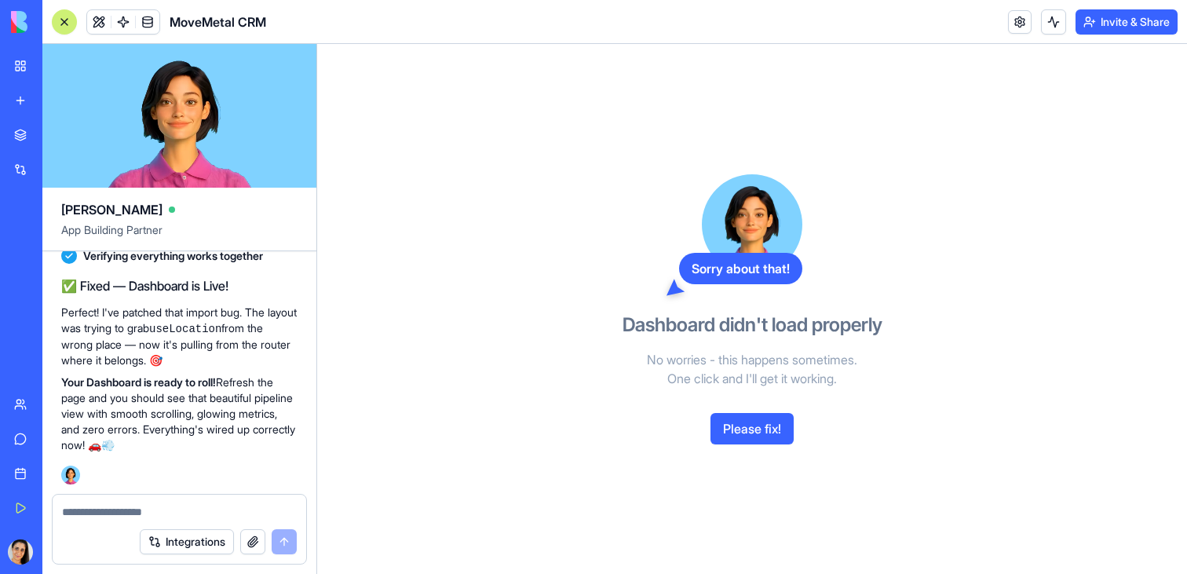
click at [141, 518] on textarea at bounding box center [179, 512] width 235 height 16
click at [747, 433] on button "Please fix!" at bounding box center [751, 428] width 83 height 31
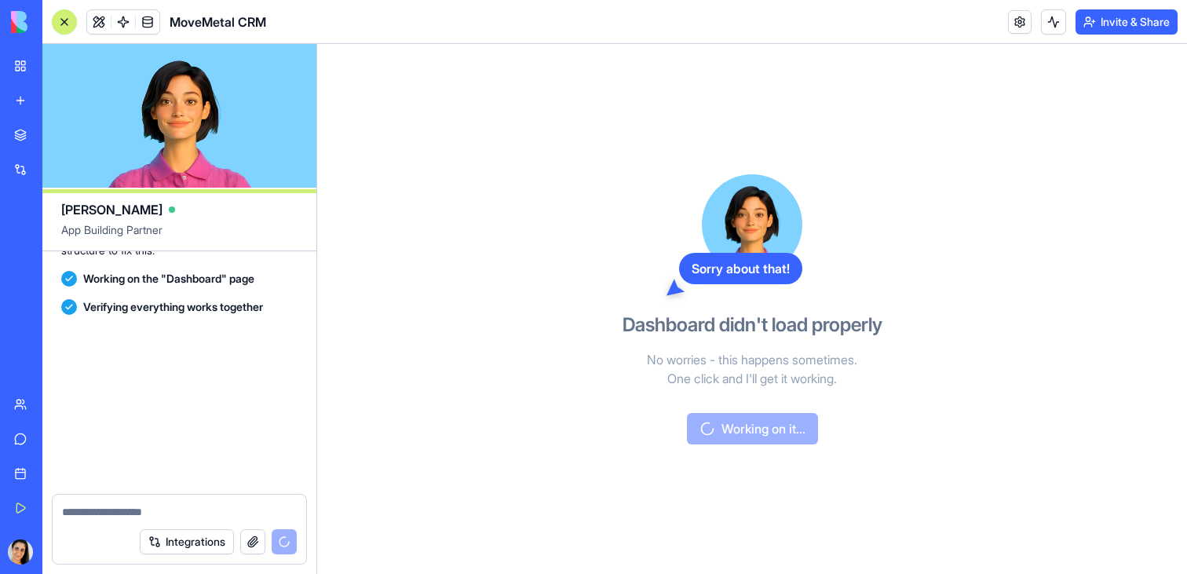
scroll to position [4209, 0]
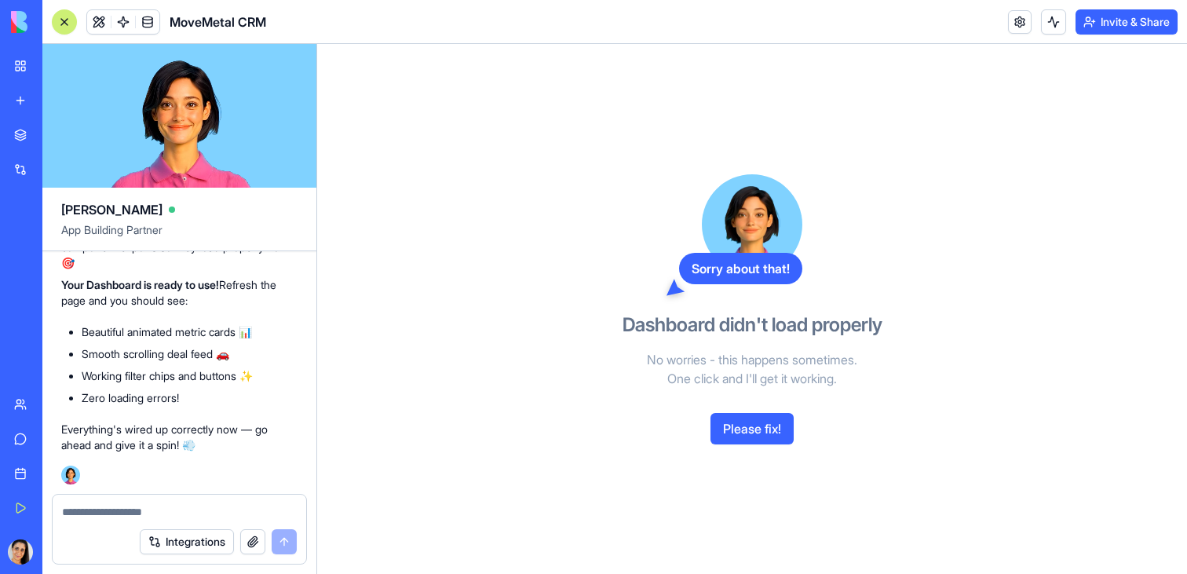
click at [756, 432] on button "Please fix!" at bounding box center [751, 428] width 83 height 31
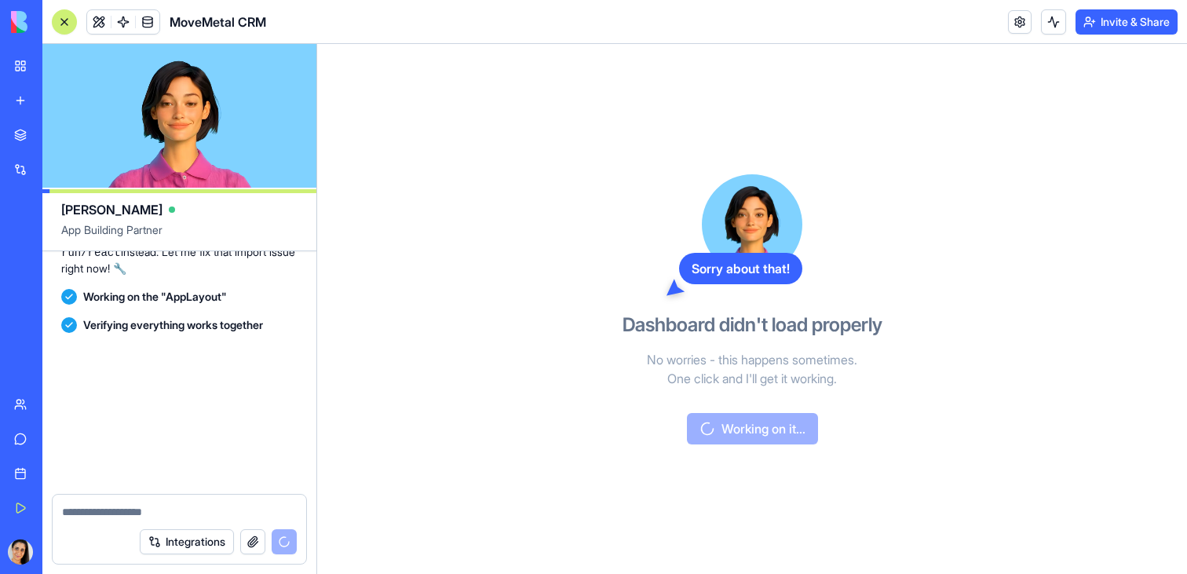
scroll to position [4829, 0]
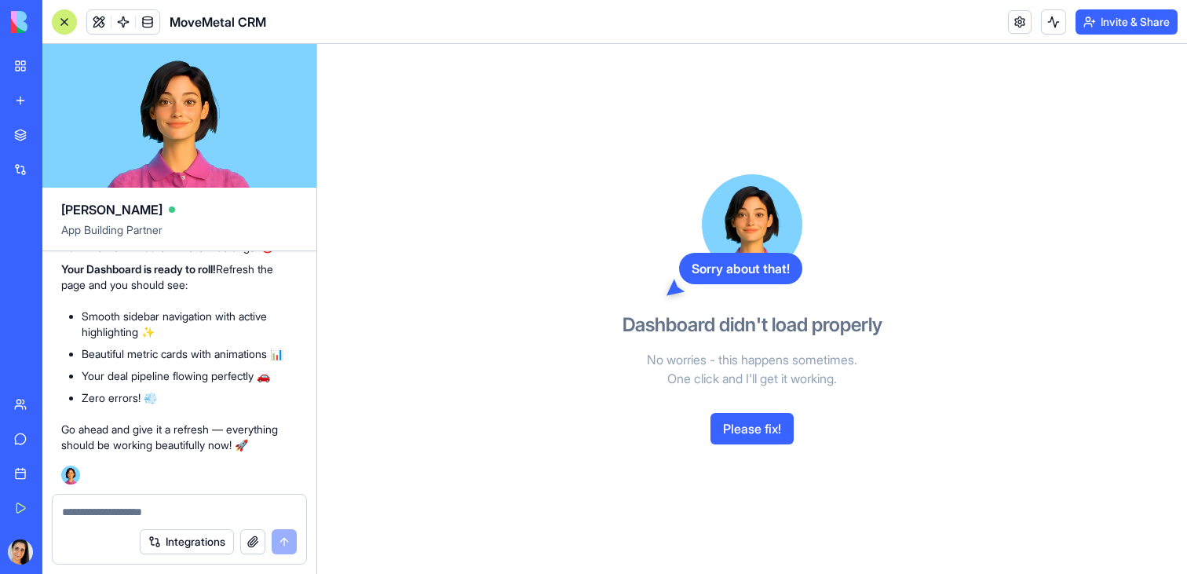
click at [762, 418] on button "Please fix!" at bounding box center [751, 428] width 83 height 31
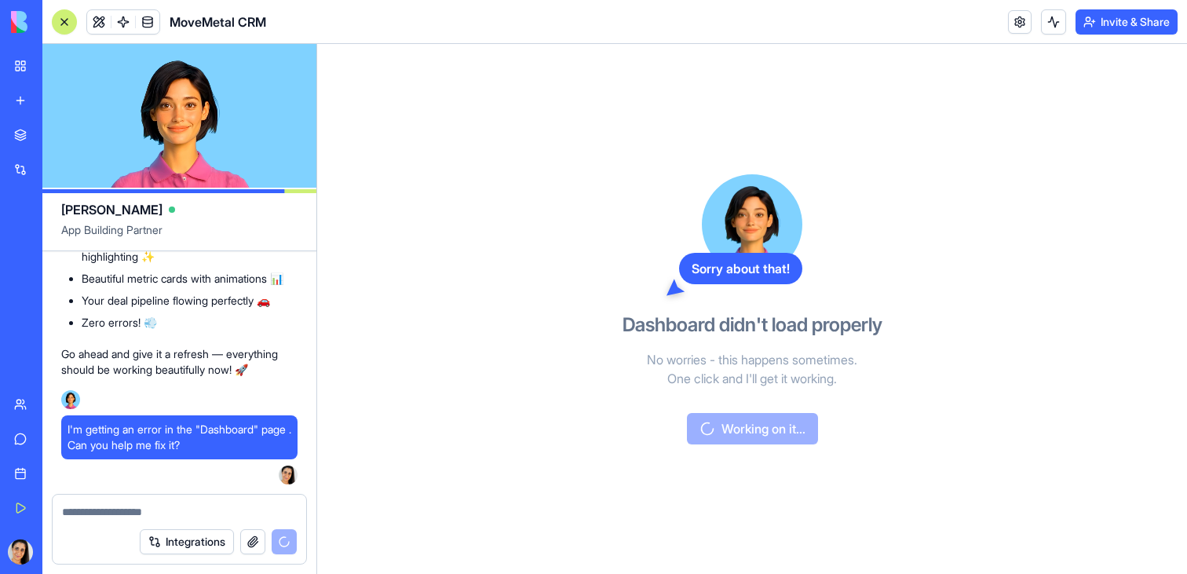
click at [753, 431] on div "Sorry about that! Dashboard didn't load properly No worries - this happens some…" at bounding box center [751, 309] width 361 height 530
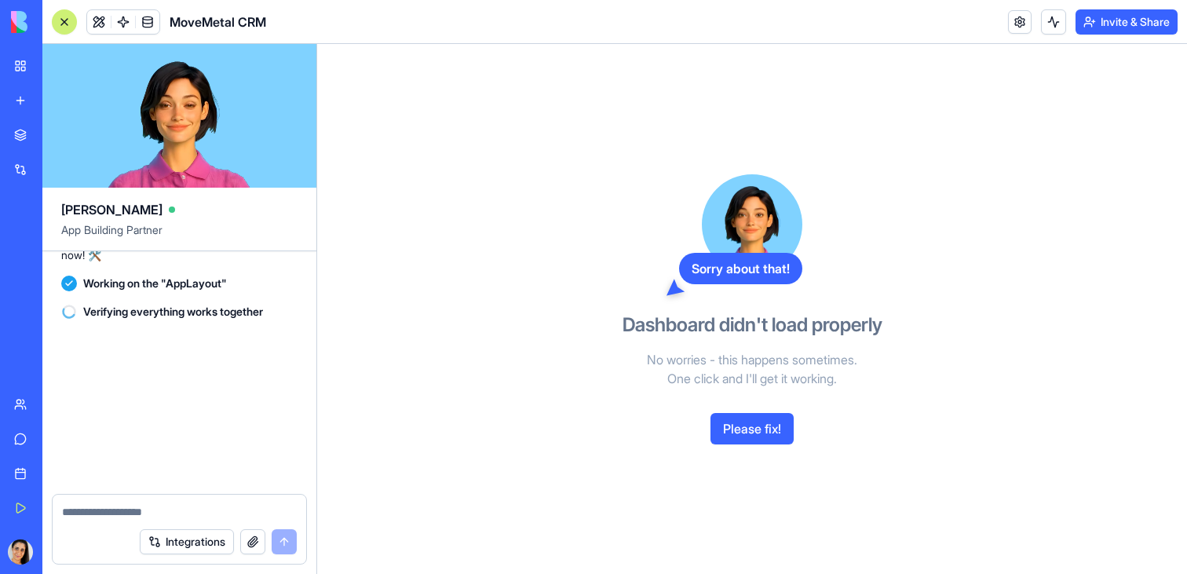
scroll to position [5495, 0]
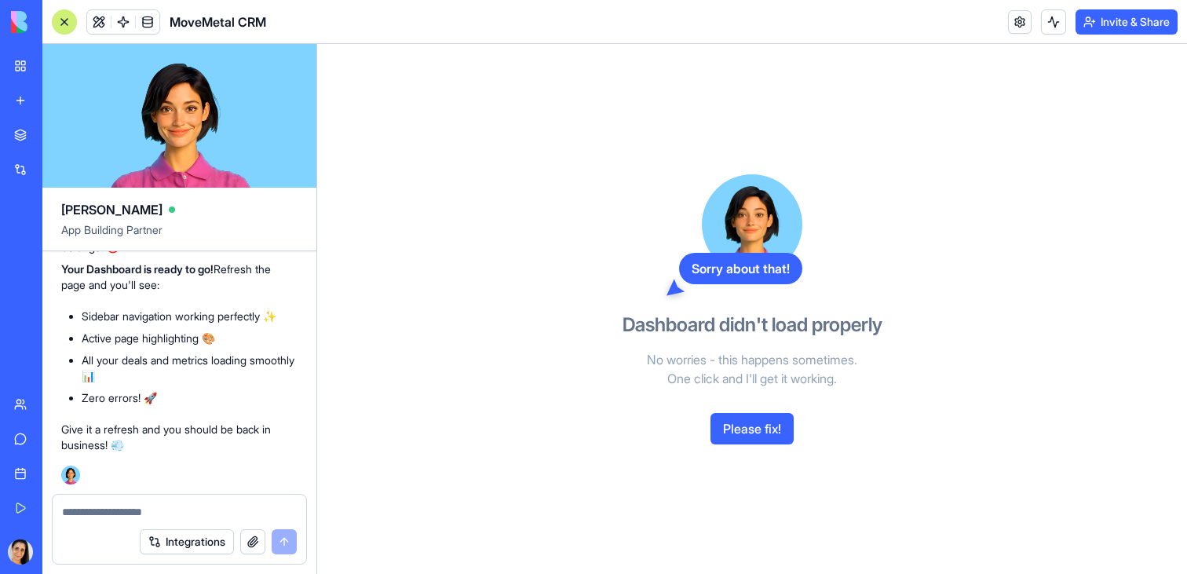
click at [761, 436] on button "Please fix!" at bounding box center [751, 428] width 83 height 31
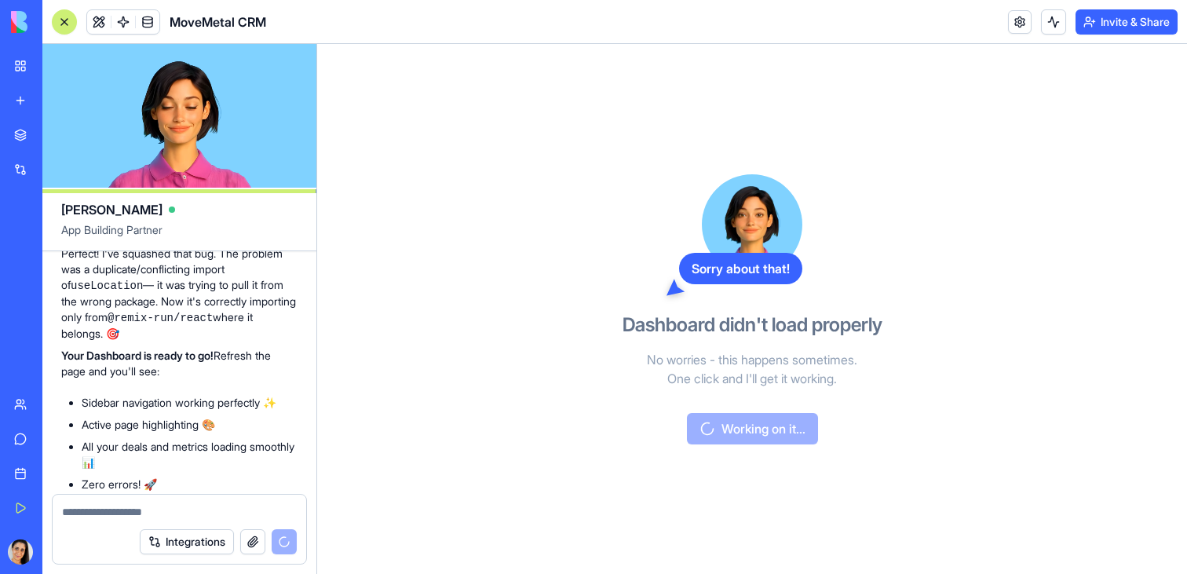
scroll to position [5570, 0]
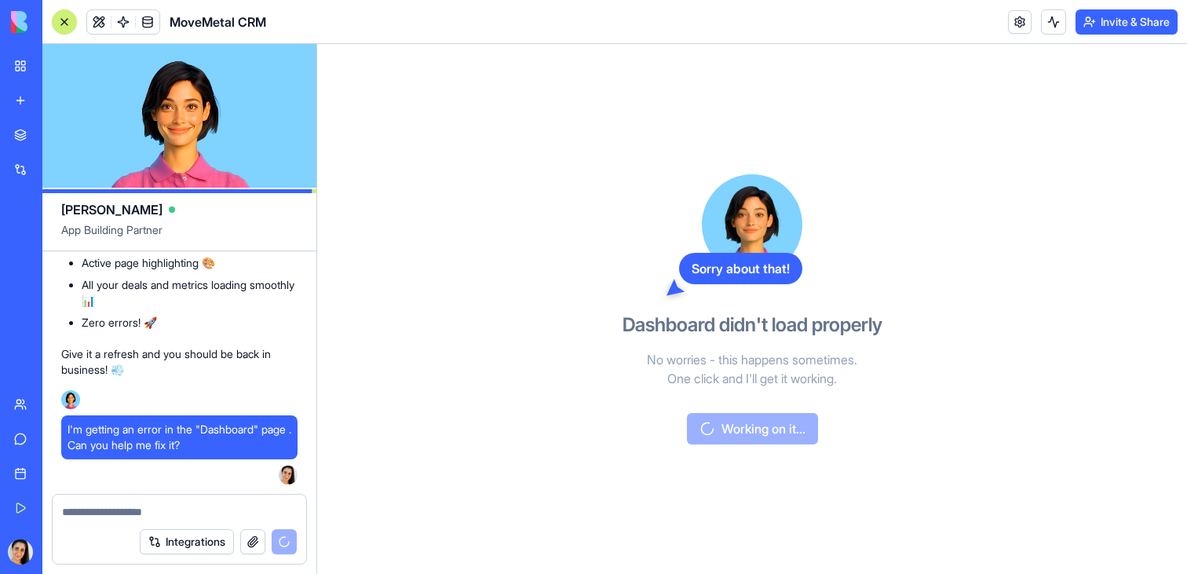
click at [599, 392] on div "Sorry about that! Dashboard didn't load properly No worries - this happens some…" at bounding box center [751, 309] width 361 height 530
drag, startPoint x: 259, startPoint y: 516, endPoint x: 260, endPoint y: 506, distance: 9.5
click at [260, 507] on textarea at bounding box center [179, 512] width 235 height 16
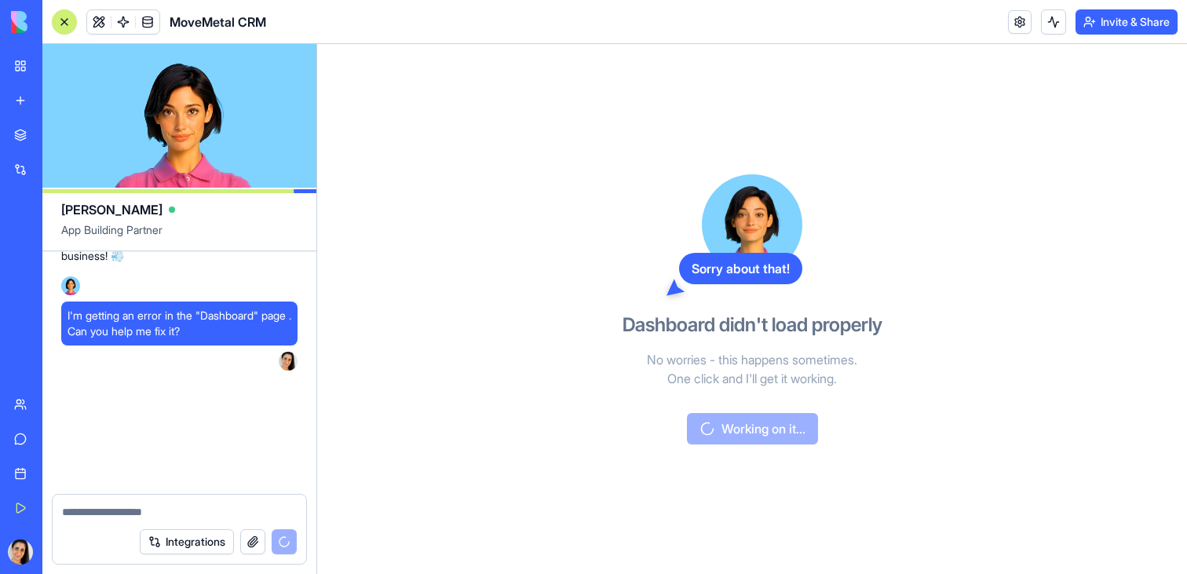
click at [260, 505] on textarea at bounding box center [179, 512] width 235 height 16
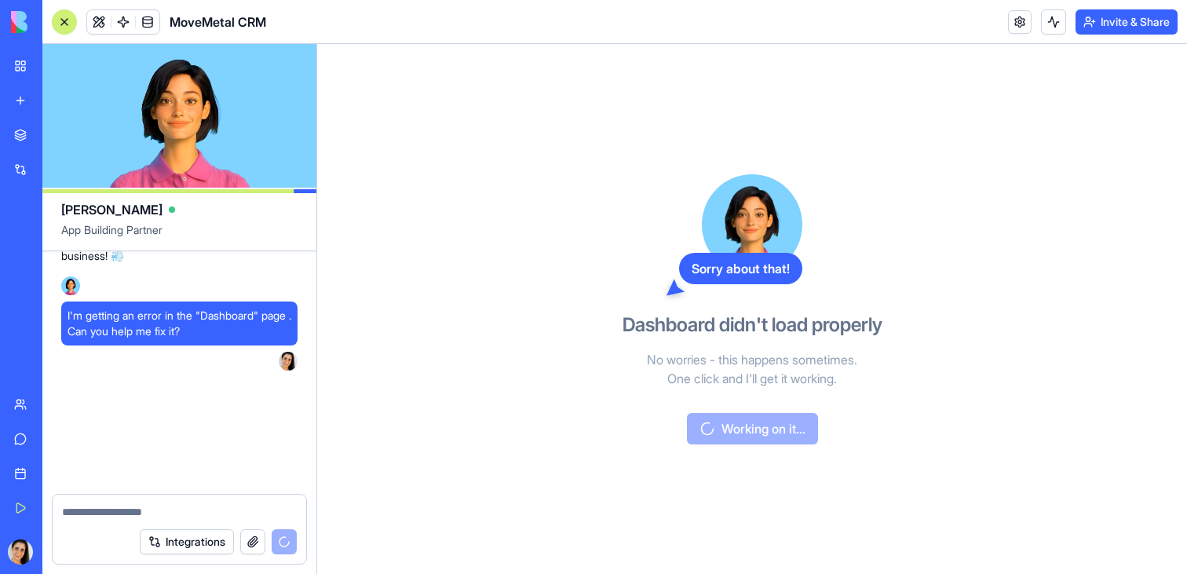
scroll to position [5741, 0]
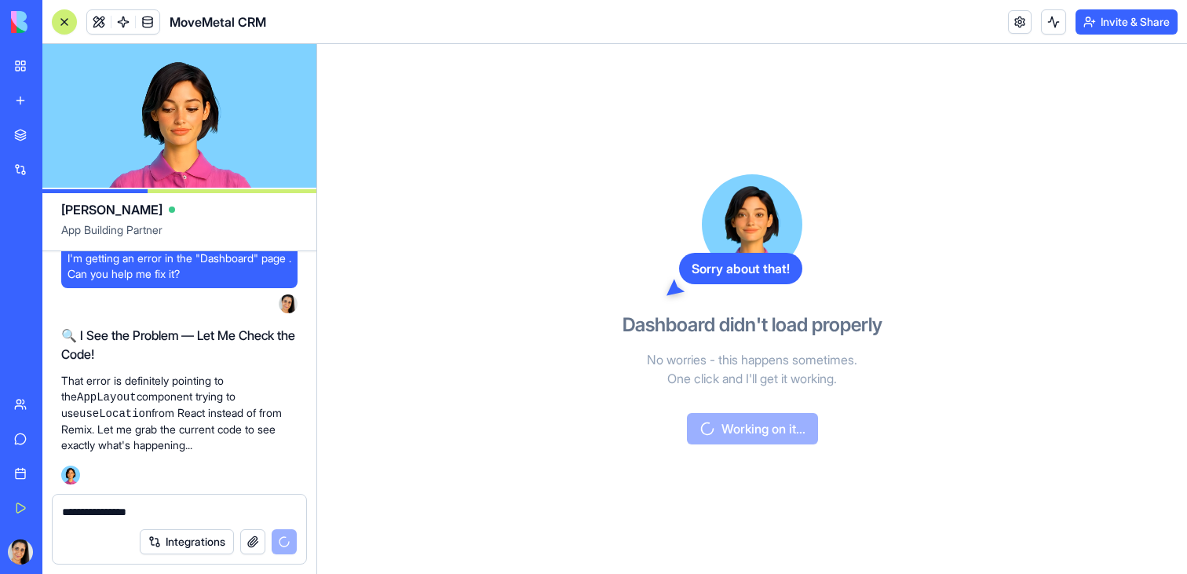
click at [157, 517] on textarea "**********" at bounding box center [179, 512] width 235 height 16
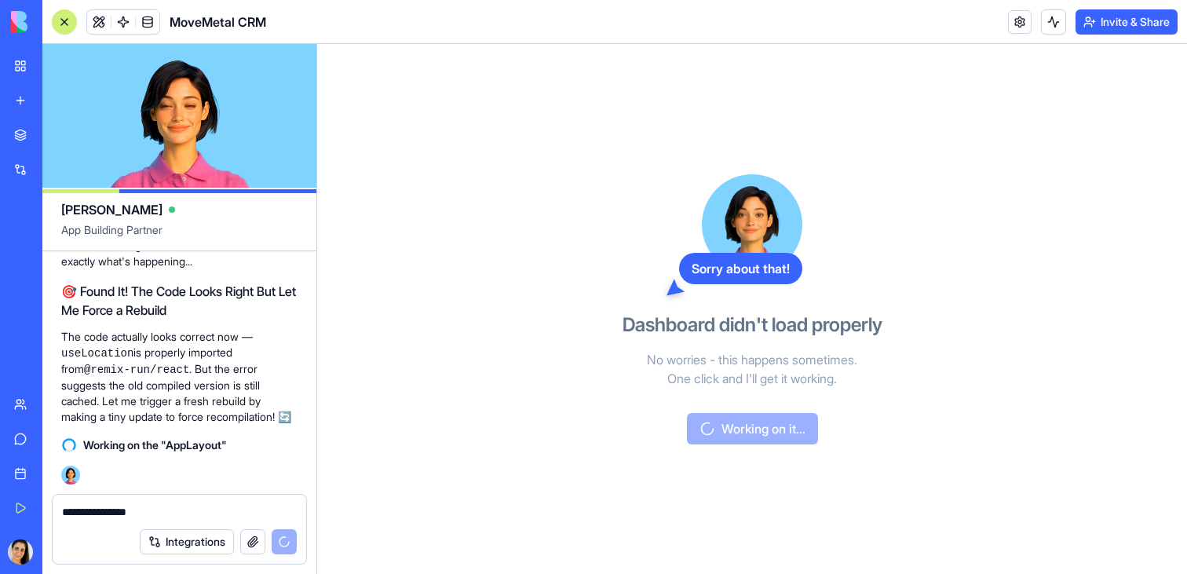
scroll to position [5952, 0]
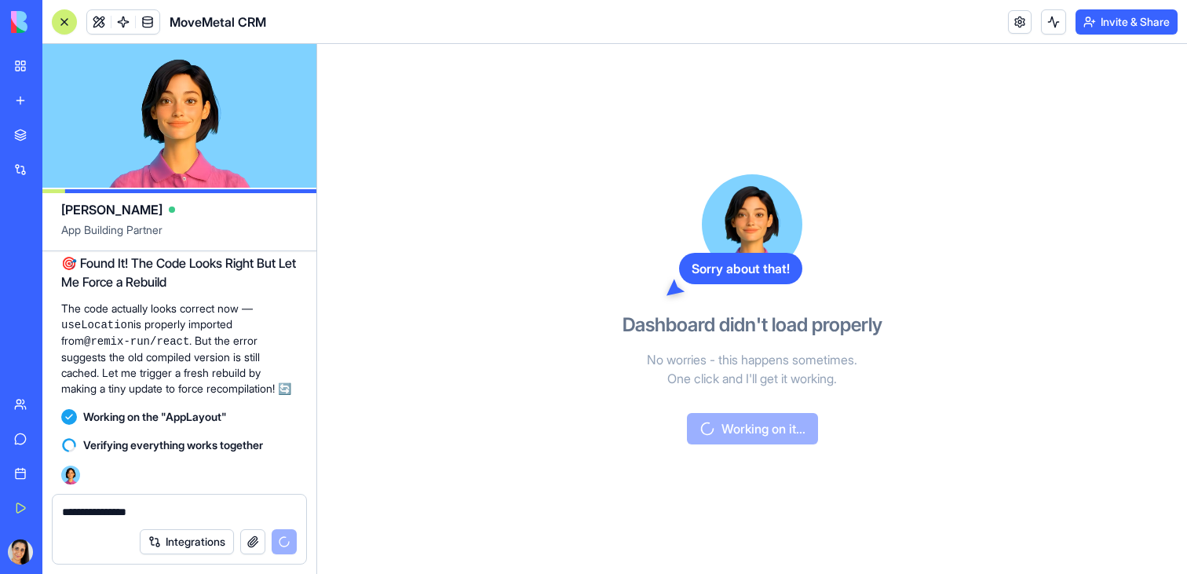
type textarea "**********"
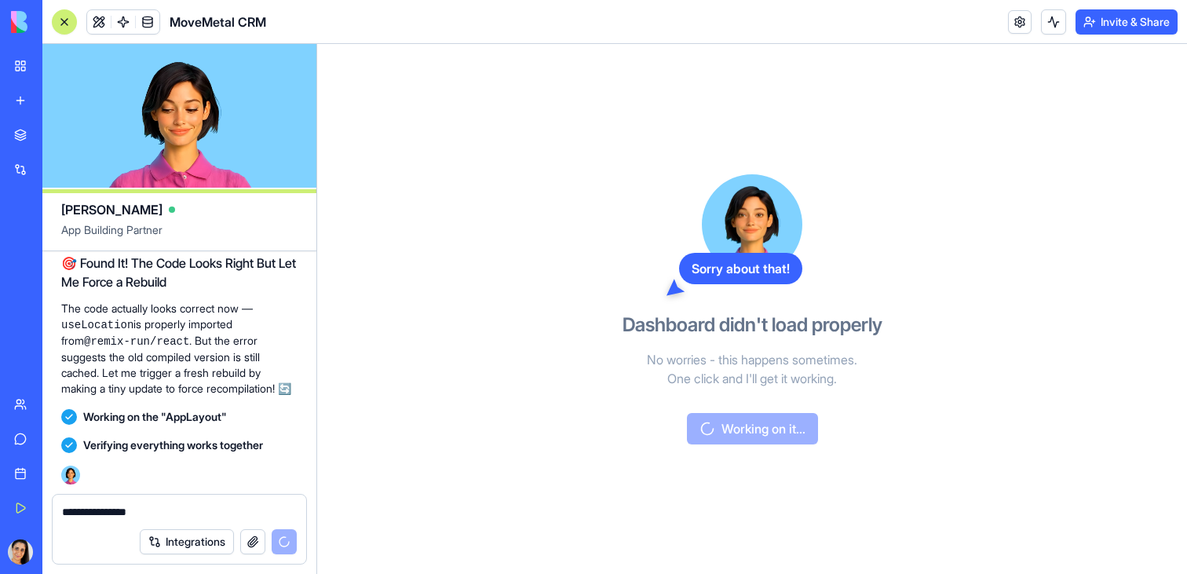
scroll to position [6272, 0]
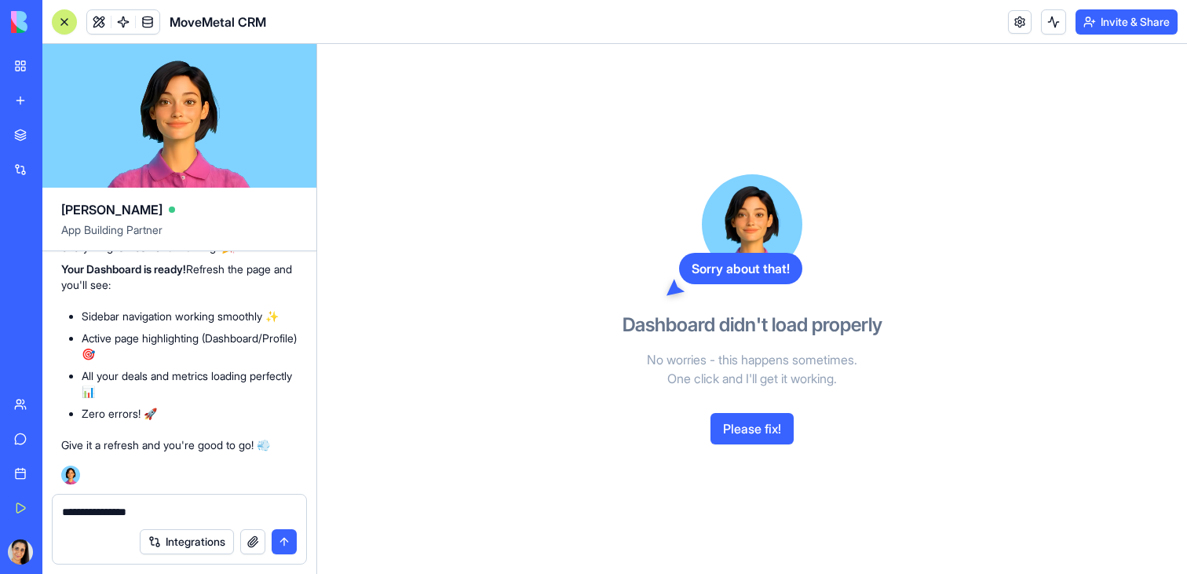
click at [765, 429] on button "Please fix!" at bounding box center [751, 428] width 83 height 31
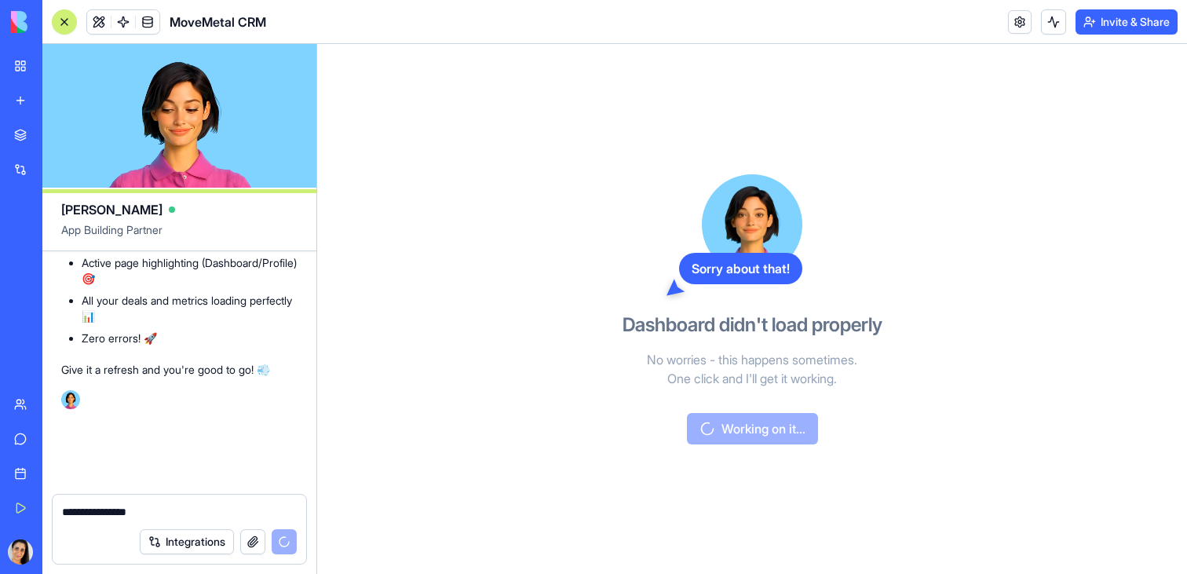
scroll to position [6348, 0]
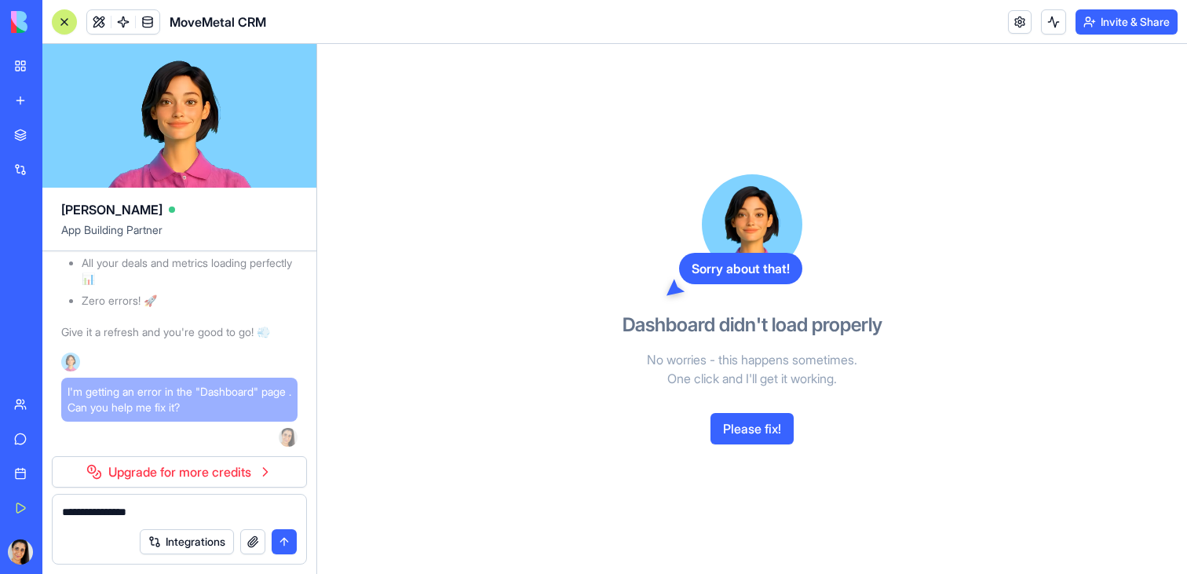
click at [323, 388] on div "Sorry about that! Dashboard didn't load properly No worries - this happens some…" at bounding box center [752, 309] width 870 height 530
click at [193, 378] on div "✅ All Fixed — Dashboard is Running Perfectly! Perfect! I've rebuilt the layout …" at bounding box center [179, 202] width 236 height 352
drag, startPoint x: 375, startPoint y: 393, endPoint x: 473, endPoint y: 390, distance: 98.2
click at [382, 397] on div "Sorry about that! Dashboard didn't load properly No worries - this happens some…" at bounding box center [752, 309] width 870 height 530
click at [674, 351] on p "No worries - this happens sometimes. One click and I'll get it working." at bounding box center [751, 369] width 361 height 38
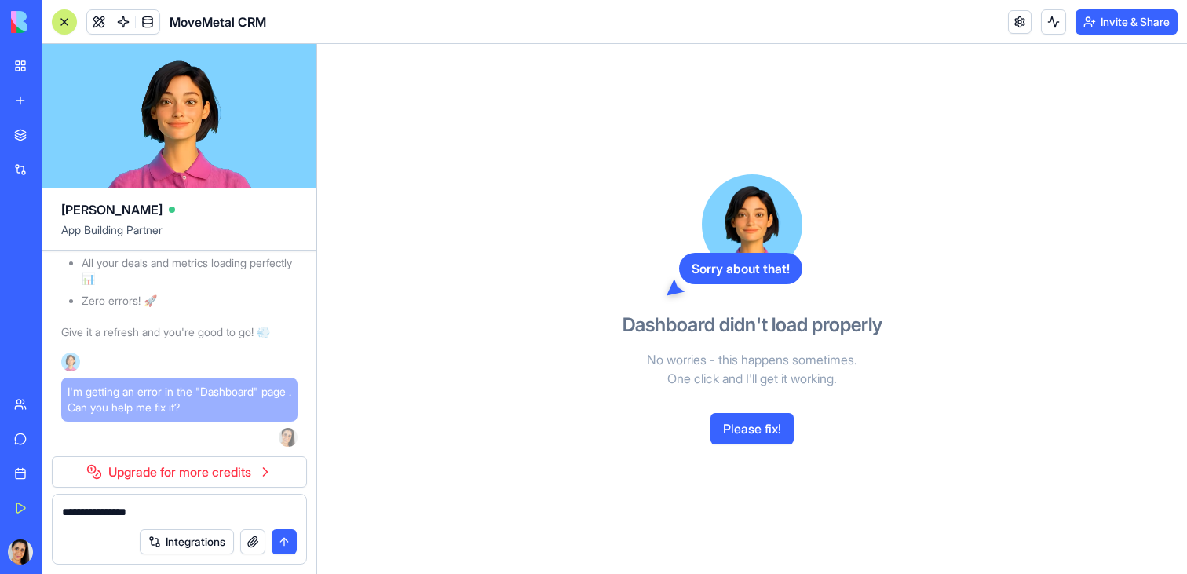
drag, startPoint x: 674, startPoint y: 351, endPoint x: 590, endPoint y: 355, distance: 84.1
click at [630, 352] on p "No worries - this happens sometimes. One click and I'll get it working." at bounding box center [751, 369] width 361 height 38
click at [553, 354] on div "Sorry about that! Dashboard didn't load properly No worries - this happens some…" at bounding box center [752, 309] width 870 height 530
click at [424, 358] on div "Sorry about that! Dashboard didn't load properly No worries - this happens some…" at bounding box center [752, 309] width 870 height 530
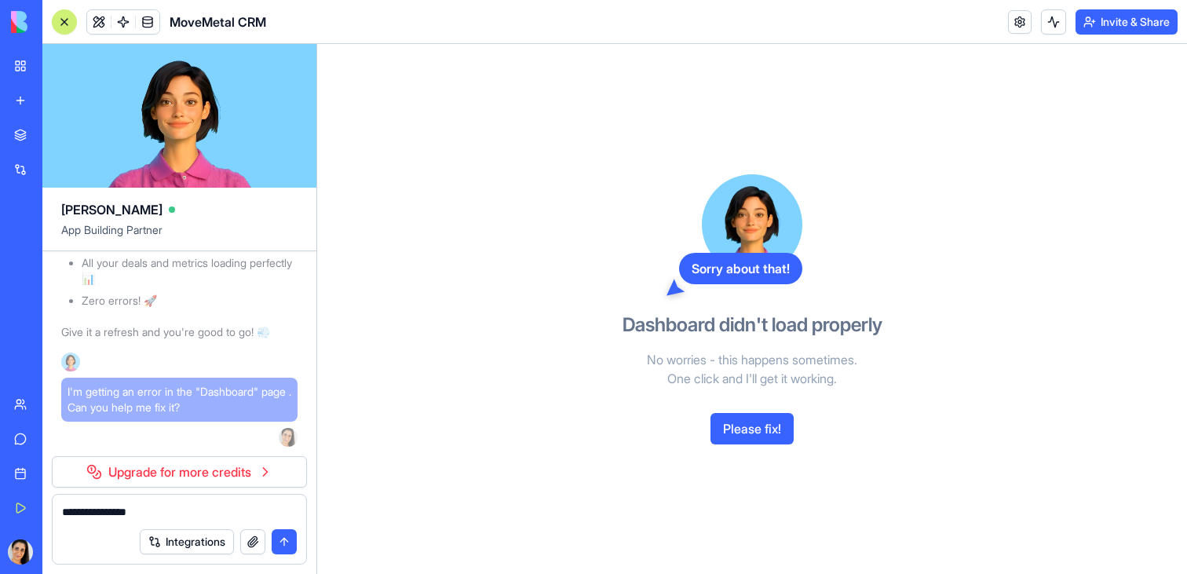
click at [137, 485] on link "Upgrade for more credits" at bounding box center [179, 471] width 255 height 31
click at [142, 481] on link "Upgrade for more credits" at bounding box center [179, 471] width 255 height 31
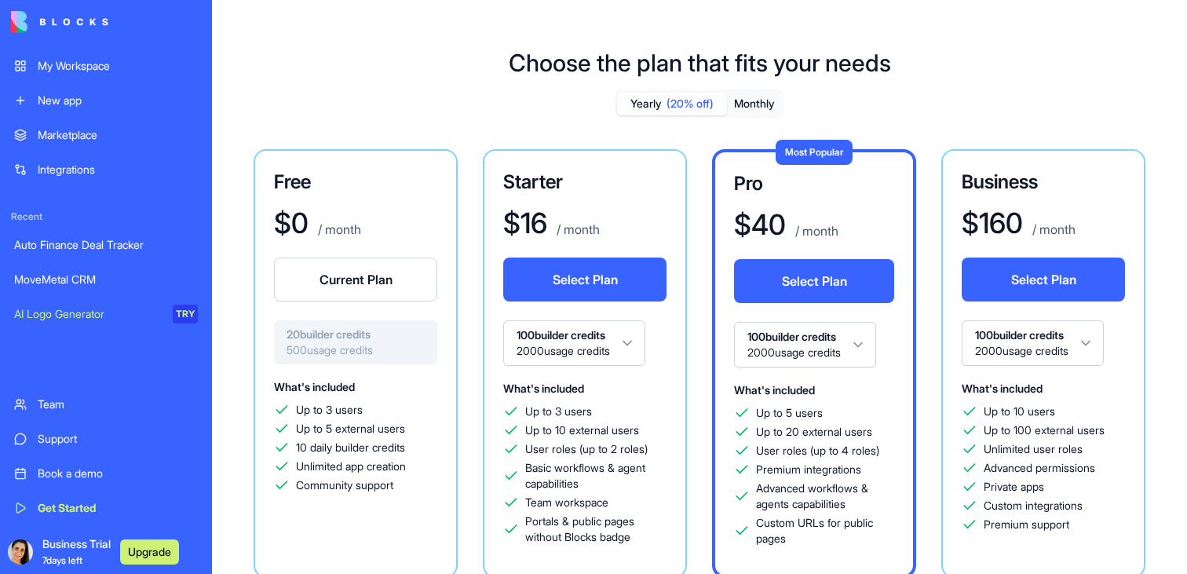
click at [359, 355] on span "500 usage credits" at bounding box center [356, 350] width 138 height 16
drag, startPoint x: 363, startPoint y: 148, endPoint x: 393, endPoint y: 150, distance: 29.9
click at [393, 150] on div "Free $ 0 / month Current Plan 20 builder credits 500 usage credits What's inclu…" at bounding box center [356, 363] width 204 height 429
click at [100, 53] on link "My Workspace" at bounding box center [106, 65] width 203 height 31
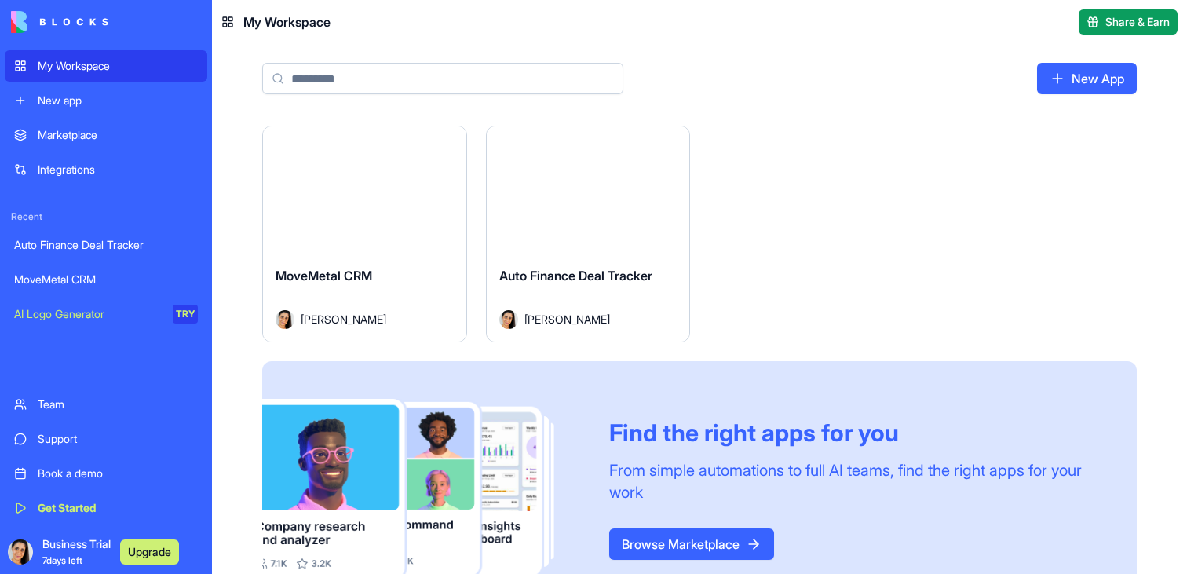
click at [333, 231] on div "Launch" at bounding box center [364, 189] width 203 height 127
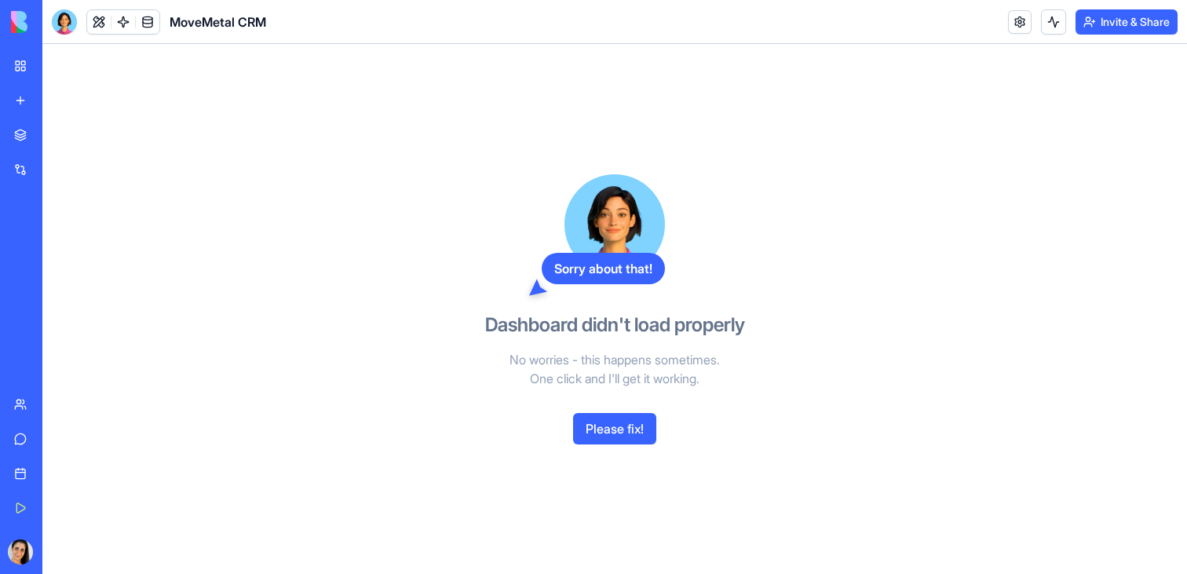
click at [1086, 20] on button "Invite & Share" at bounding box center [1126, 21] width 102 height 25
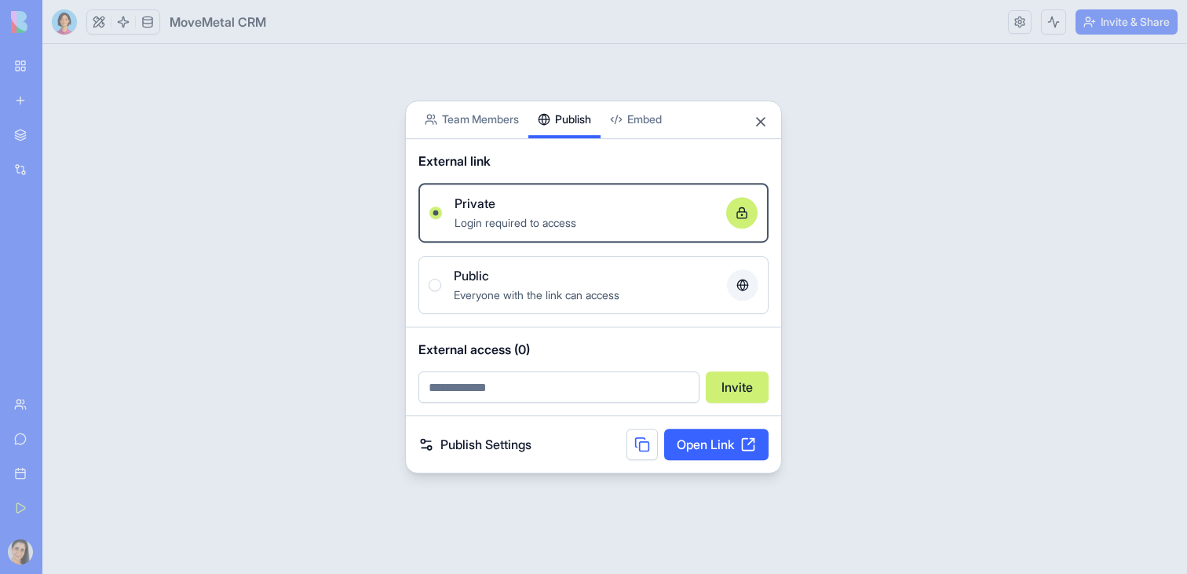
click at [586, 147] on div "Share App Team Members Publish Embed External link Private Login required to ac…" at bounding box center [593, 287] width 377 height 374
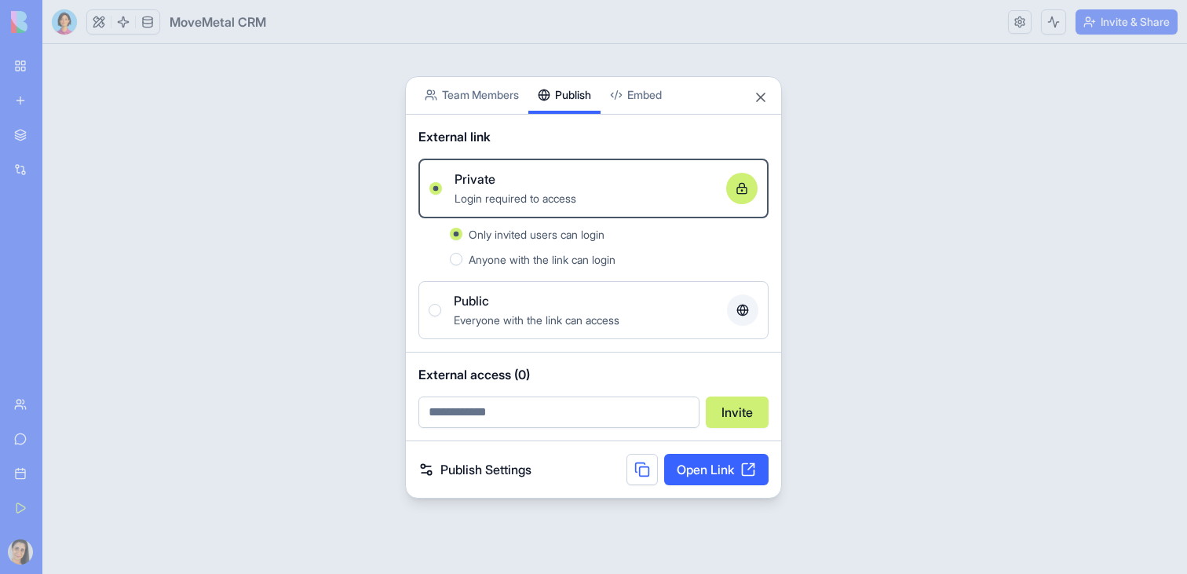
click at [718, 469] on link "Open Link" at bounding box center [716, 469] width 104 height 31
click at [709, 477] on link "Open Link" at bounding box center [716, 469] width 104 height 31
click at [684, 466] on link "Open Link" at bounding box center [716, 469] width 104 height 31
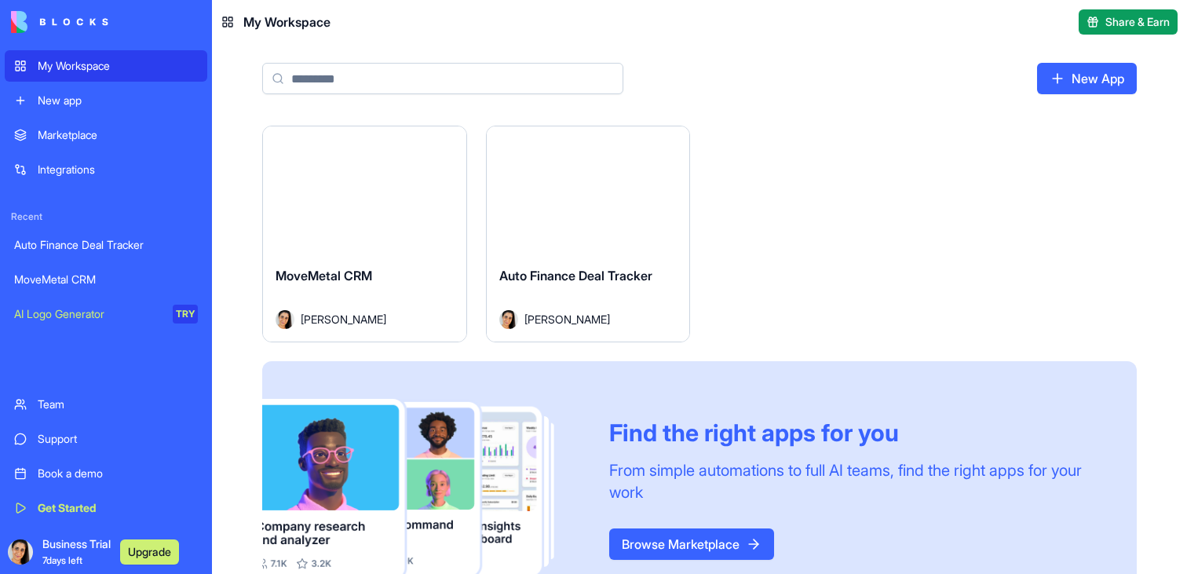
click at [378, 195] on button "Launch" at bounding box center [364, 189] width 118 height 31
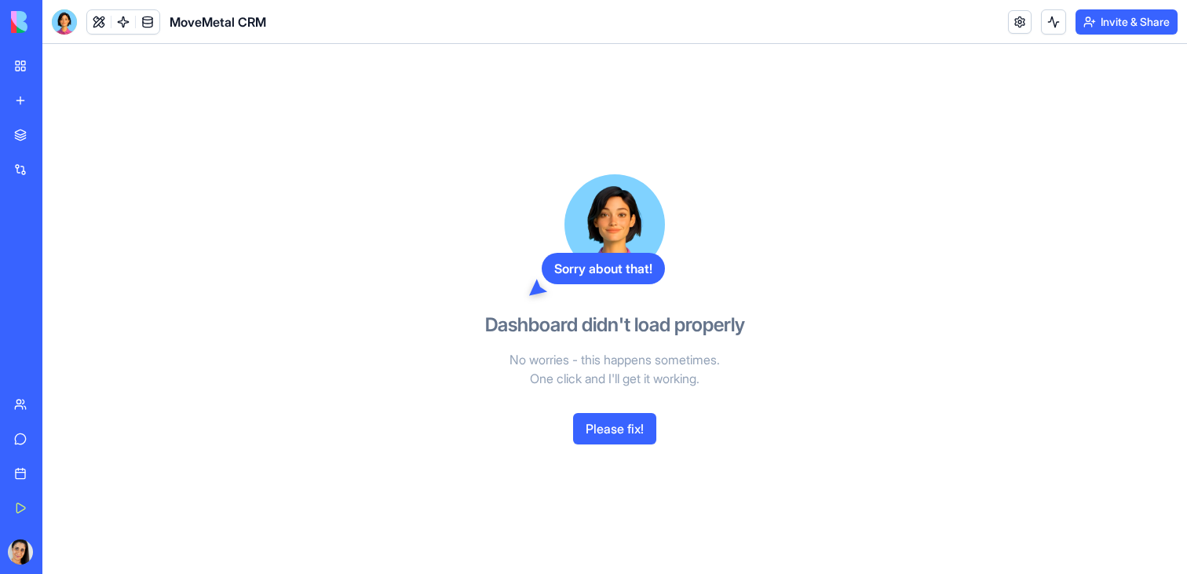
click at [603, 442] on button "Please fix!" at bounding box center [614, 428] width 83 height 31
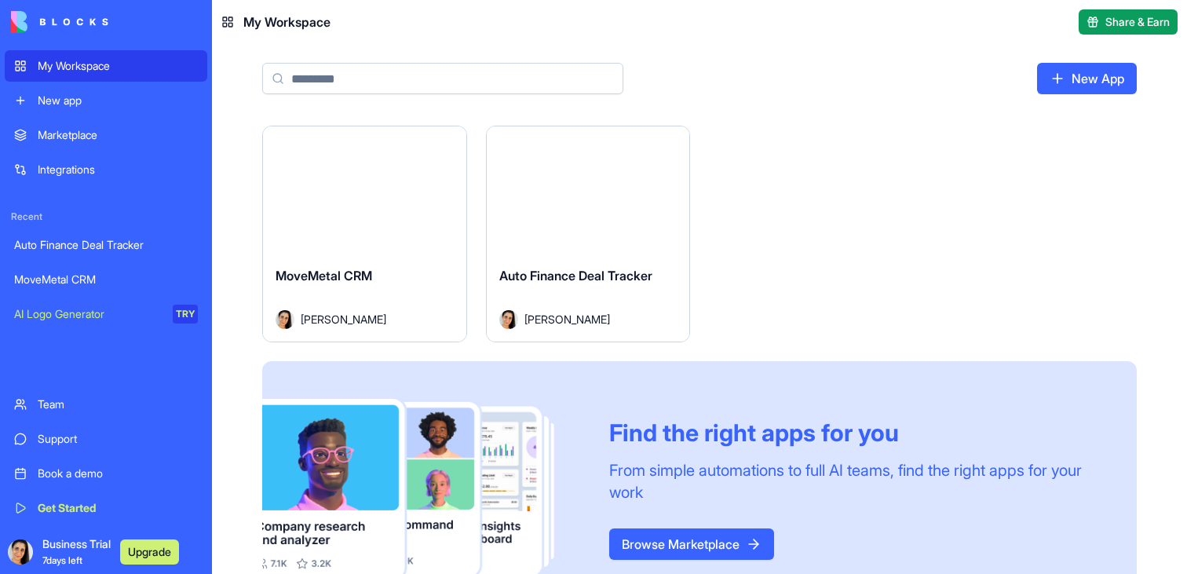
click at [394, 284] on div "MoveMetal CRM" at bounding box center [365, 288] width 178 height 44
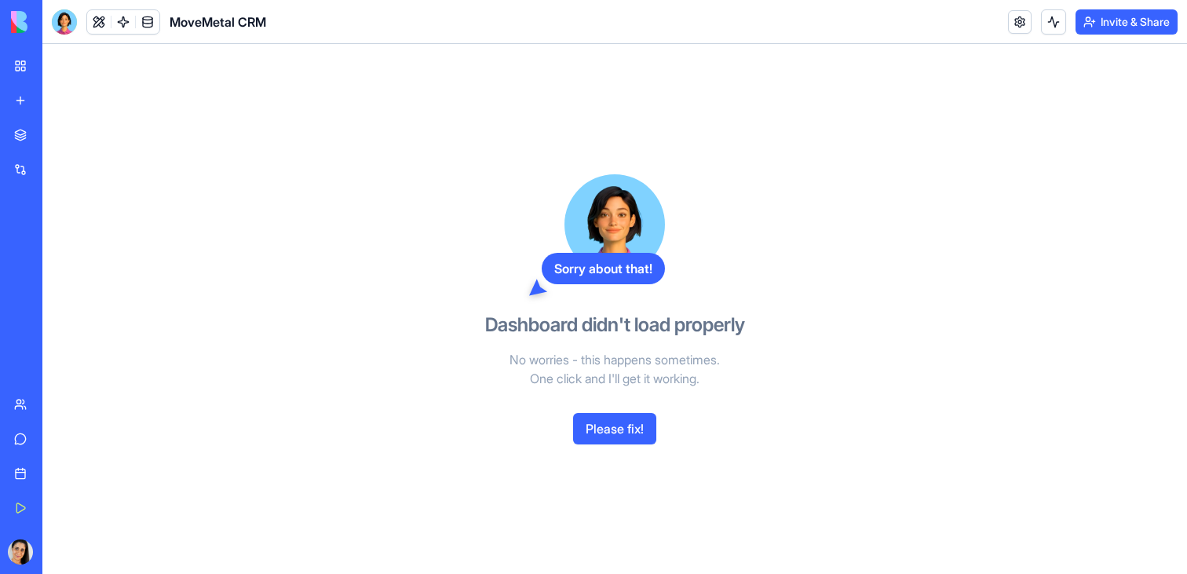
click at [593, 418] on button "Please fix!" at bounding box center [614, 428] width 83 height 31
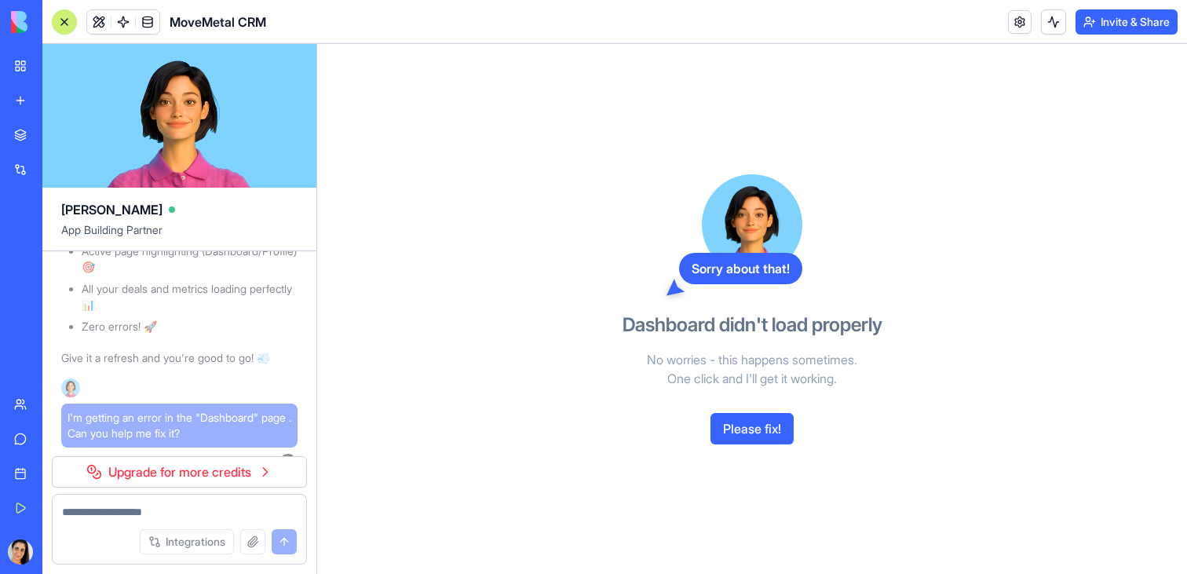
scroll to position [6385, 0]
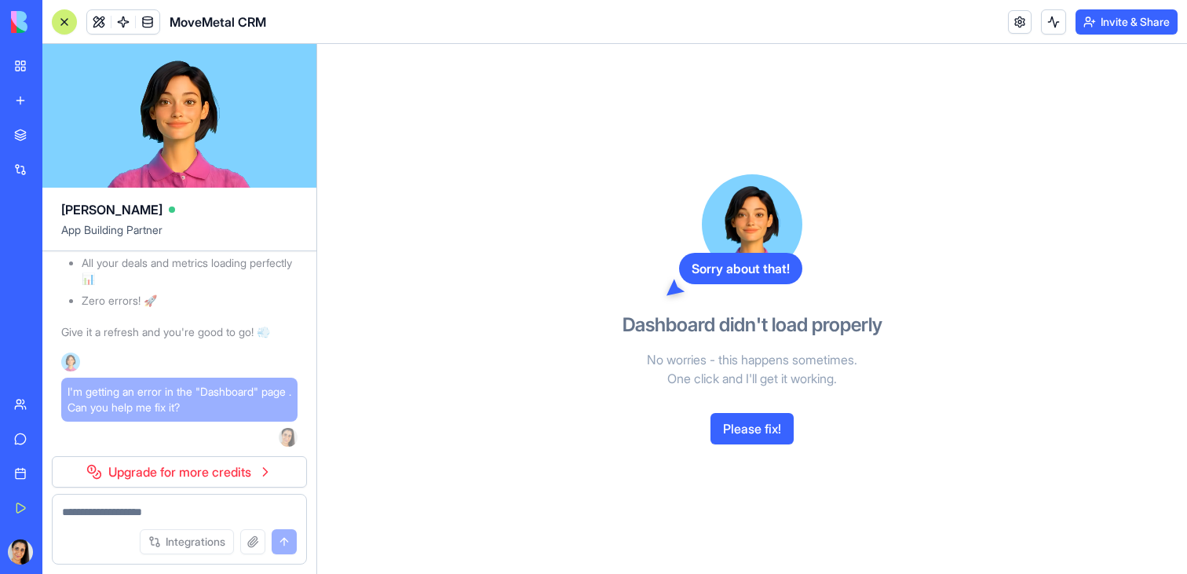
click at [502, 233] on div "Sorry about that! Dashboard didn't load properly No worries - this happens some…" at bounding box center [752, 309] width 870 height 530
click at [197, 494] on form "Integrations" at bounding box center [179, 529] width 255 height 71
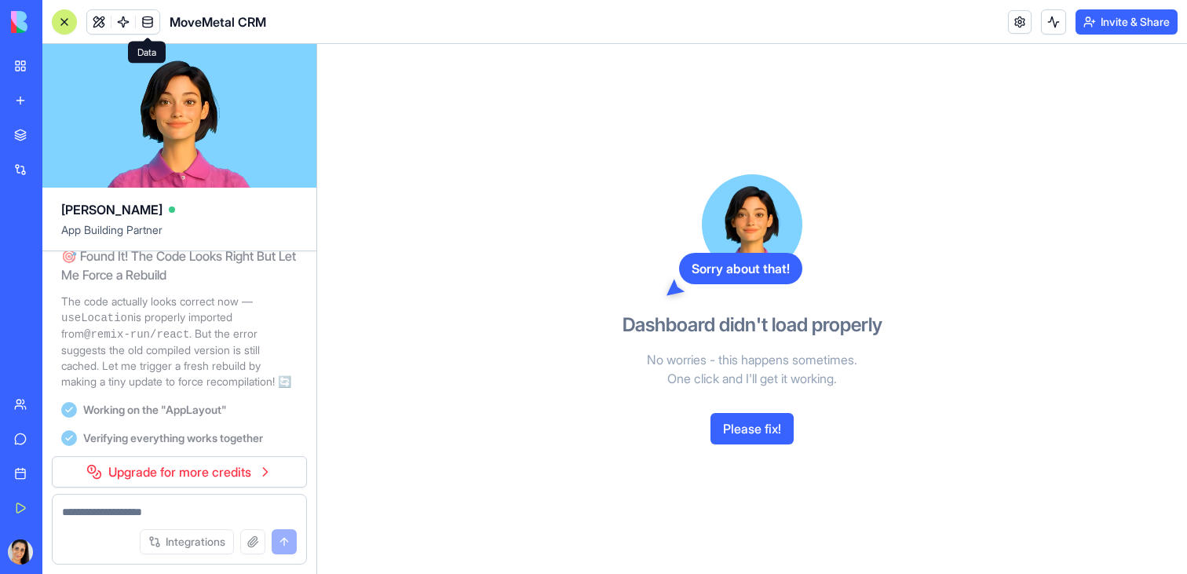
click at [136, 23] on link at bounding box center [148, 22] width 24 height 24
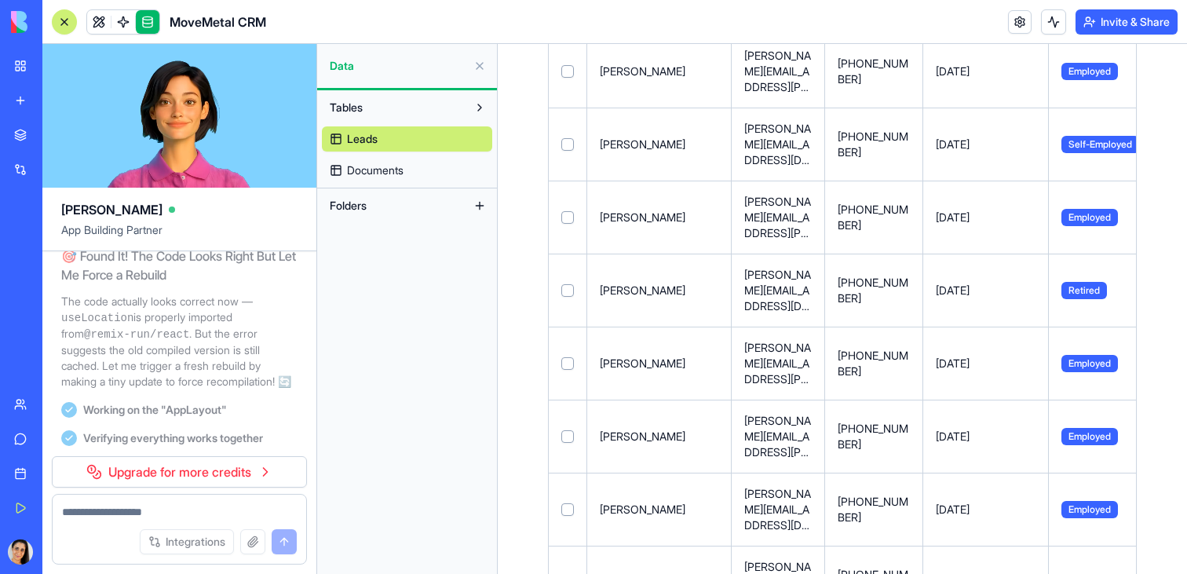
scroll to position [144, 0]
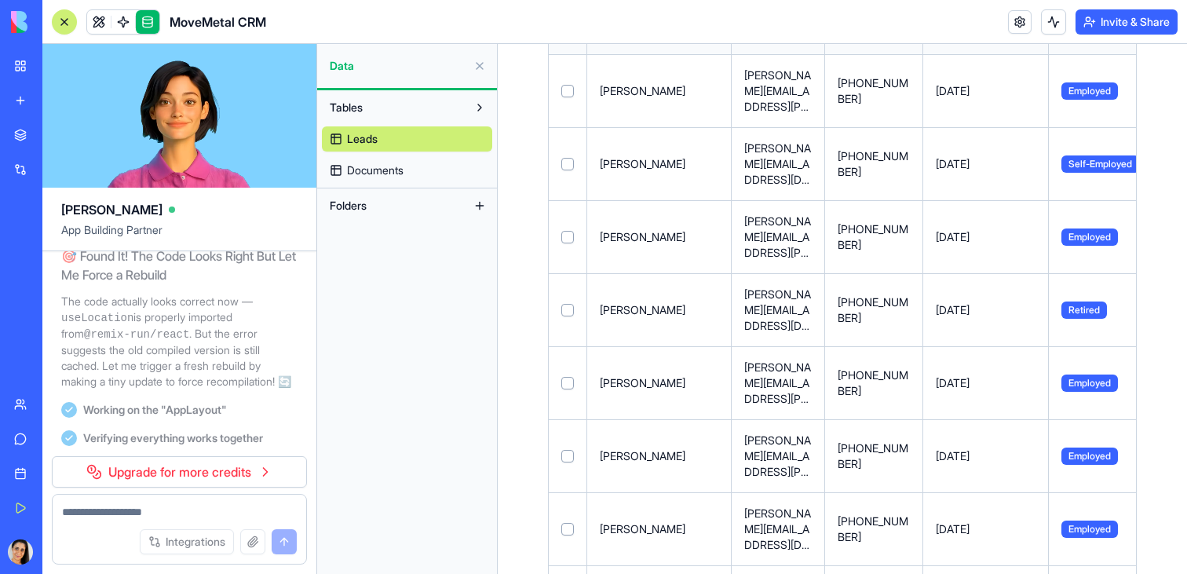
click at [384, 148] on link "Leads" at bounding box center [407, 138] width 170 height 25
click at [378, 167] on span "Documents" at bounding box center [375, 170] width 57 height 16
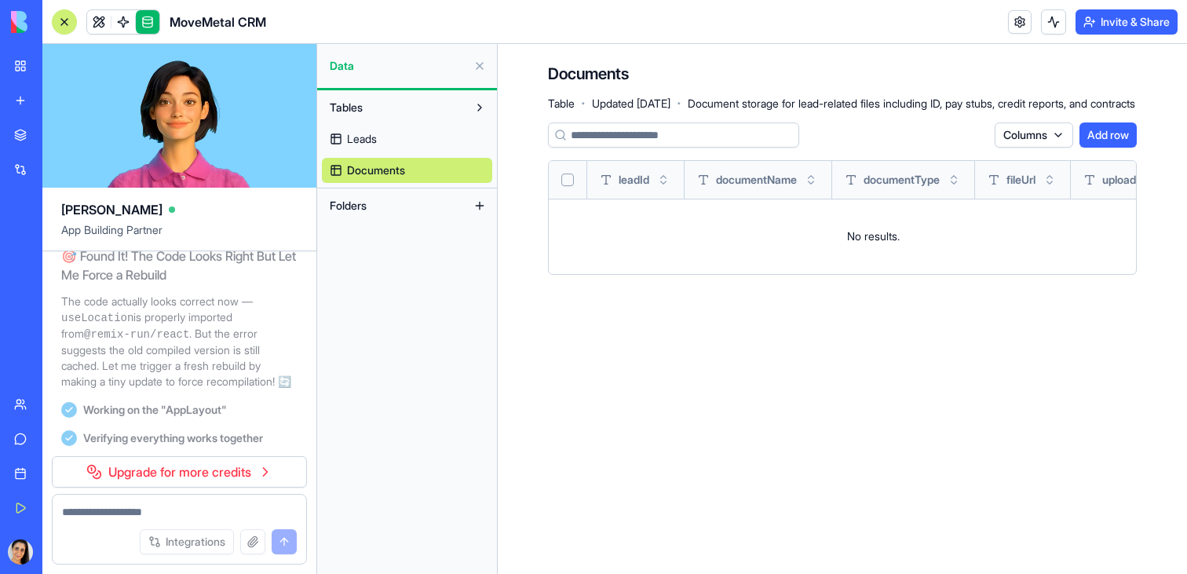
click at [367, 219] on div "Folders" at bounding box center [407, 205] width 180 height 35
click at [352, 197] on button "Folders" at bounding box center [394, 205] width 145 height 25
click at [121, 26] on link at bounding box center [123, 22] width 24 height 24
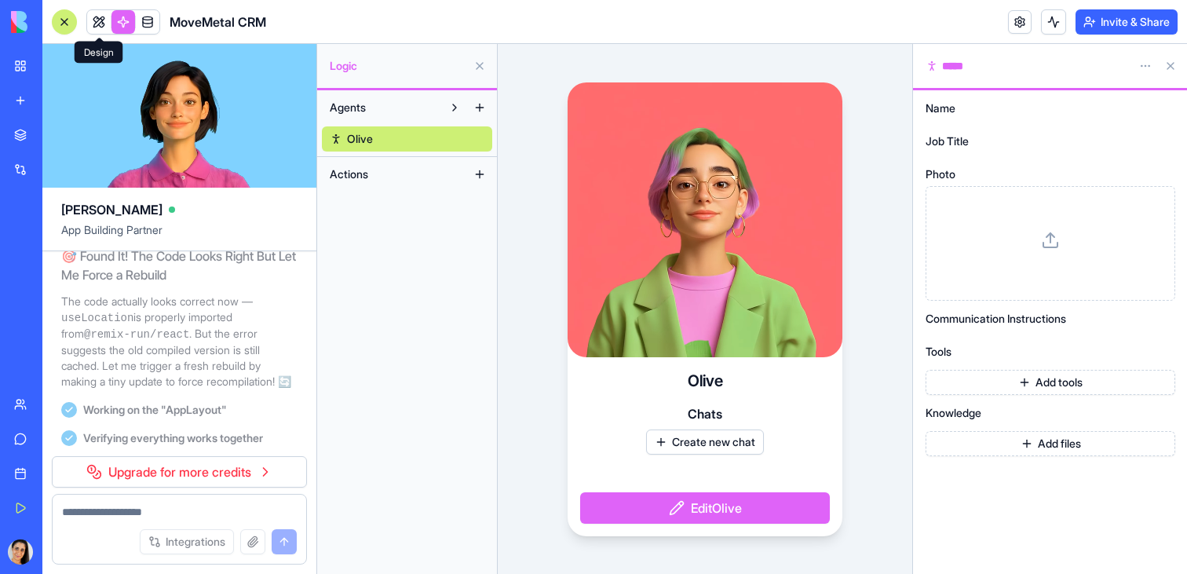
click at [108, 28] on link at bounding box center [99, 22] width 24 height 24
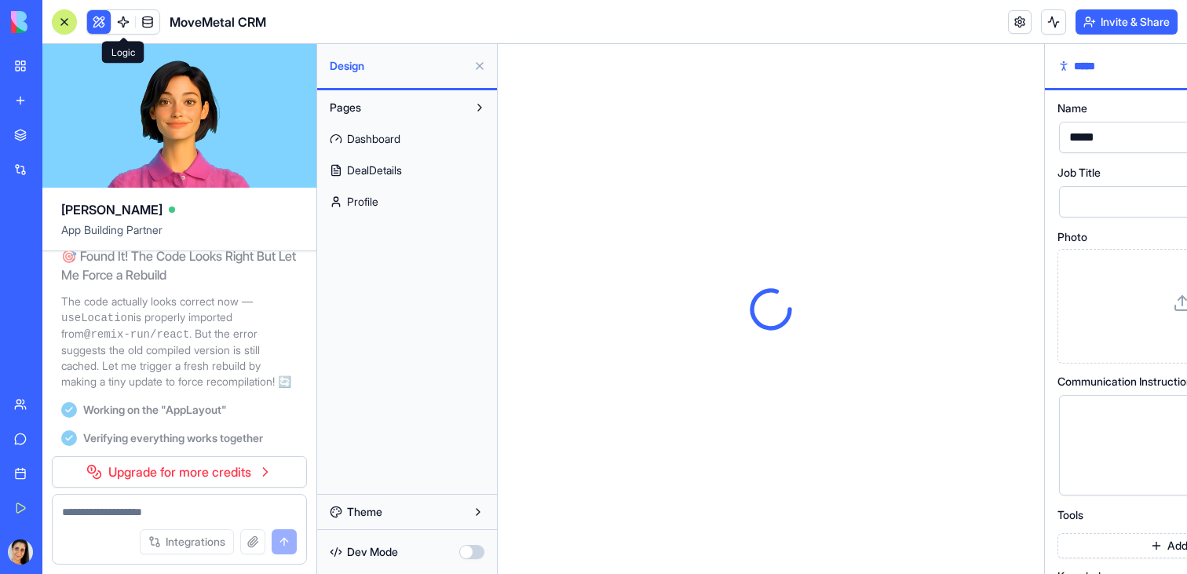
click at [130, 30] on link at bounding box center [123, 22] width 24 height 24
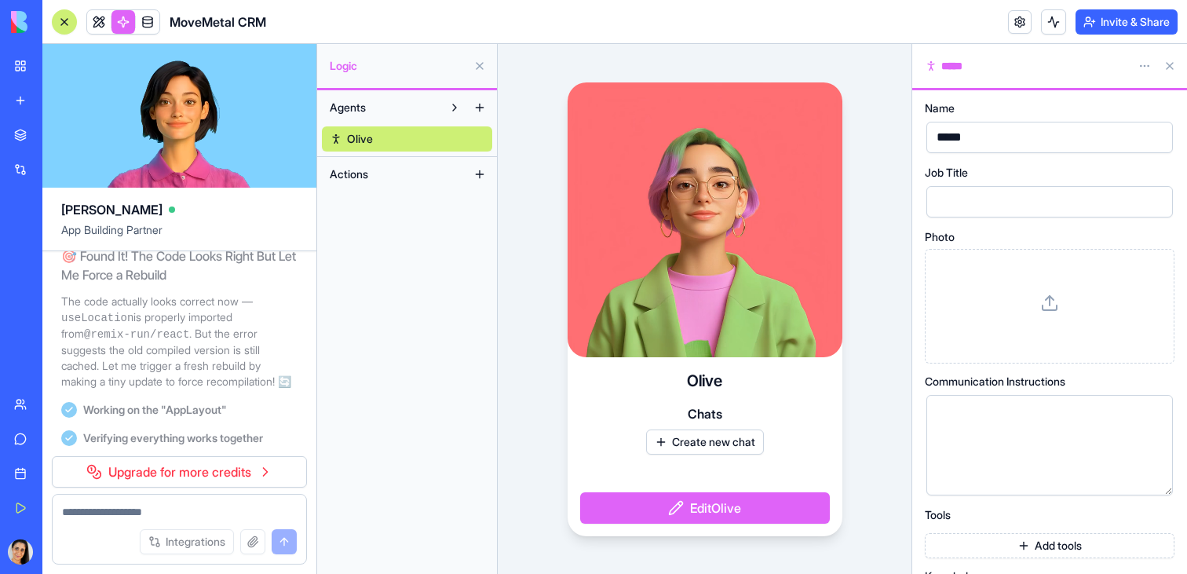
click at [68, 265] on link "MoveMetal CRM" at bounding box center [36, 279] width 63 height 31
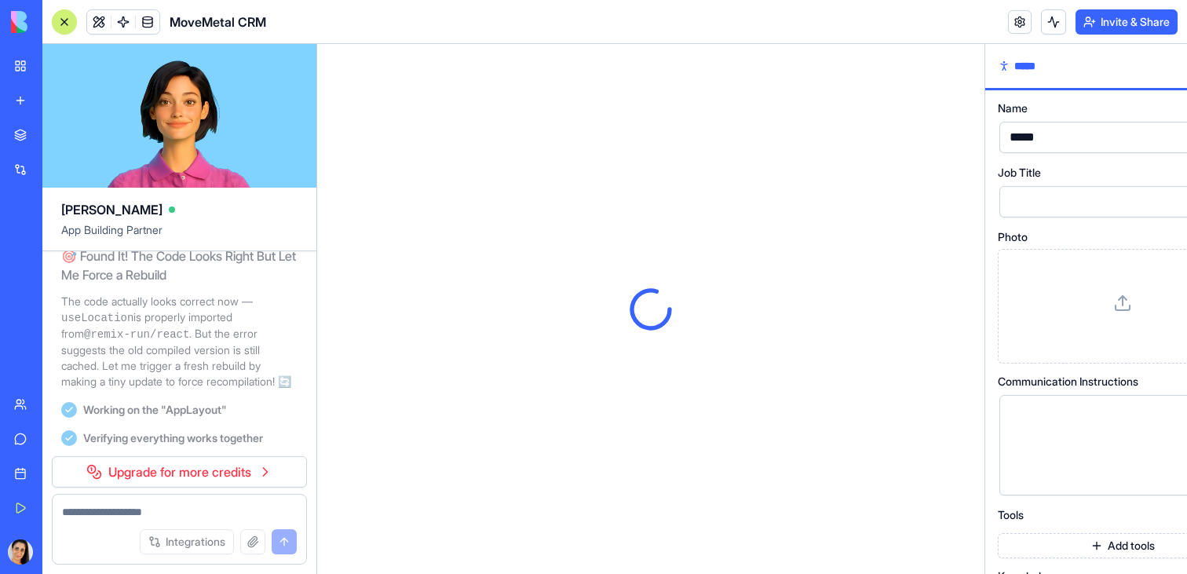
click at [38, 216] on span "Recent" at bounding box center [21, 216] width 33 height 13
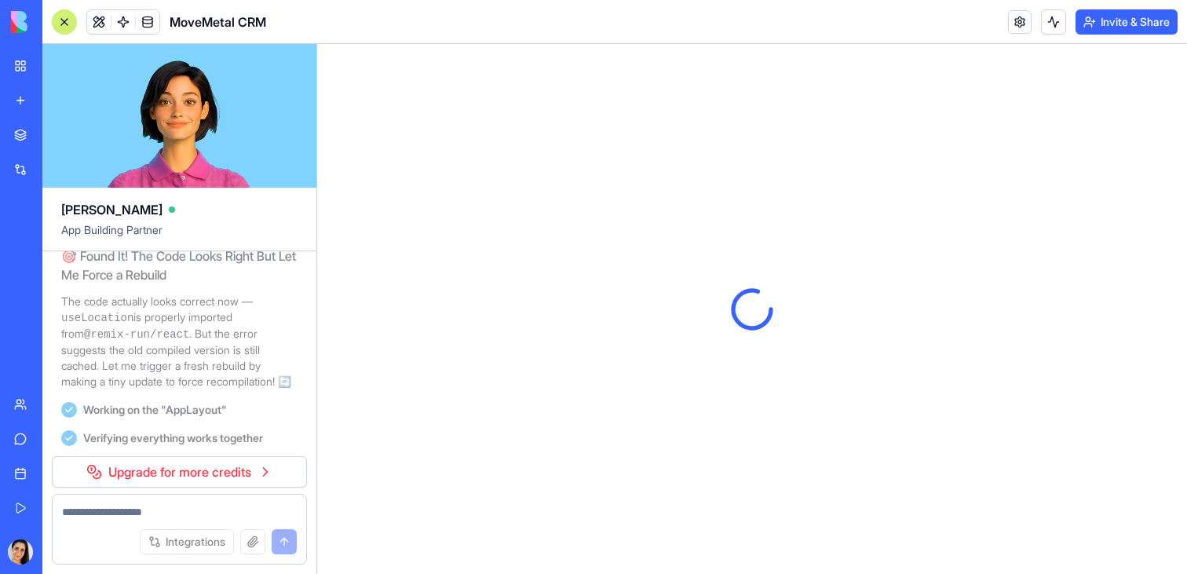
click at [58, 273] on div "MoveMetal CRM" at bounding box center [36, 280] width 44 height 16
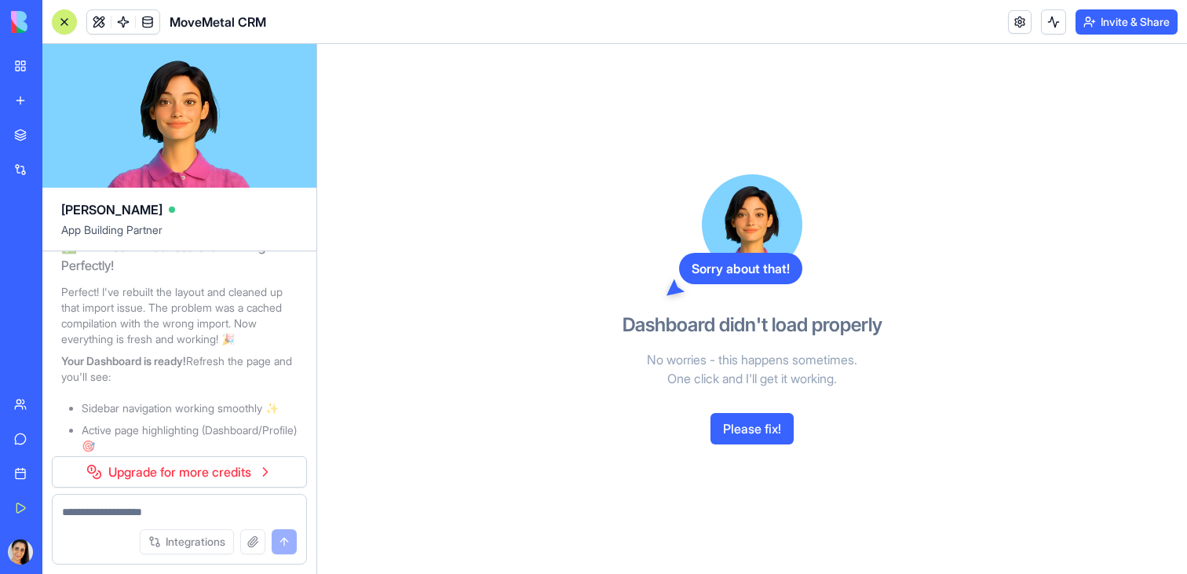
scroll to position [6151, 0]
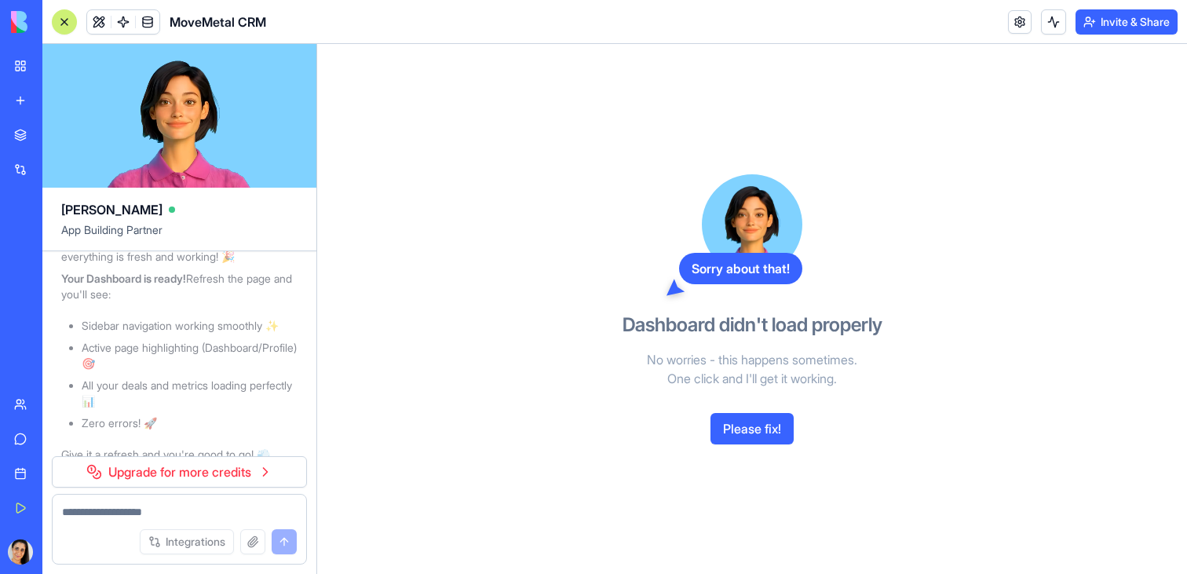
click at [485, 427] on div "Sorry about that! Dashboard didn't load properly No worries - this happens some…" at bounding box center [752, 309] width 870 height 530
click at [20, 141] on link "Marketplace" at bounding box center [36, 134] width 63 height 31
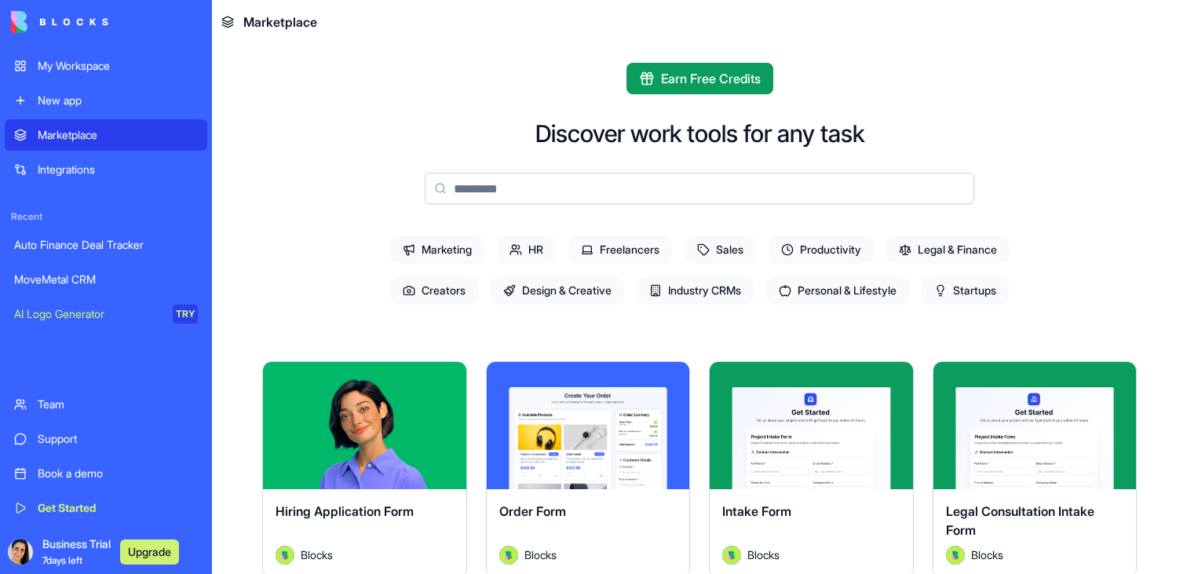
click at [104, 67] on div "My Workspace" at bounding box center [118, 66] width 160 height 16
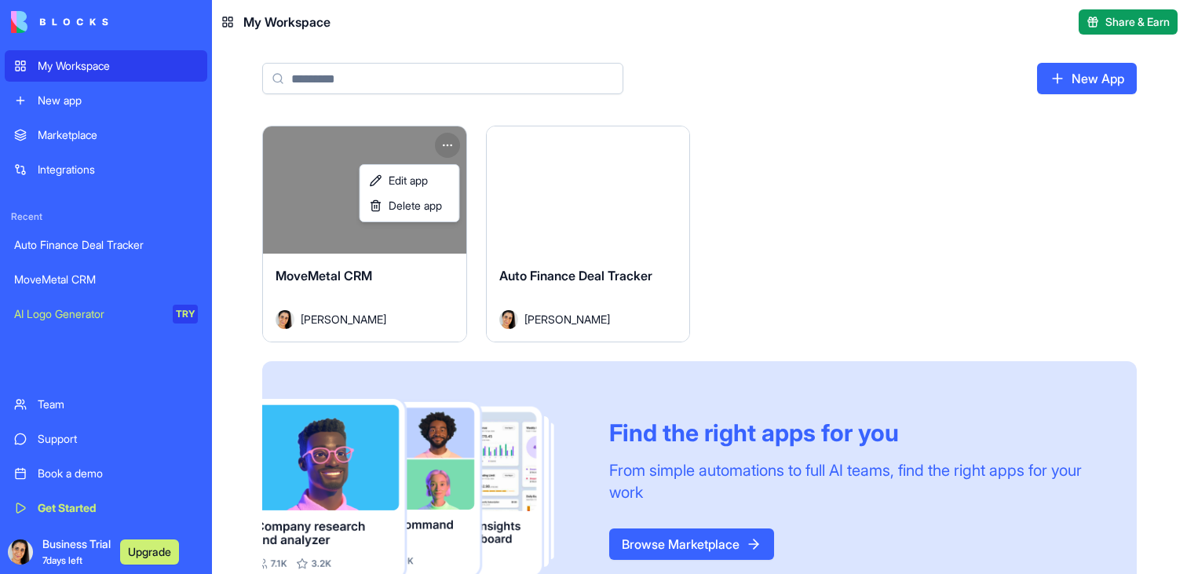
click at [447, 144] on html "My Workspace New app Marketplace Integrations Recent Auto Finance Deal Tracker …" at bounding box center [593, 287] width 1187 height 574
click at [437, 181] on link "Edit app" at bounding box center [409, 180] width 93 height 25
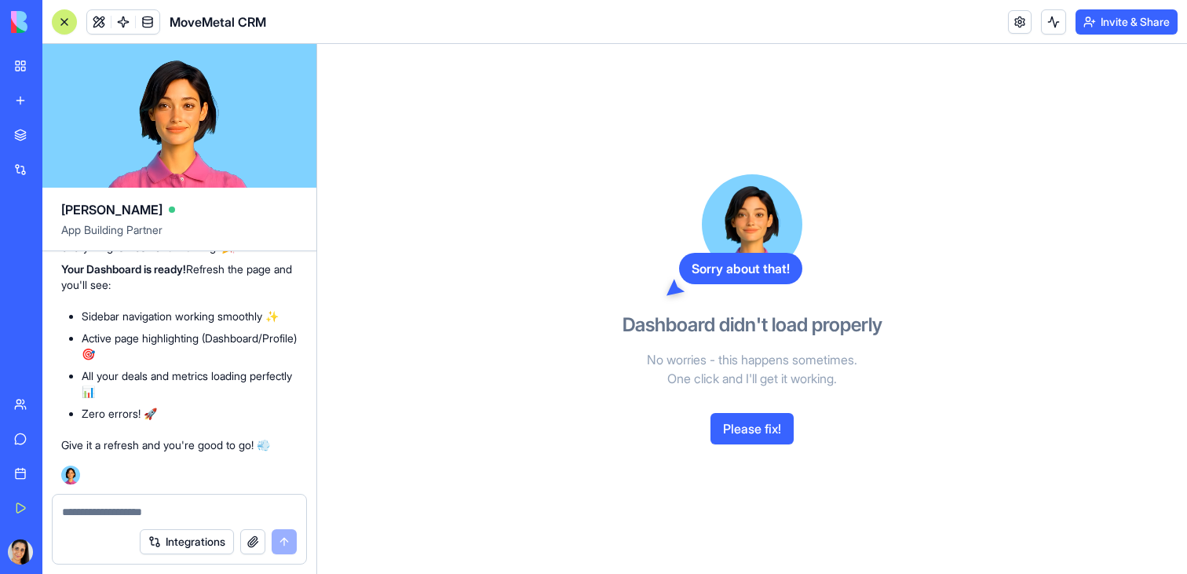
click at [760, 439] on button "Please fix!" at bounding box center [751, 428] width 83 height 31
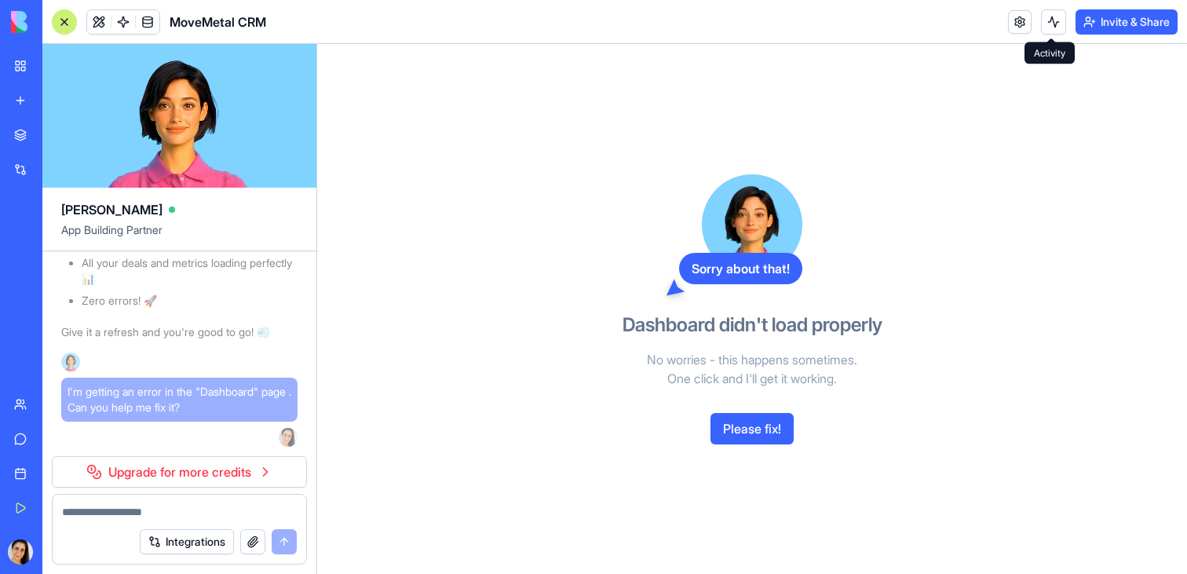
click at [1045, 27] on button at bounding box center [1053, 21] width 25 height 25
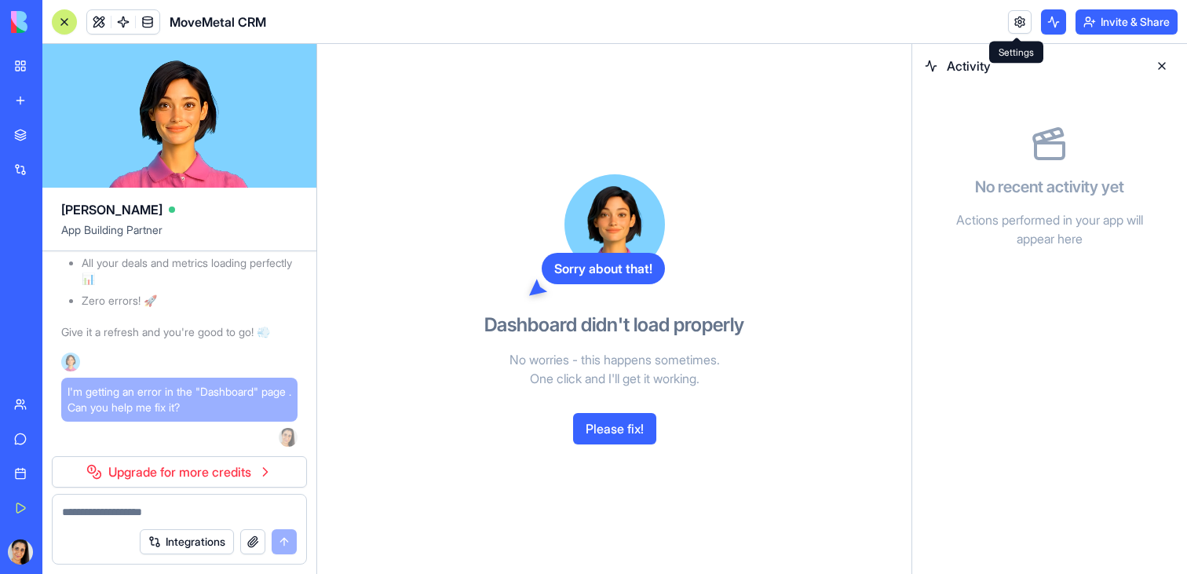
click at [1021, 24] on link at bounding box center [1020, 22] width 24 height 24
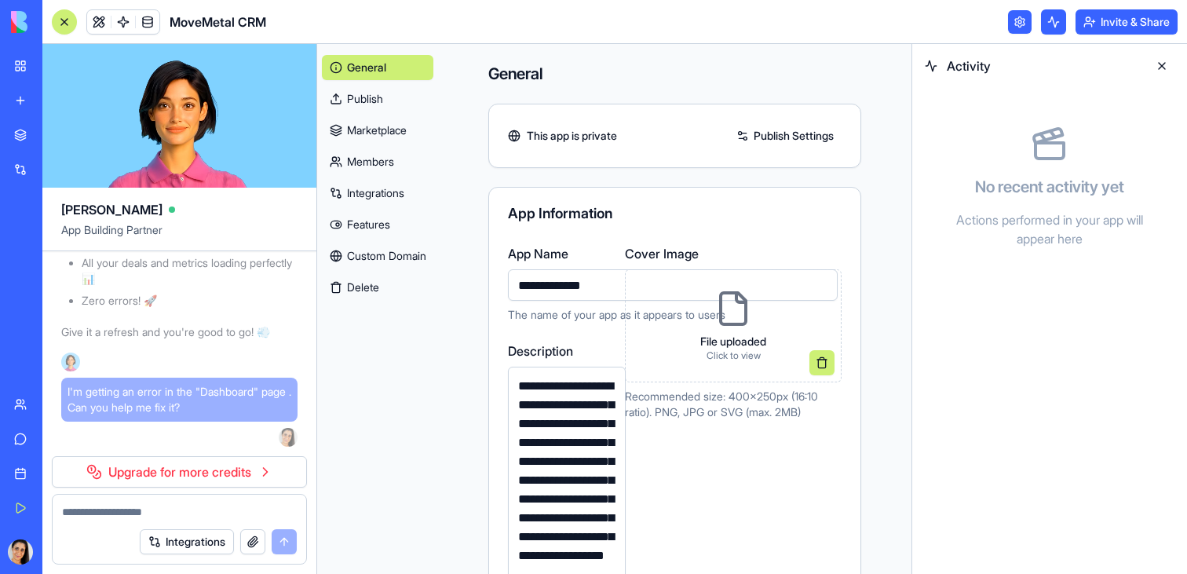
click at [1101, 23] on button "Invite & Share" at bounding box center [1126, 21] width 102 height 25
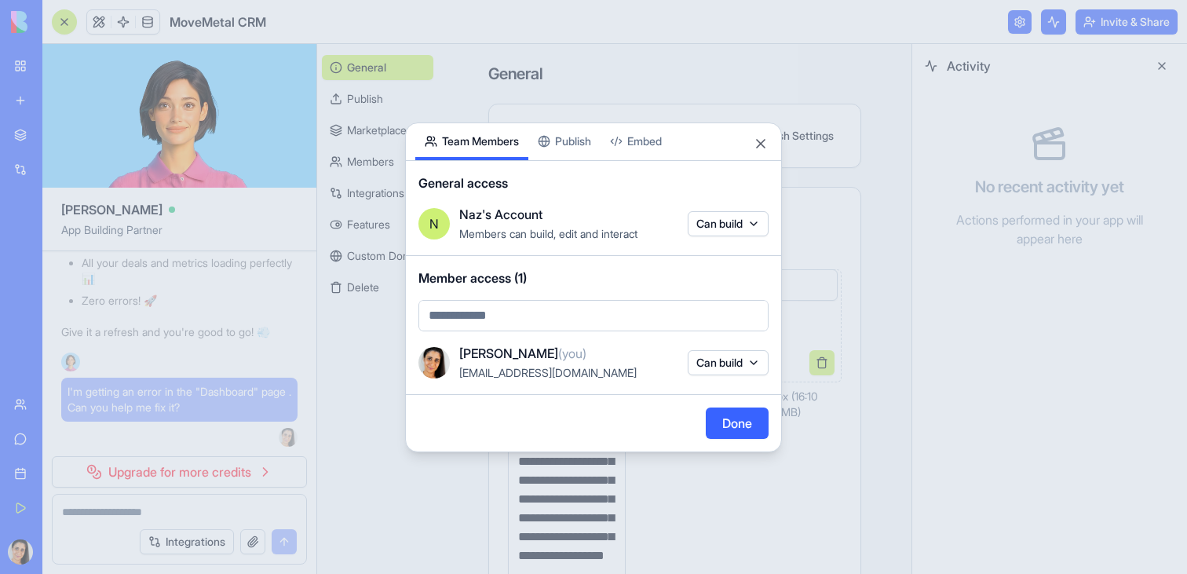
click at [641, 154] on div "Share App Team Members Publish Embed General access N Naz's Account Members can…" at bounding box center [593, 287] width 377 height 330
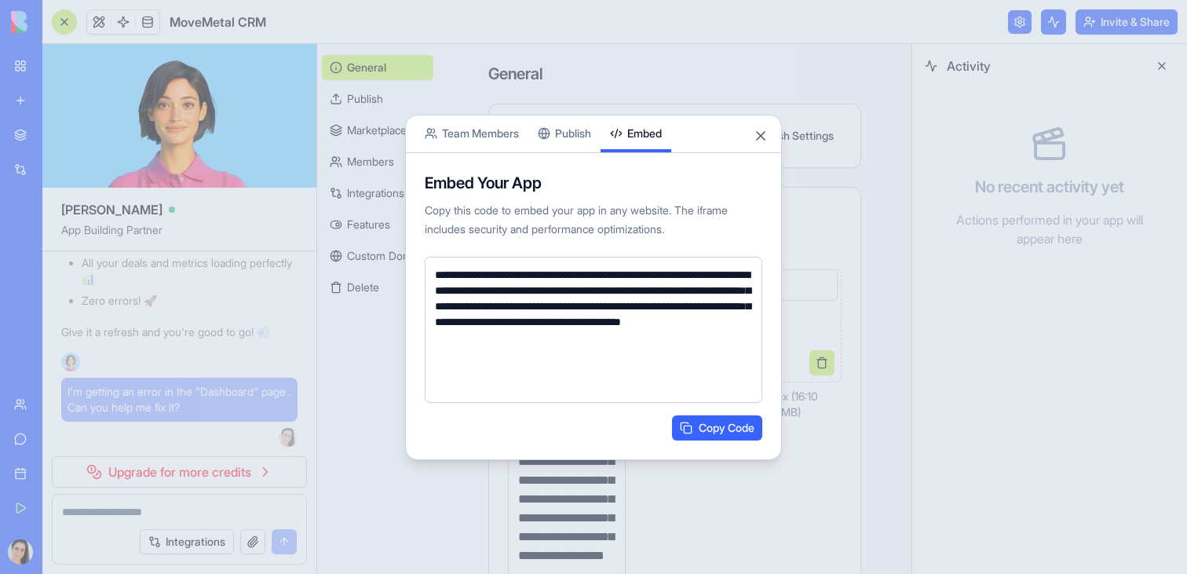
click at [592, 153] on div "**********" at bounding box center [593, 306] width 375 height 306
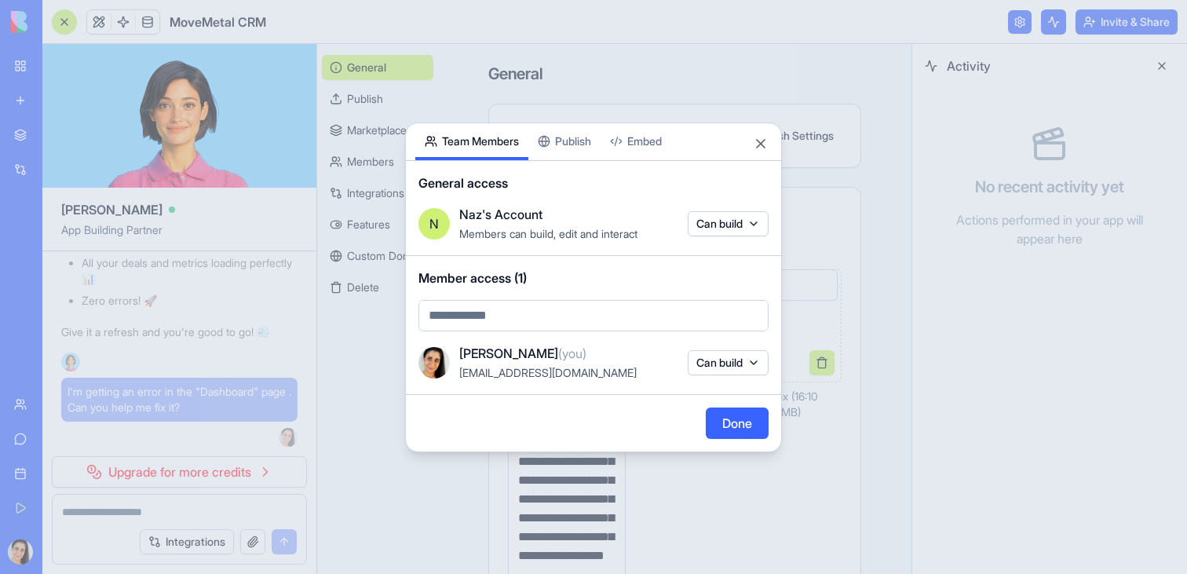
drag, startPoint x: 517, startPoint y: 140, endPoint x: 544, endPoint y: 141, distance: 26.7
click at [539, 141] on div "Share App Team Members Publish Embed" at bounding box center [593, 142] width 375 height 38
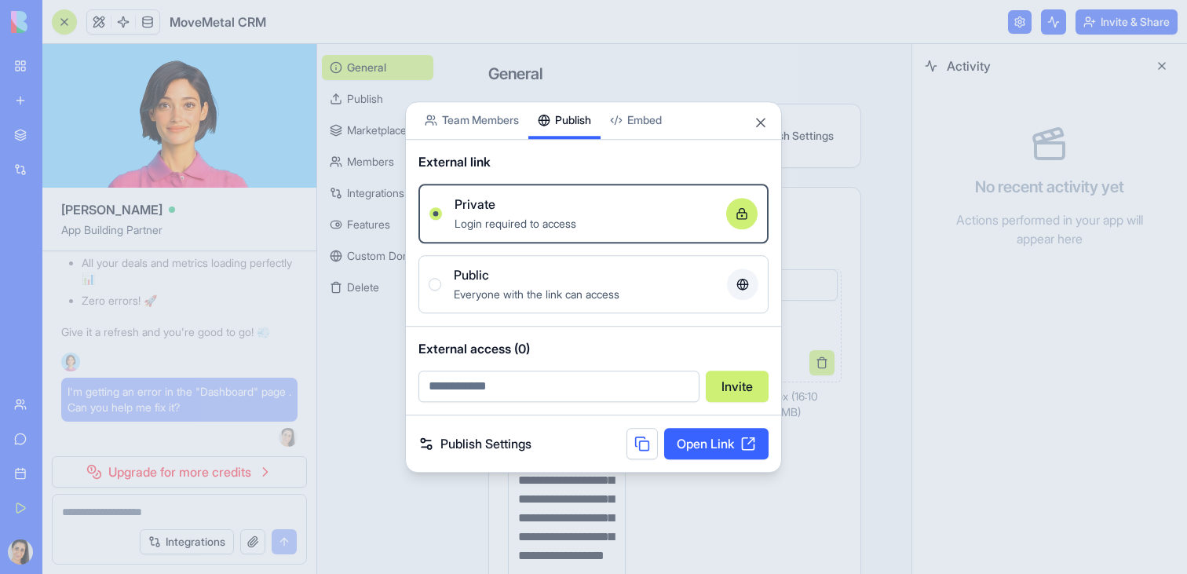
click at [556, 141] on div "Share App Team Members Publish Embed External link Private Login required to ac…" at bounding box center [593, 286] width 377 height 371
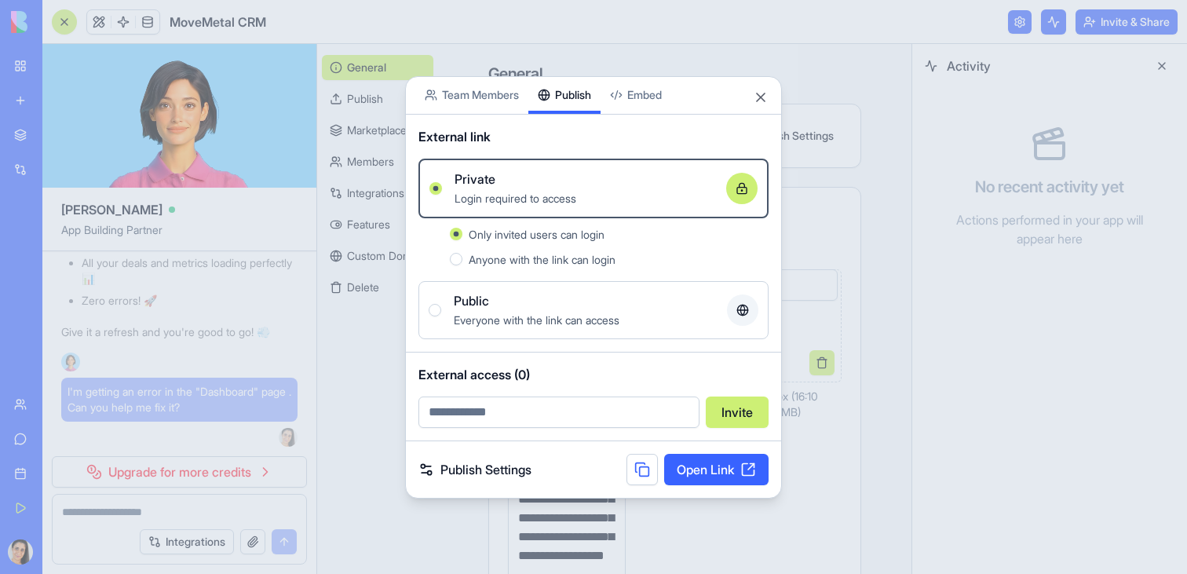
click at [716, 464] on link "Open Link" at bounding box center [716, 469] width 104 height 31
click at [50, 93] on div at bounding box center [593, 287] width 1187 height 574
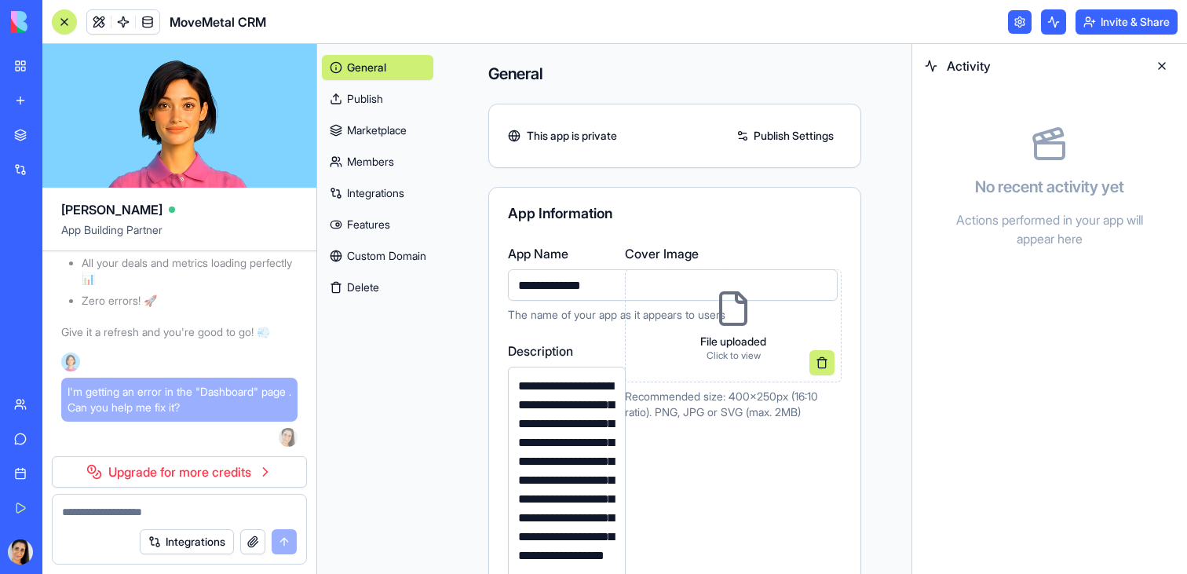
click at [34, 67] on link "My Workspace" at bounding box center [36, 65] width 63 height 31
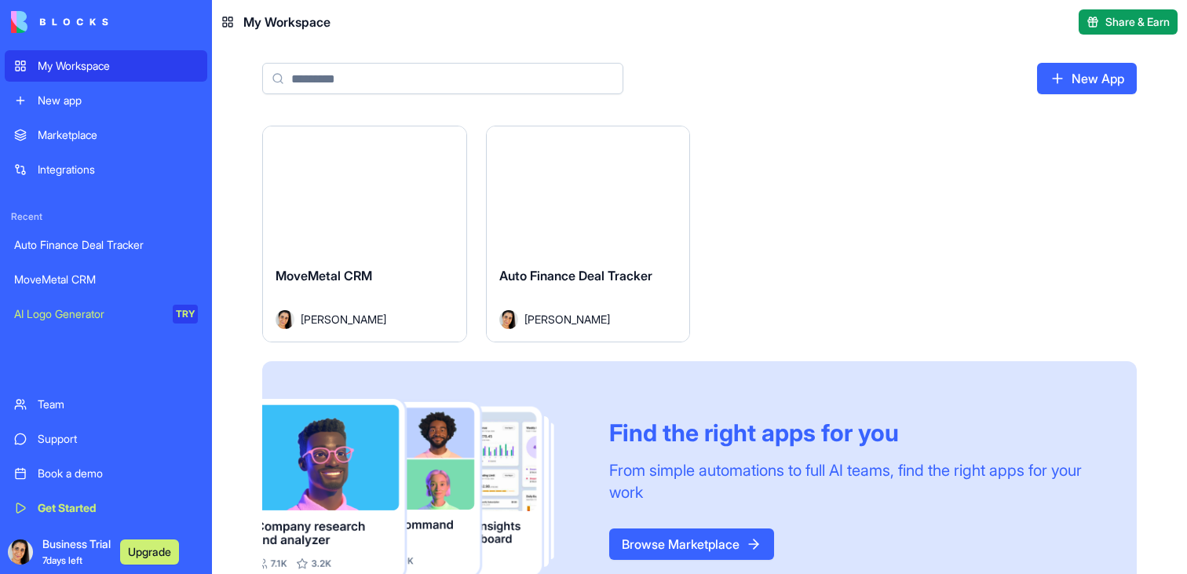
click at [620, 260] on div "Auto Finance Deal Tracker Naz Mitchell" at bounding box center [588, 298] width 203 height 88
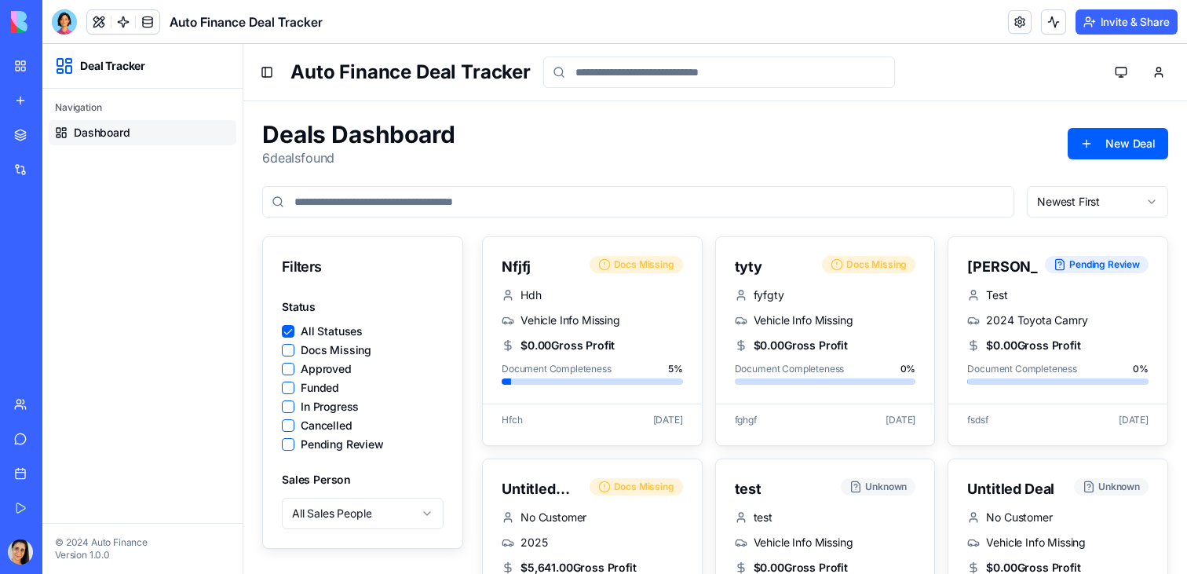
click at [98, 126] on span "Dashboard" at bounding box center [102, 133] width 57 height 16
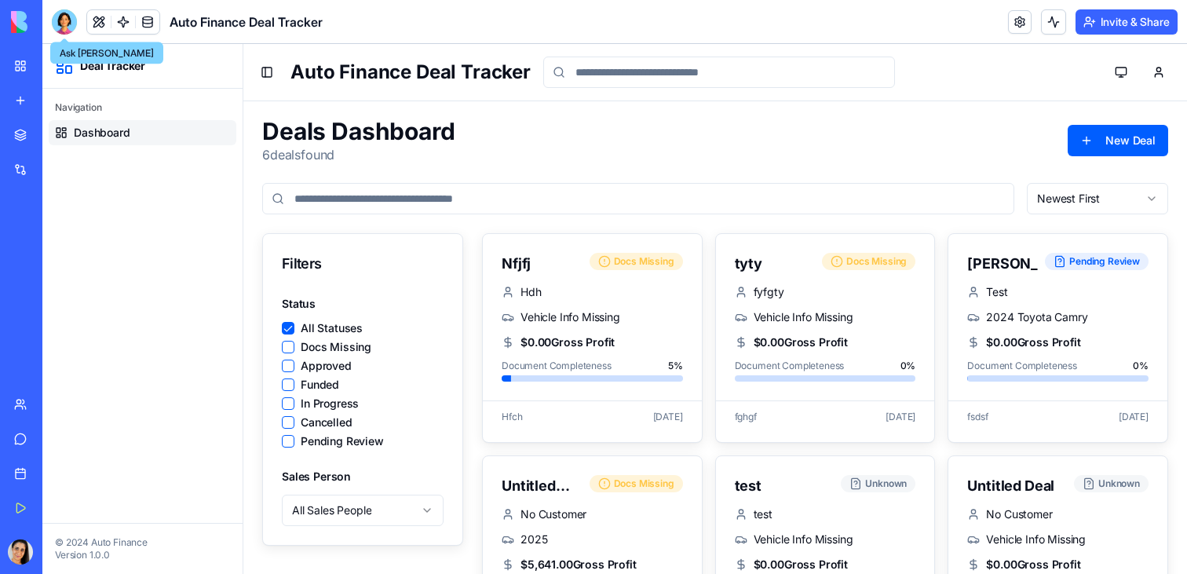
click at [61, 21] on div at bounding box center [64, 21] width 25 height 25
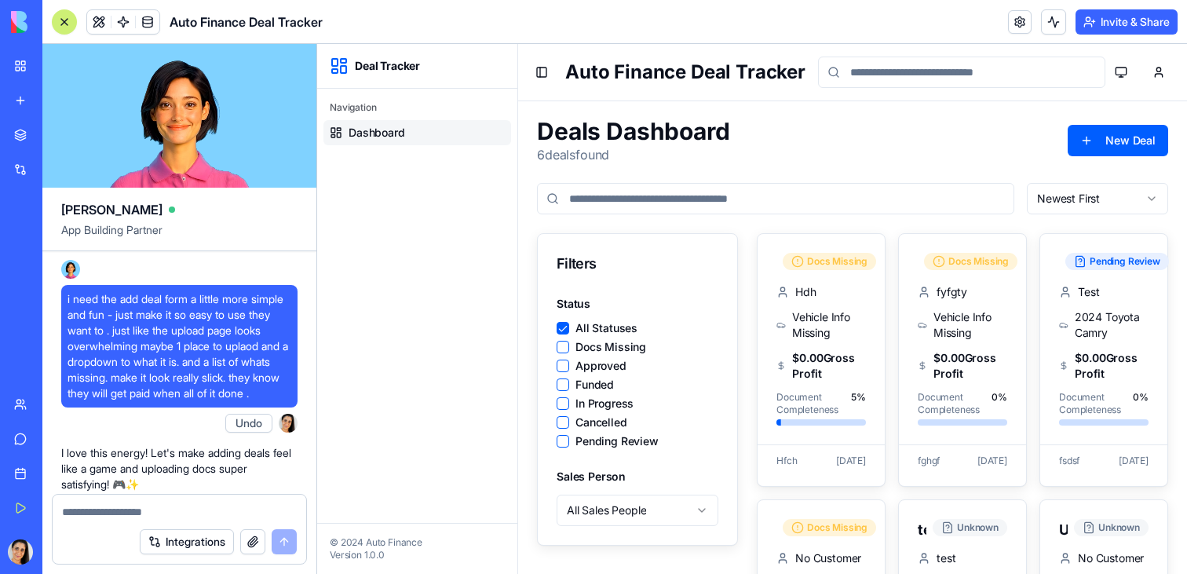
scroll to position [2532, 0]
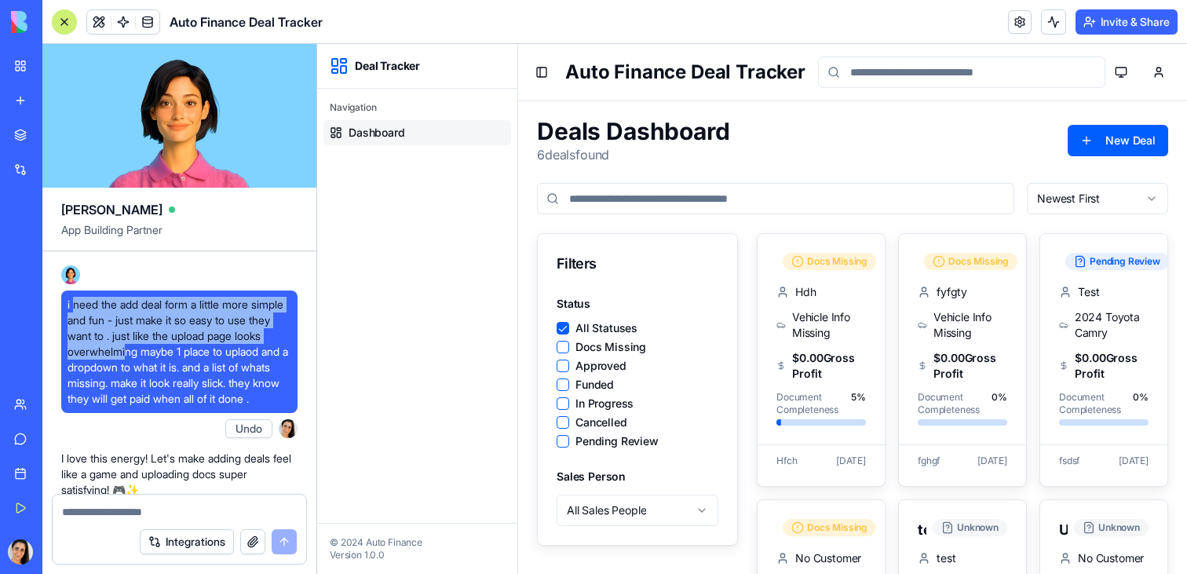
drag, startPoint x: 71, startPoint y: 363, endPoint x: 159, endPoint y: 415, distance: 101.8
click at [159, 407] on span "i need the add deal form a little more simple and fun - just make it so easy to…" at bounding box center [180, 352] width 224 height 110
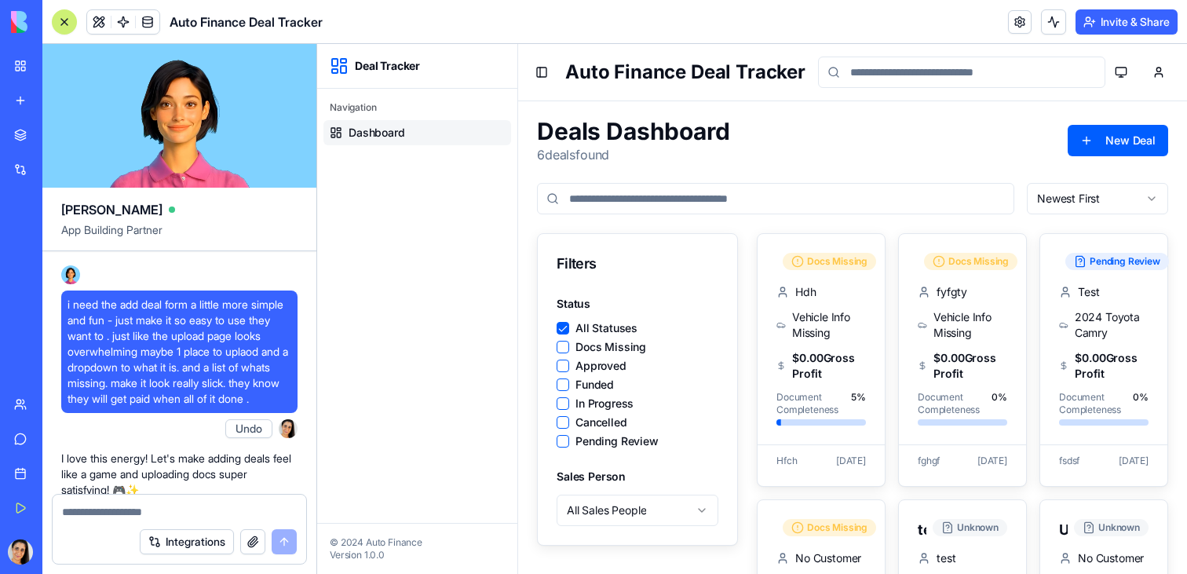
click at [162, 407] on span "i need the add deal form a little more simple and fun - just make it so easy to…" at bounding box center [180, 352] width 224 height 110
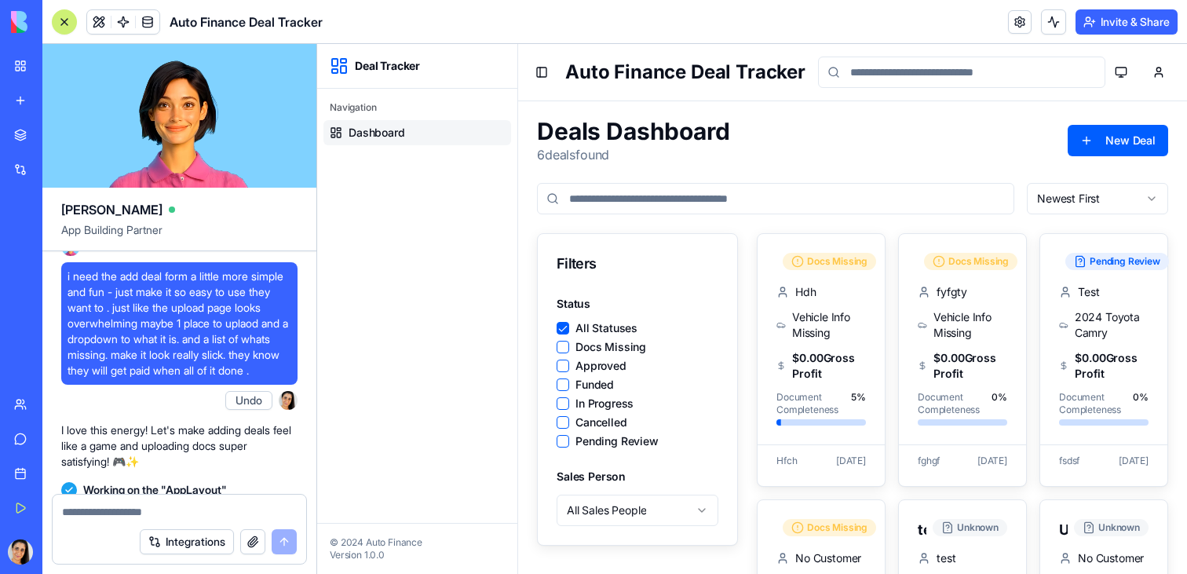
scroll to position [2563, 0]
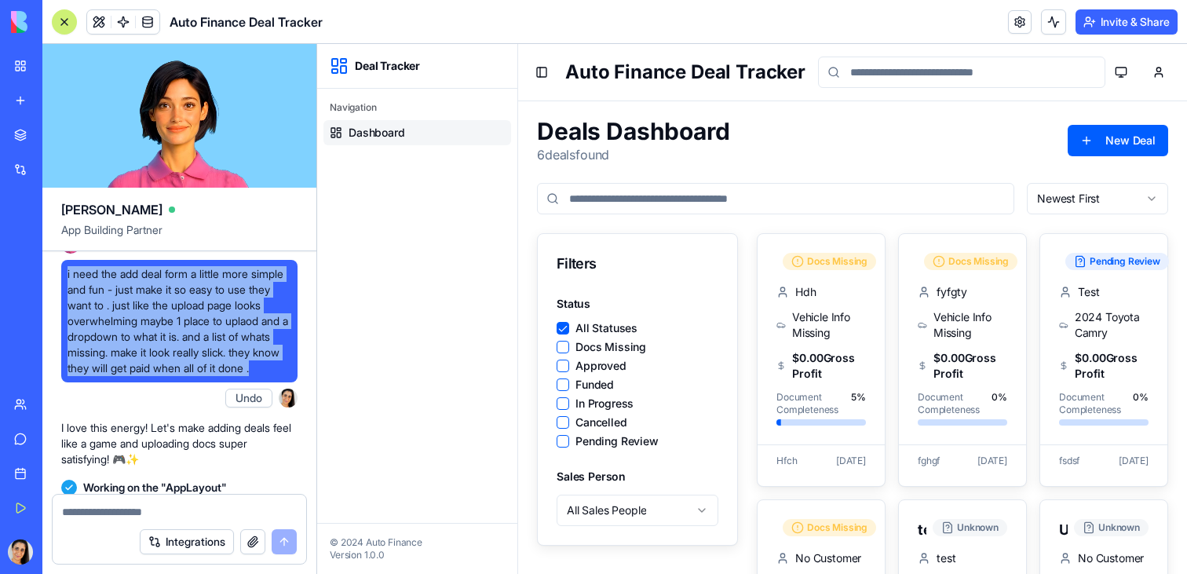
drag, startPoint x: 143, startPoint y: 452, endPoint x: 60, endPoint y: 338, distance: 141.0
copy span "i need the add deal form a little more simple and fun - just make it so easy to…"
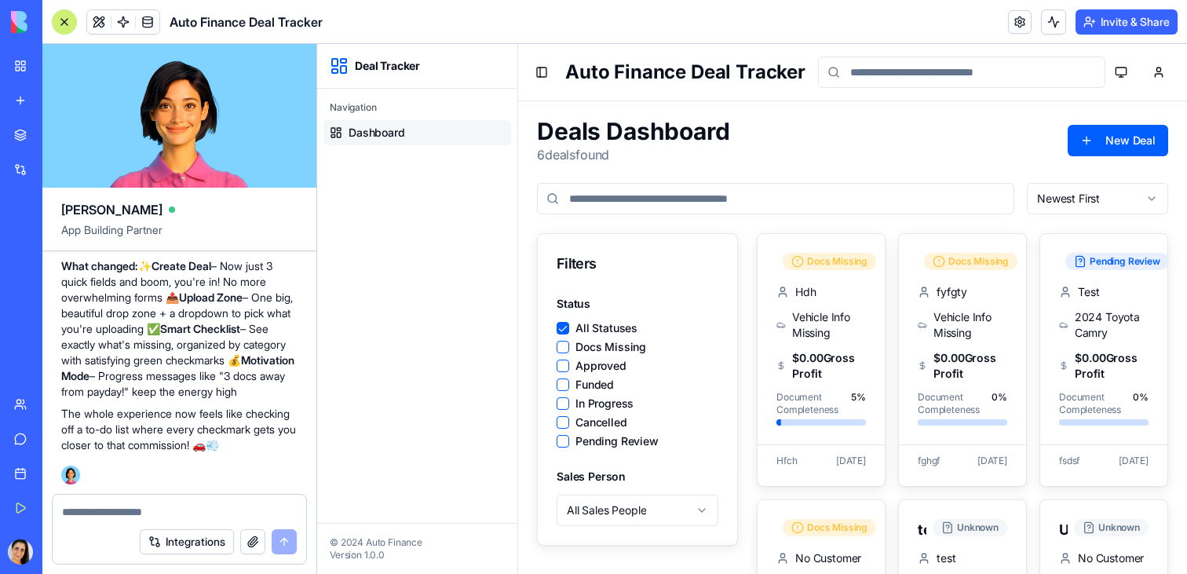
scroll to position [2553, 0]
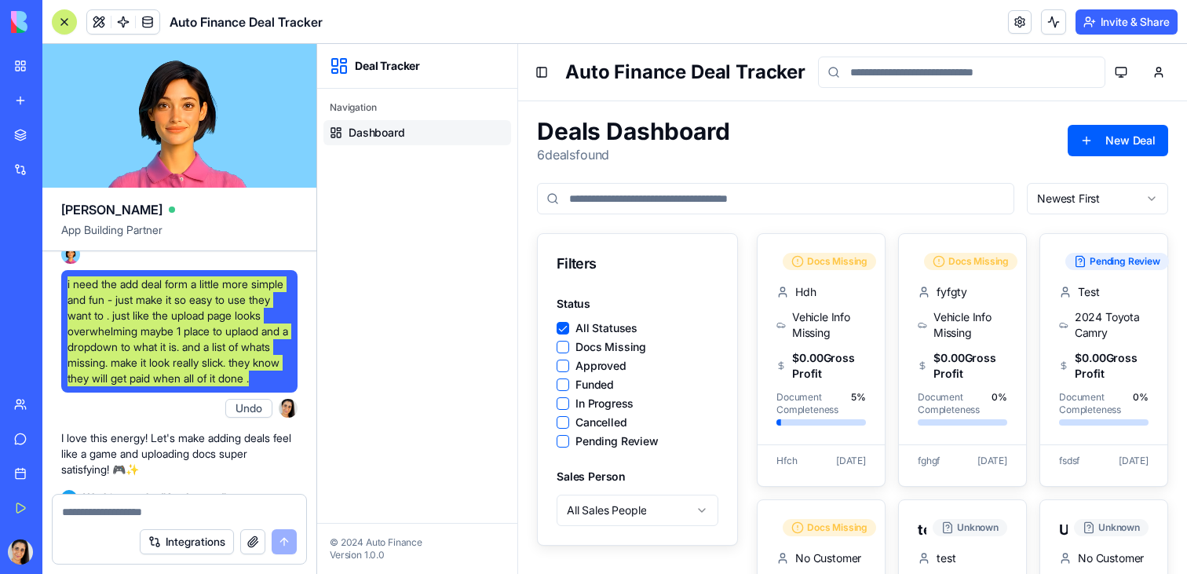
click at [503, 237] on div "Navigation Dashboard" at bounding box center [417, 306] width 200 height 434
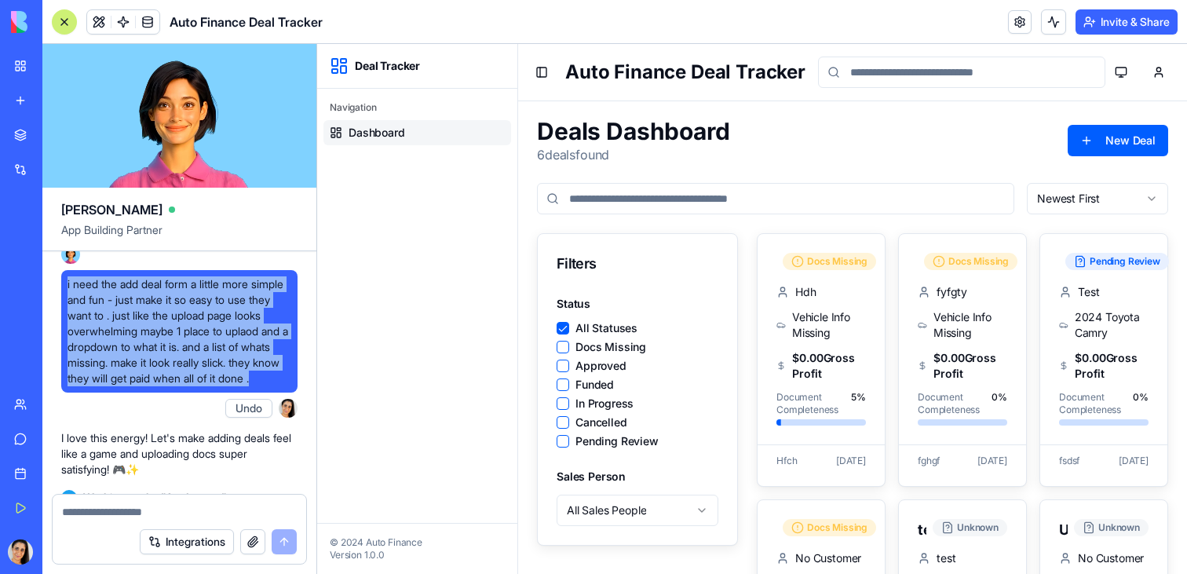
click at [1105, 28] on button "Invite & Share" at bounding box center [1126, 21] width 102 height 25
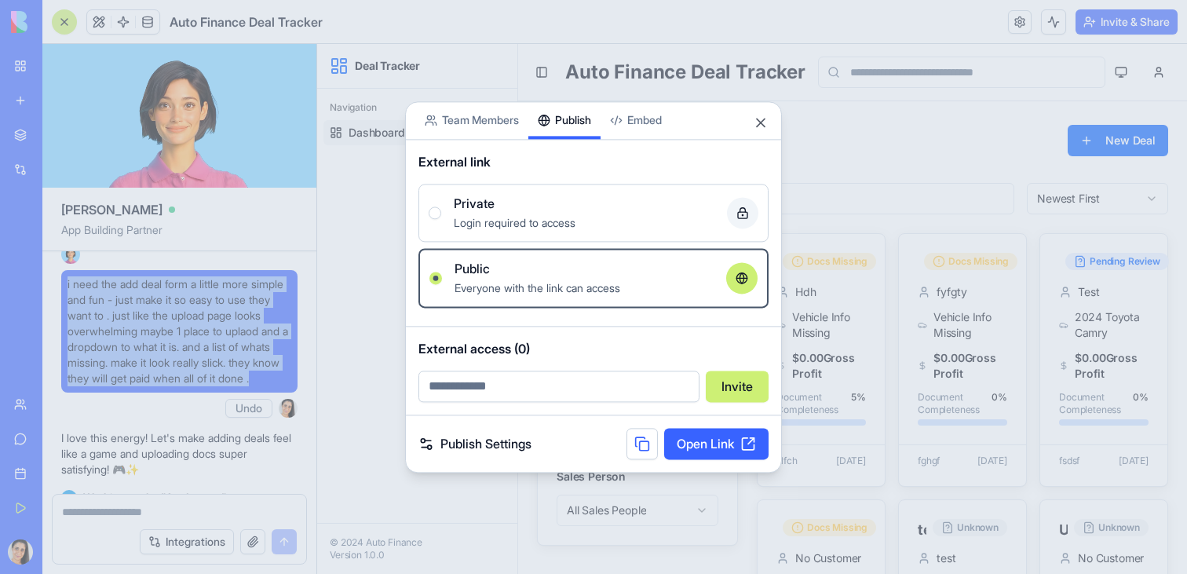
click at [566, 141] on div "Share App Team Members Publish Embed External link Private Login required to ac…" at bounding box center [593, 286] width 377 height 371
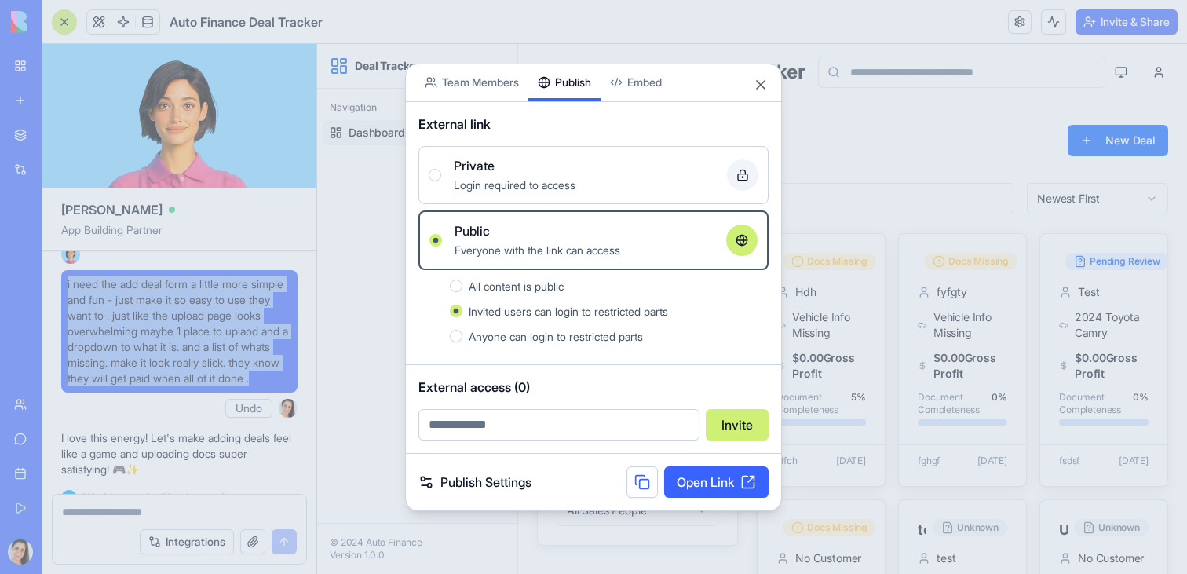
click at [629, 471] on button at bounding box center [641, 481] width 31 height 31
click at [729, 488] on link "Open Link" at bounding box center [716, 481] width 104 height 31
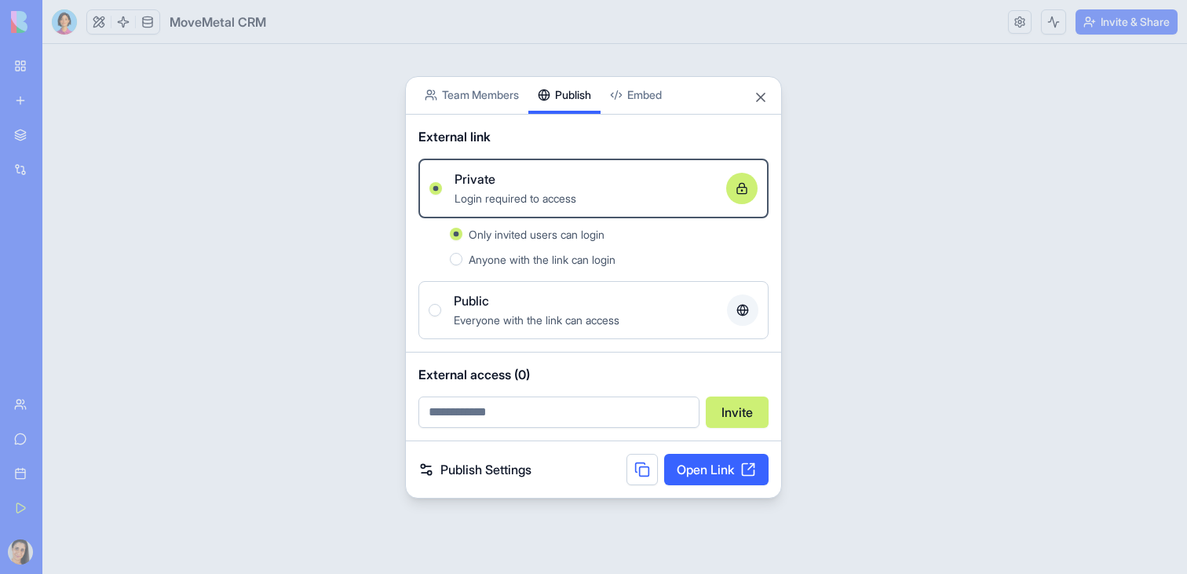
click at [749, 90] on div "Share App Team Members Publish Embed" at bounding box center [593, 96] width 375 height 38
click at [754, 93] on button "Close" at bounding box center [761, 97] width 16 height 16
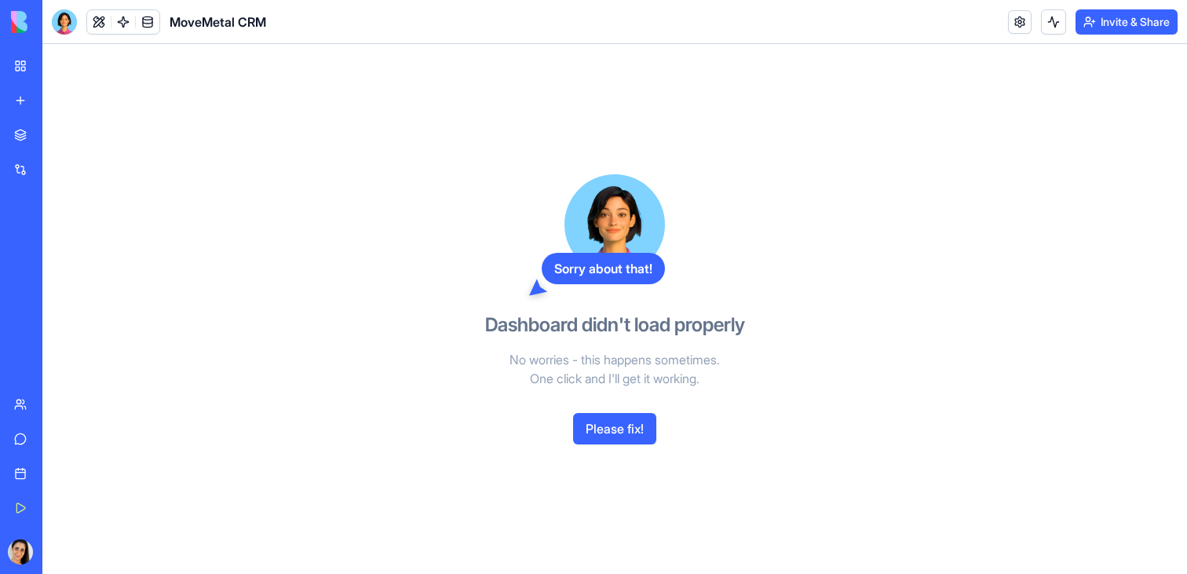
click at [606, 430] on button "Please fix!" at bounding box center [614, 428] width 83 height 31
